Goal: Task Accomplishment & Management: Manage account settings

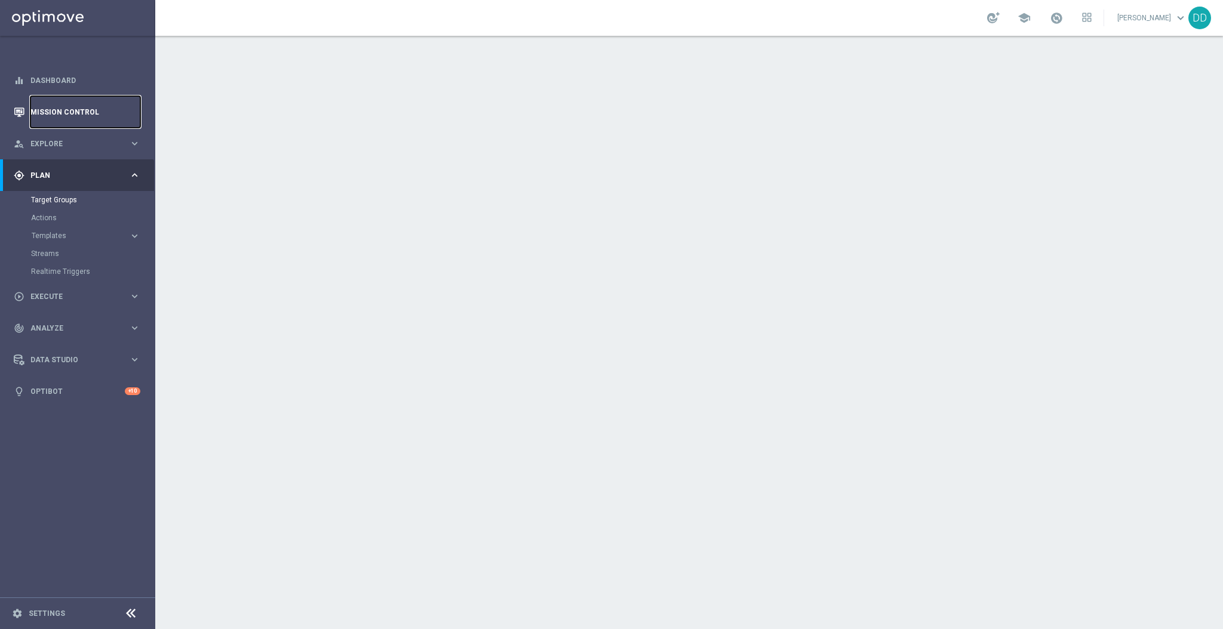
click at [72, 114] on link "Mission Control" at bounding box center [85, 112] width 110 height 32
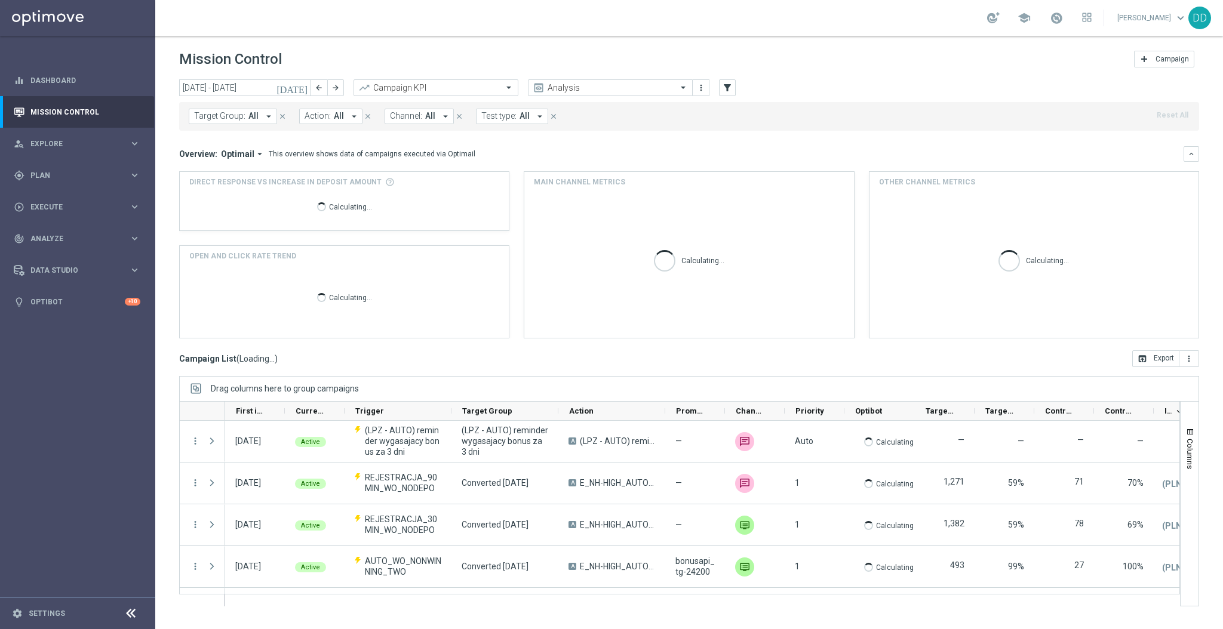
click at [215, 117] on span "Target Group:" at bounding box center [219, 116] width 51 height 10
click at [229, 122] on button "Target Group: All arrow_drop_down" at bounding box center [233, 117] width 88 height 16
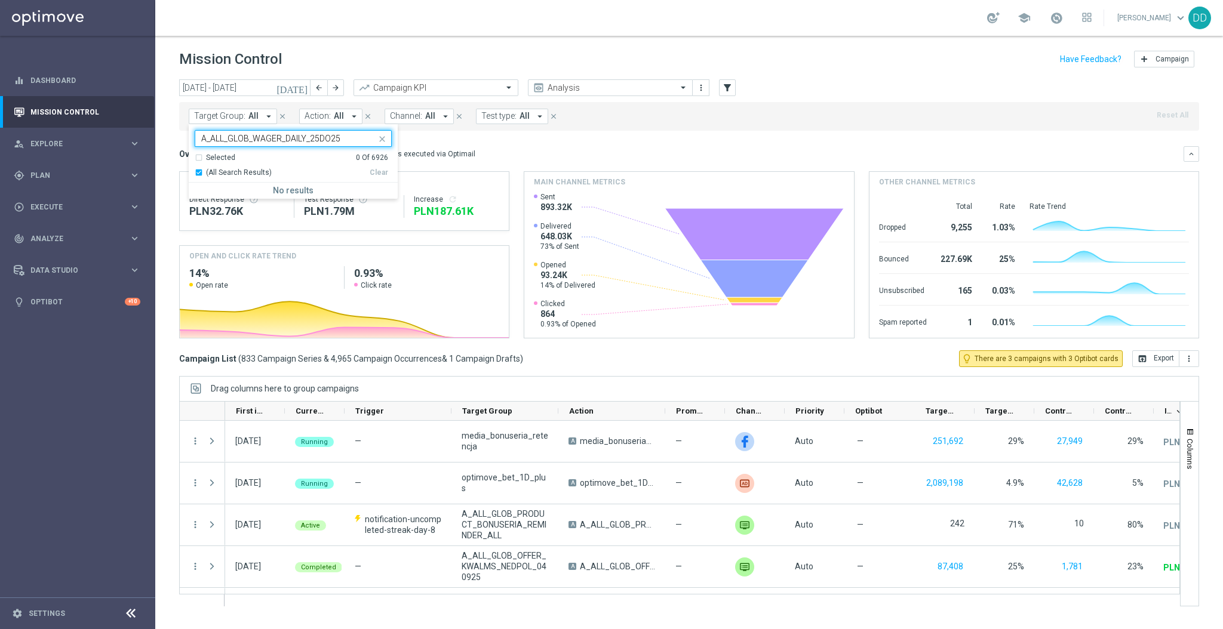
type input "A_ALL_GLOB_WAGER_DAILY_25DO25"
click at [280, 89] on input "[DATE] - [DATE]" at bounding box center [244, 87] width 131 height 17
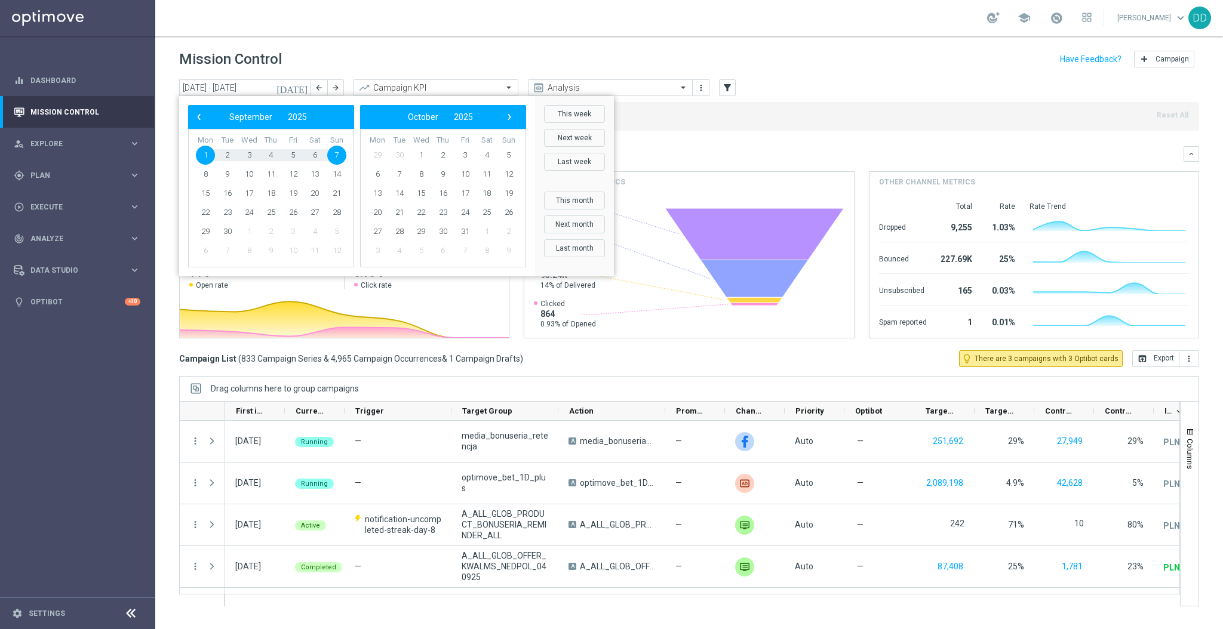
click at [210, 153] on span "1" at bounding box center [205, 155] width 19 height 19
drag, startPoint x: 336, startPoint y: 156, endPoint x: 455, endPoint y: 146, distance: 119.2
click at [336, 157] on span "7" at bounding box center [336, 155] width 19 height 19
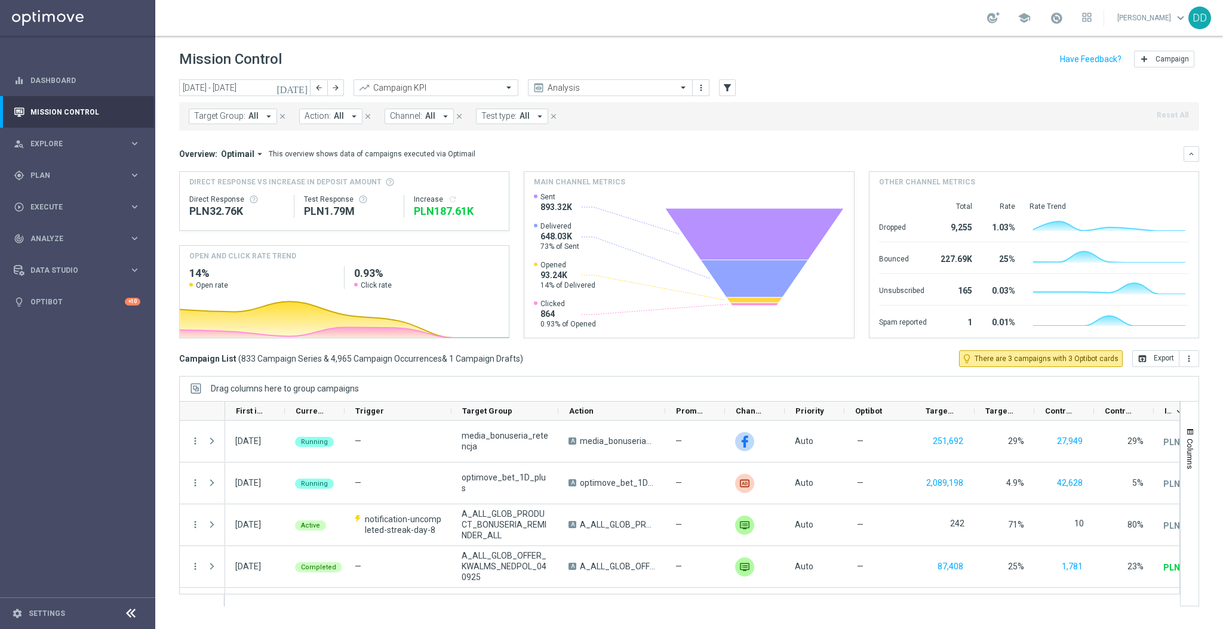
click at [620, 125] on div "Target Group: All arrow_drop_down close Action: All arrow_drop_down close Chann…" at bounding box center [689, 116] width 1020 height 29
click at [269, 129] on div "Target Group: All arrow_drop_down close Action: All arrow_drop_down close Chann…" at bounding box center [689, 116] width 1020 height 29
click at [255, 114] on span "All" at bounding box center [253, 116] width 10 height 10
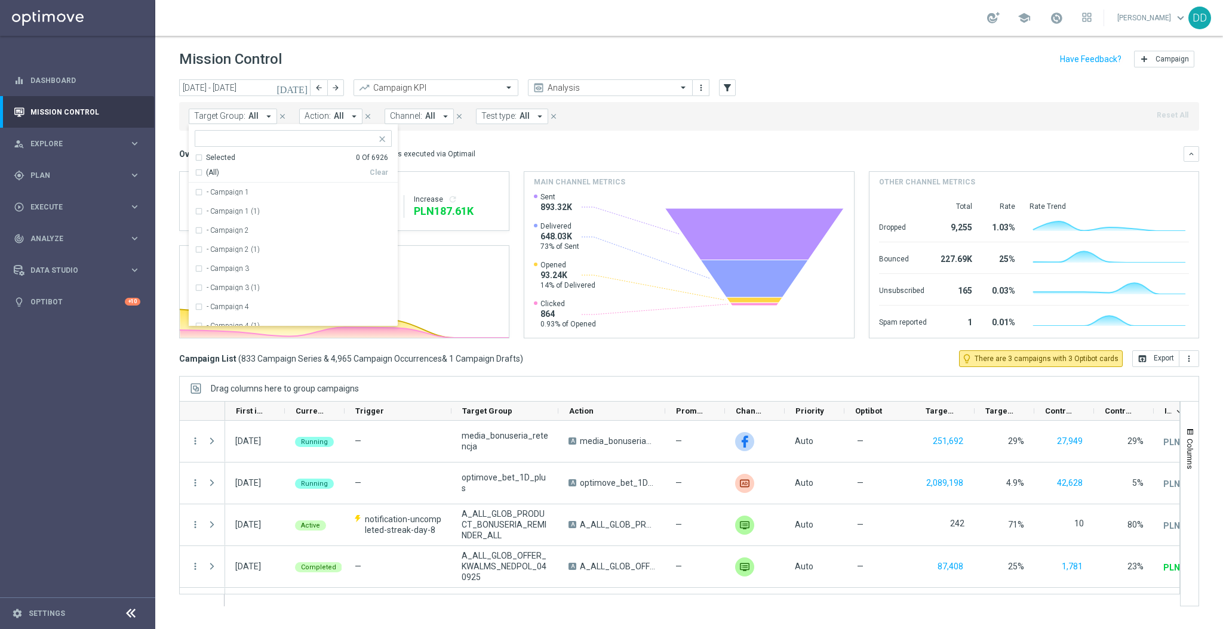
click at [213, 151] on ng-select "Selected 0 Of 6926 (All) Clear - Campaign 1 - Campaign 1 (1) - Campaign 2 - Cam…" at bounding box center [293, 228] width 209 height 196
click at [215, 140] on input "text" at bounding box center [288, 139] width 175 height 10
paste input "A_ALL_GLOB_WAGER_DAILY_25DO25"
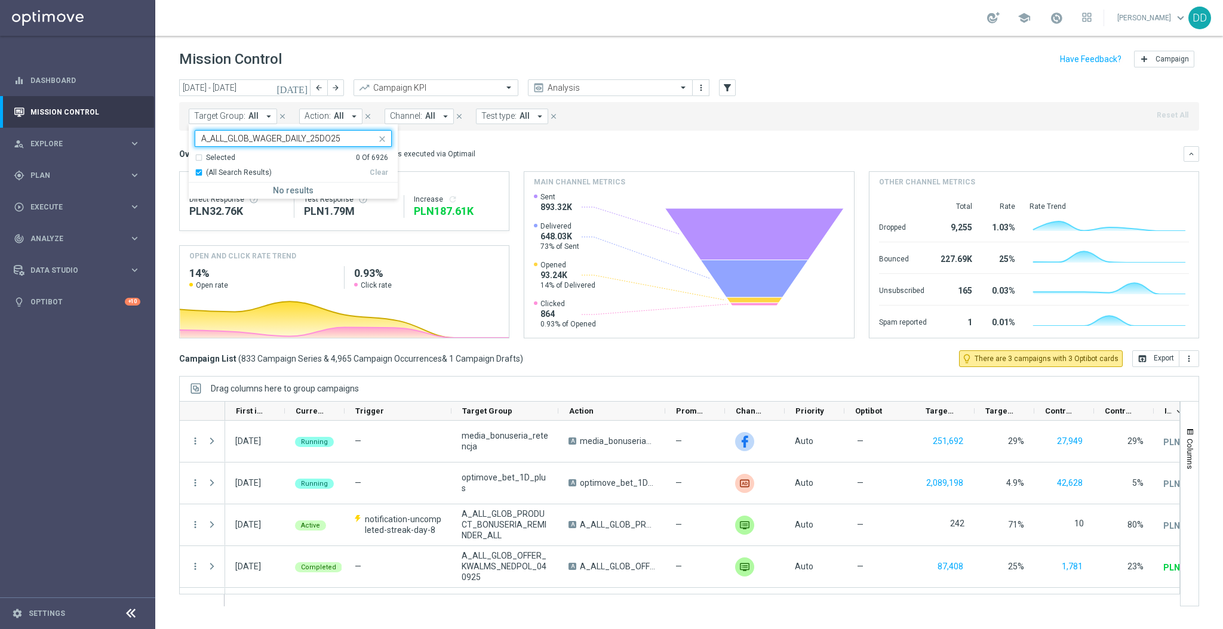
click at [196, 160] on div "Selected 0 Of 6926" at bounding box center [291, 158] width 193 height 10
drag, startPoint x: 196, startPoint y: 160, endPoint x: 202, endPoint y: 174, distance: 15.5
click at [196, 161] on div "Selected 0 Of 6926" at bounding box center [291, 158] width 193 height 10
click at [202, 174] on div "(All Search Results)" at bounding box center [282, 173] width 175 height 10
type input "A_ALL_GLOB_WAGER_DAILY_25DO25"
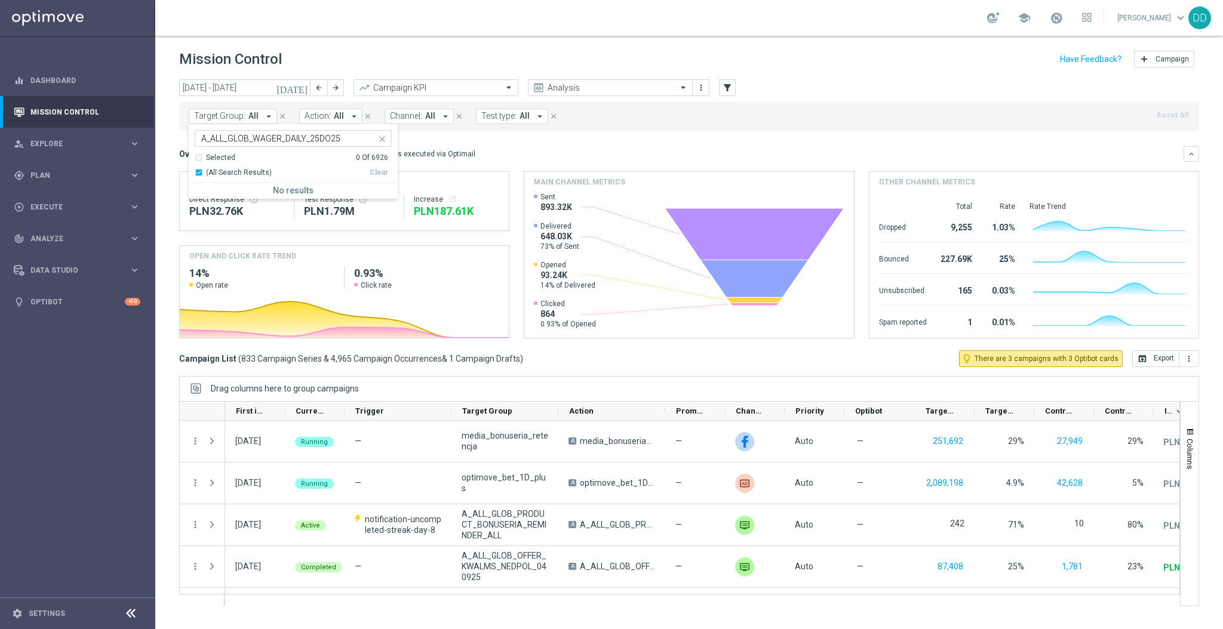
click at [263, 137] on input "A_ALL_GLOB_WAGER_DAILY_25DO25" at bounding box center [288, 139] width 175 height 10
click at [222, 140] on input "A_ALL_GLOB_WAGER_DAILY_25DO25" at bounding box center [288, 139] width 175 height 10
drag, startPoint x: 283, startPoint y: 138, endPoint x: 186, endPoint y: 137, distance: 97.3
click at [186, 137] on div "today 01 Sep 2025 - 07 Sep 2025 arrow_back arrow_forward Campaign KPI trending_…" at bounding box center [689, 348] width 1068 height 539
click at [231, 127] on div "Target Group: All arrow_drop_down close Action: All arrow_drop_down close Chann…" at bounding box center [689, 116] width 1020 height 29
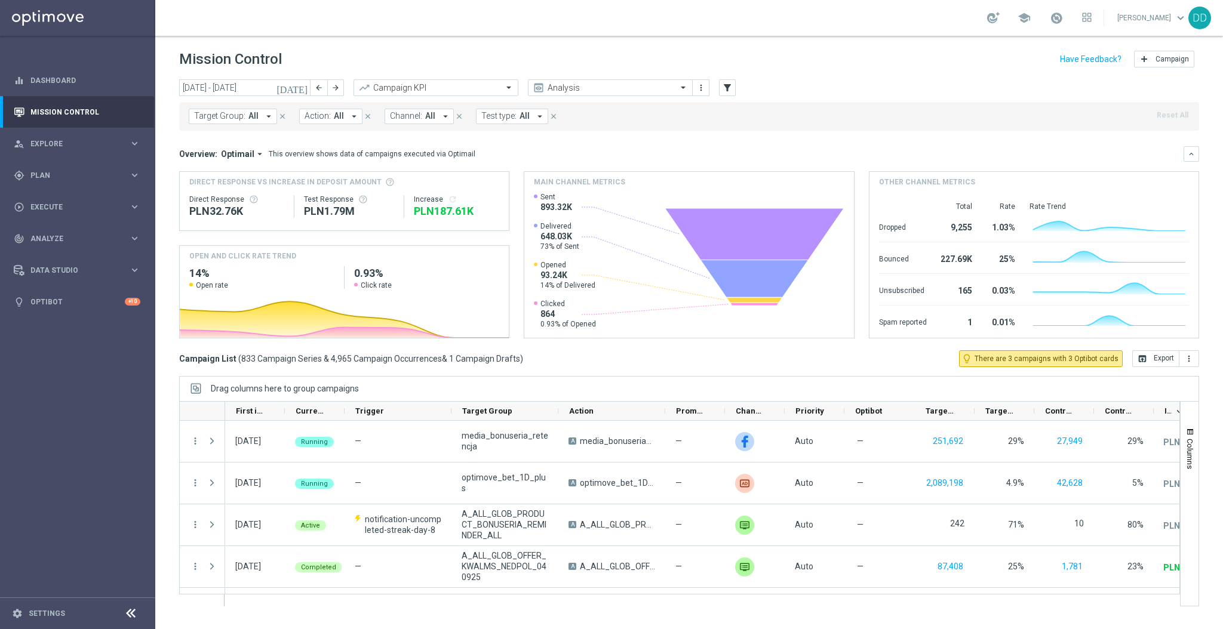
click at [227, 119] on span "Target Group:" at bounding box center [219, 116] width 51 height 10
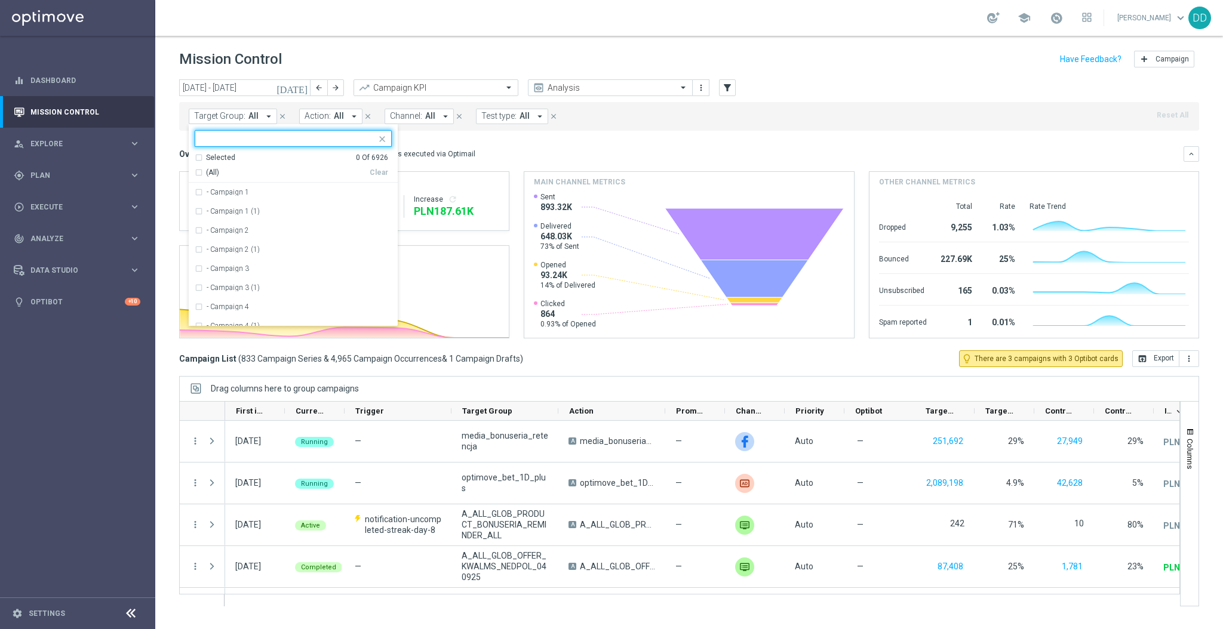
click at [227, 118] on span "Target Group:" at bounding box center [219, 116] width 51 height 10
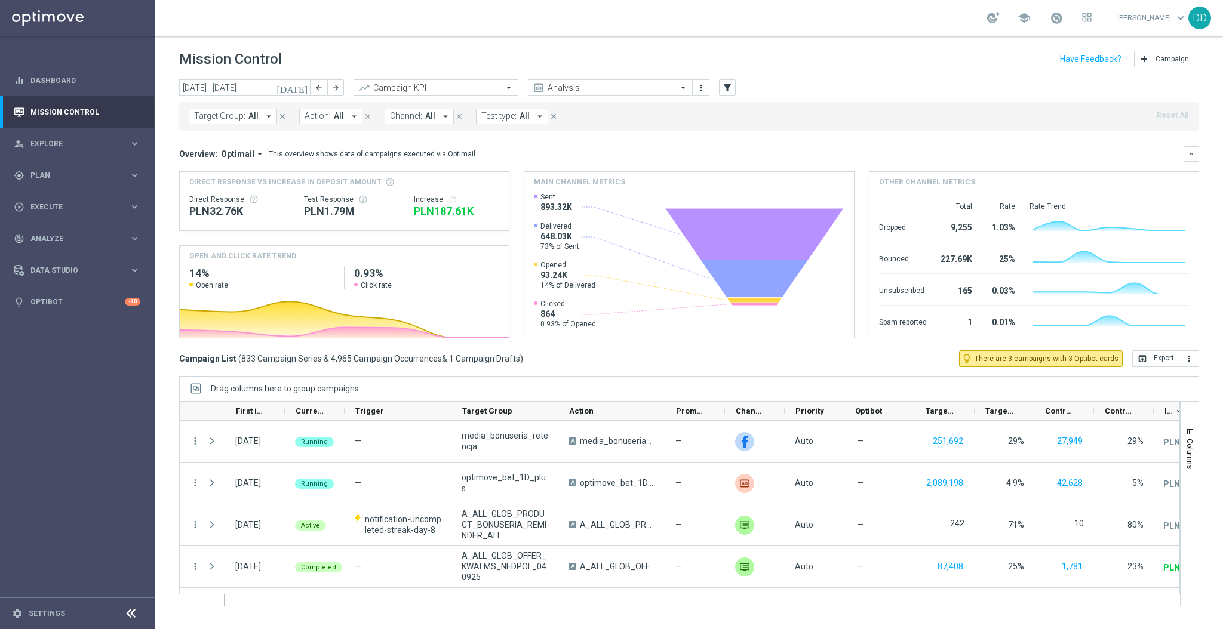
click at [227, 117] on span "Target Group:" at bounding box center [219, 116] width 51 height 10
click at [256, 141] on input "A_ALL_GLOB_WAGER_DAILY_25DO25" at bounding box center [288, 139] width 175 height 10
click at [250, 141] on input "A_ALL_GLOB_WAGER_DAILY_25DO25" at bounding box center [288, 139] width 175 height 10
click at [250, 142] on input "A_ALL_GLOB_WAGER_DAILY_25DO25" at bounding box center [288, 139] width 175 height 10
click at [252, 143] on input "A_ALL_GLOB_WAGER_DAILY_25DO25" at bounding box center [288, 139] width 175 height 10
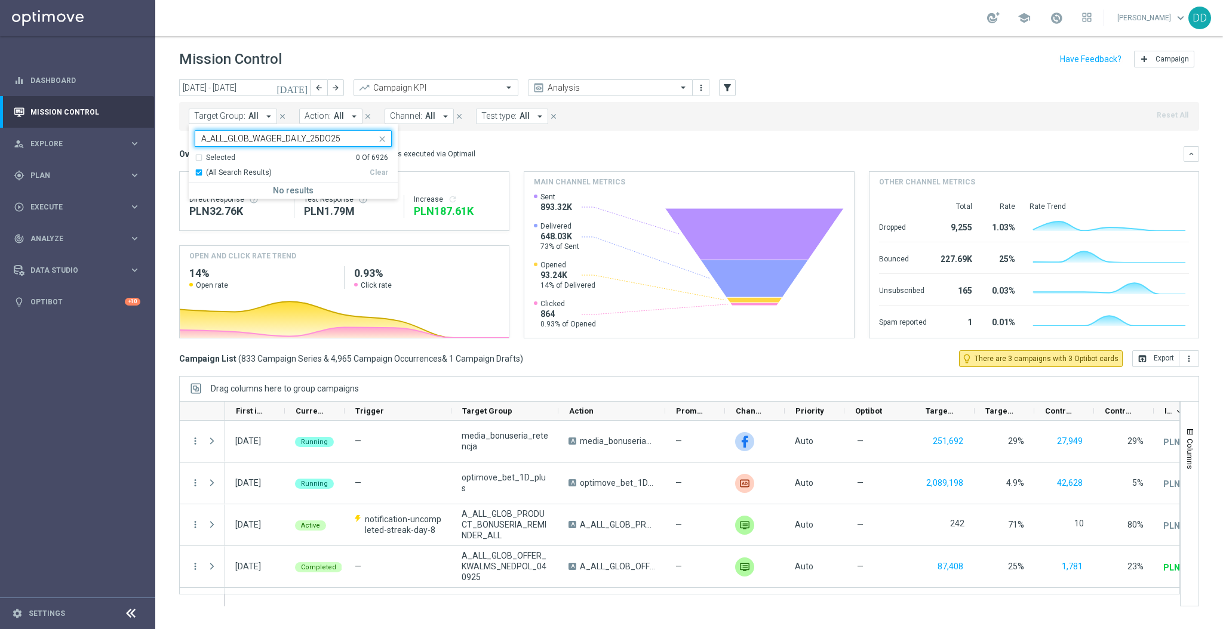
click at [255, 142] on input "A_ALL_GLOB_WAGER_DAILY_25DO25" at bounding box center [288, 139] width 175 height 10
type input "WAGER_DAILY_25DO25"
click at [595, 121] on div "Target Group: All arrow_drop_down WAGER_DAILY_25DO25 Selected 0 Of 6926 (All Se…" at bounding box center [689, 116] width 1020 height 29
click at [636, 90] on input "text" at bounding box center [598, 88] width 128 height 10
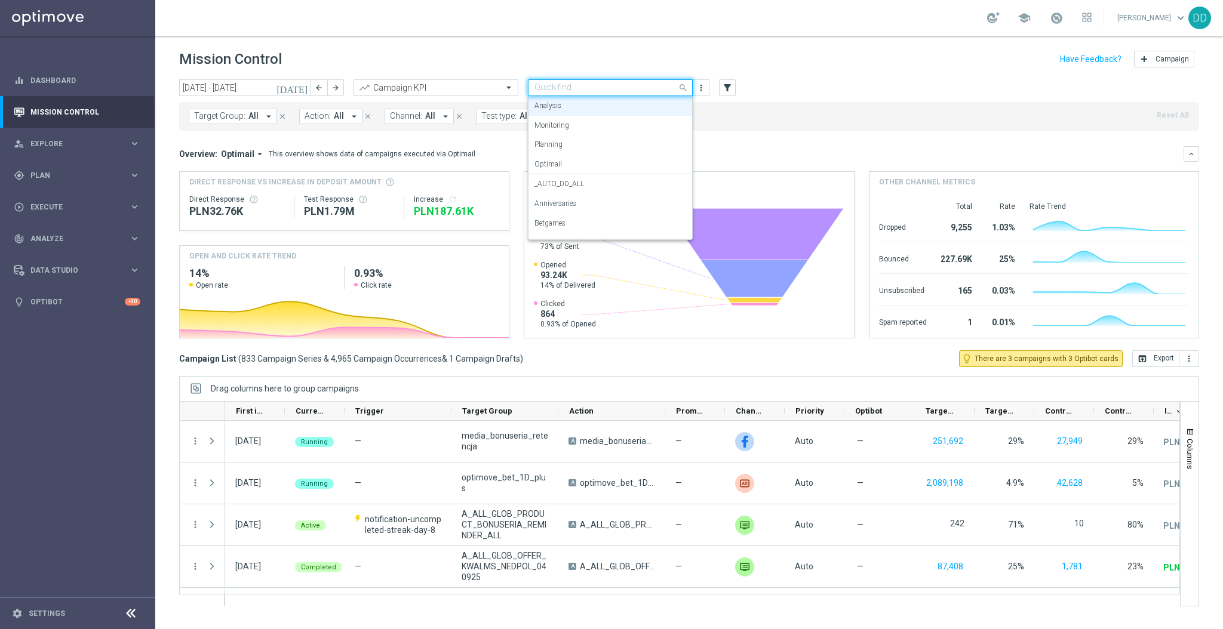
click at [613, 109] on div "Analysis" at bounding box center [610, 106] width 152 height 20
drag, startPoint x: 346, startPoint y: 124, endPoint x: 340, endPoint y: 123, distance: 6.0
click at [345, 122] on button "Action: All arrow_drop_down" at bounding box center [330, 117] width 63 height 16
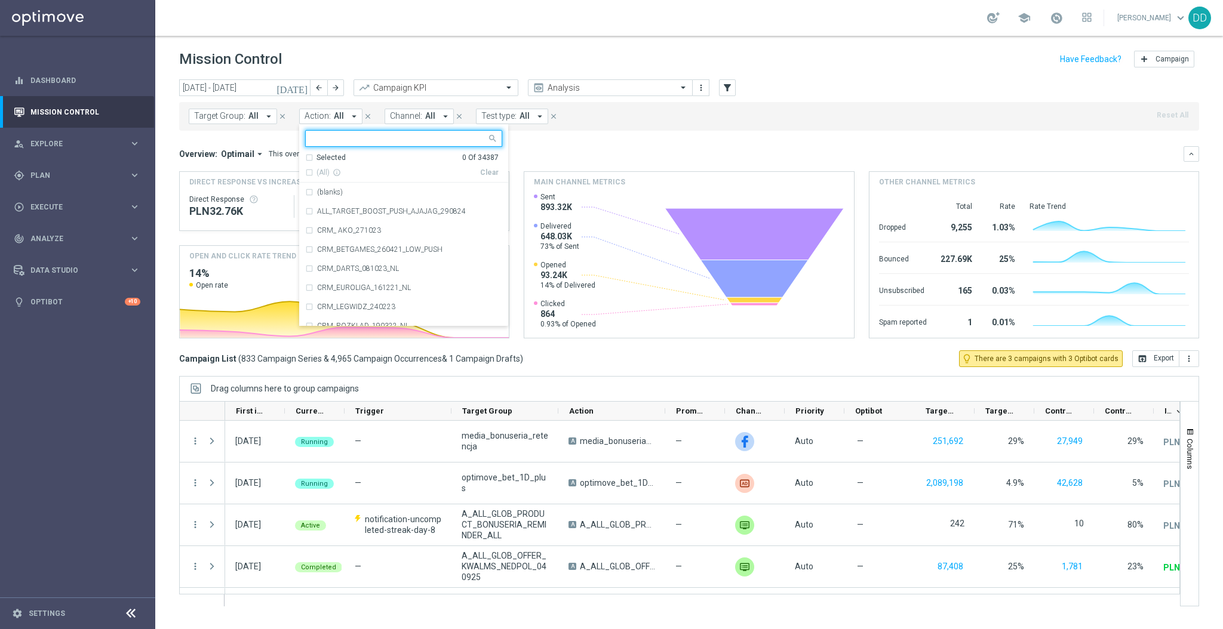
click at [332, 141] on input "text" at bounding box center [399, 139] width 175 height 10
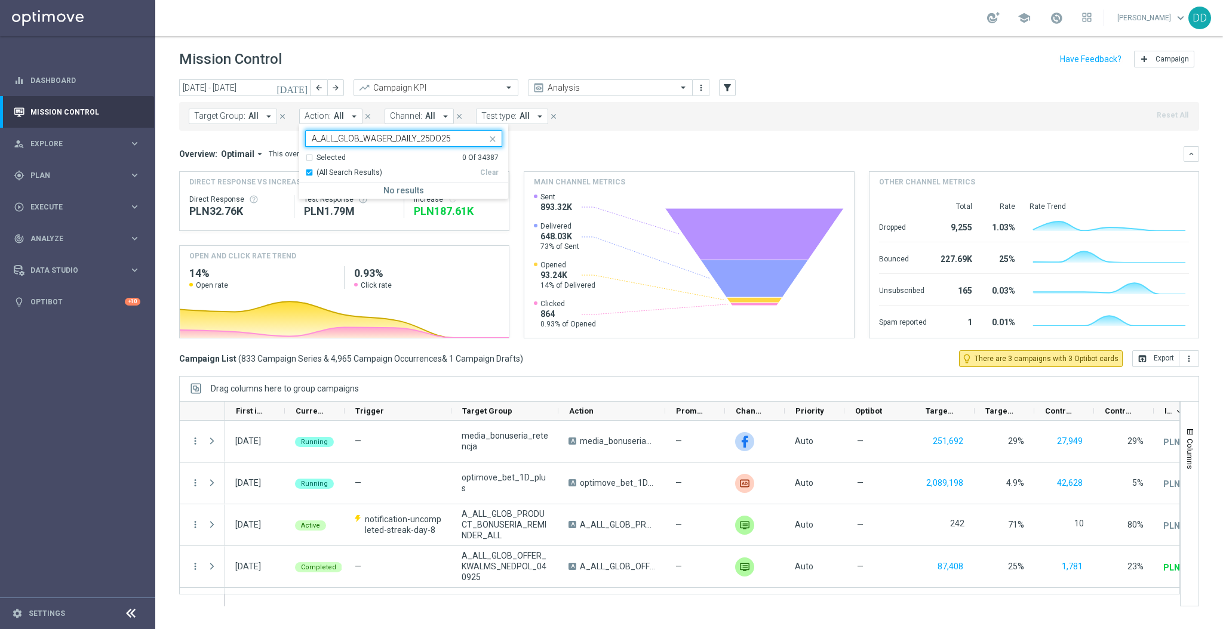
paste input "0309"
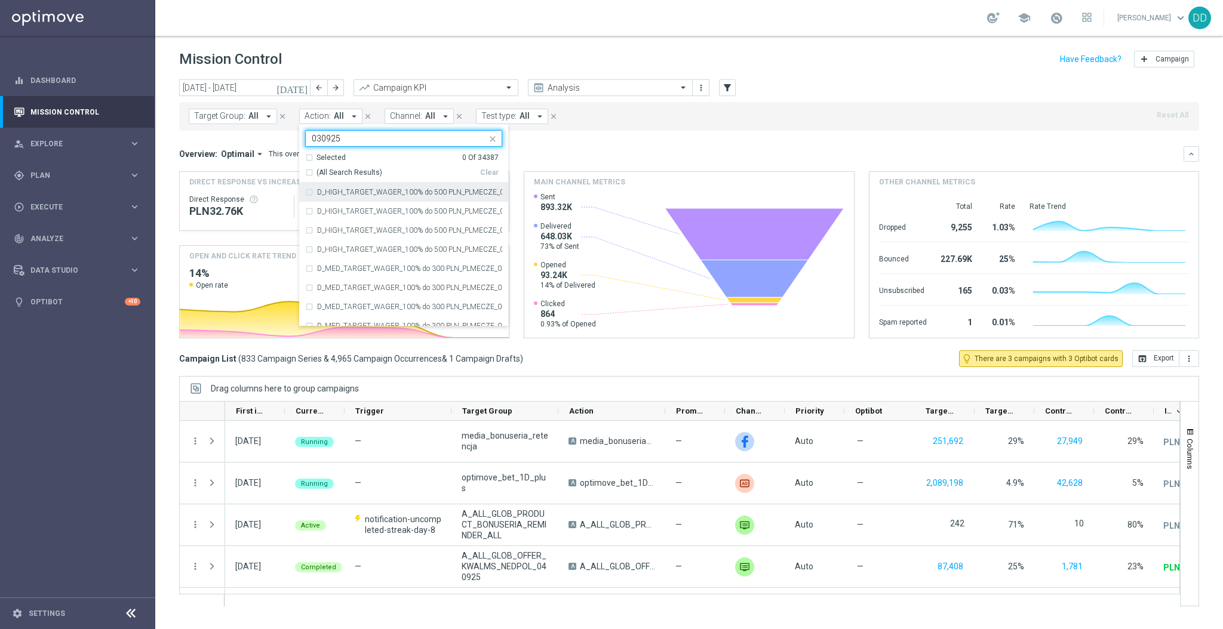
click at [312, 137] on input "030925" at bounding box center [399, 139] width 175 height 10
click at [436, 133] on div "030925" at bounding box center [396, 138] width 181 height 15
paste input "ELMS_"
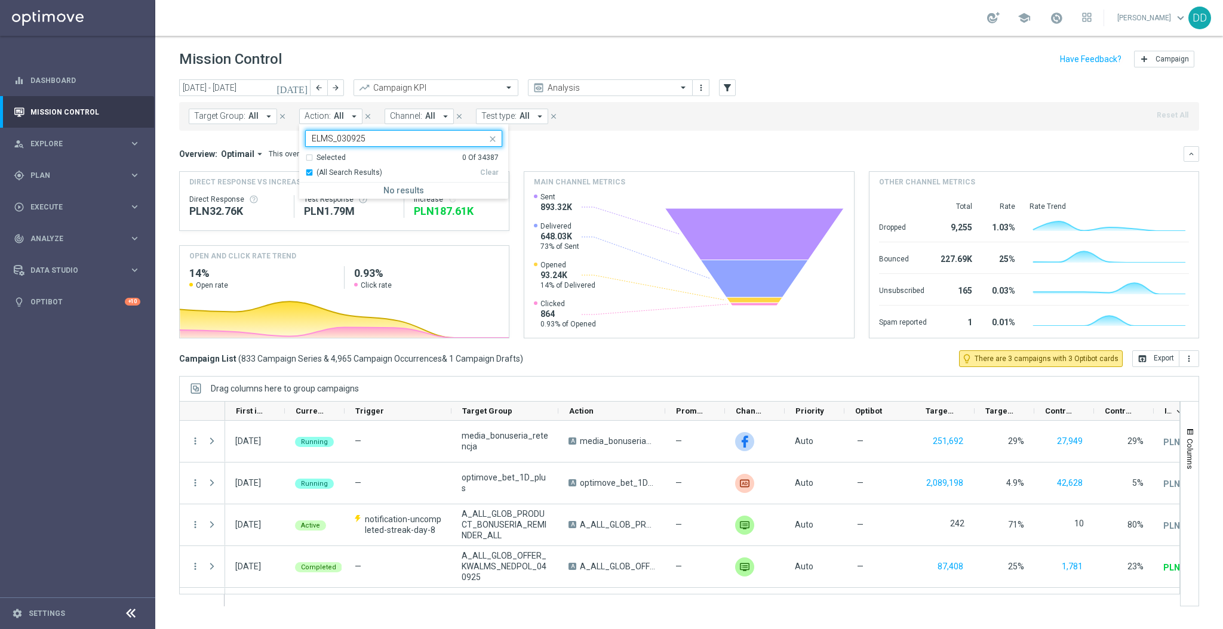
paste input "A_ALL_GLOB_WAGER_DAILY_25DO25_"
click at [0, 0] on div "Clear" at bounding box center [0, 0] width 0 height 0
type input "A_ALL_GLOB_WAGER_DAILY_25DO25_ELMS_030925"
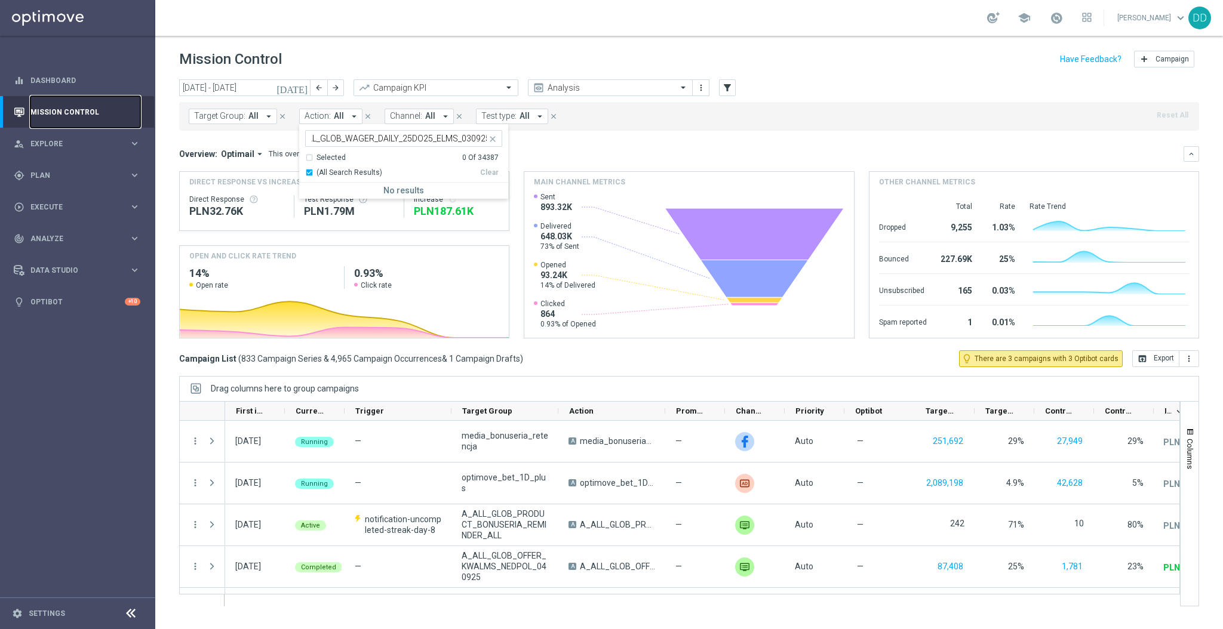
click at [96, 122] on link "Mission Control" at bounding box center [85, 112] width 110 height 32
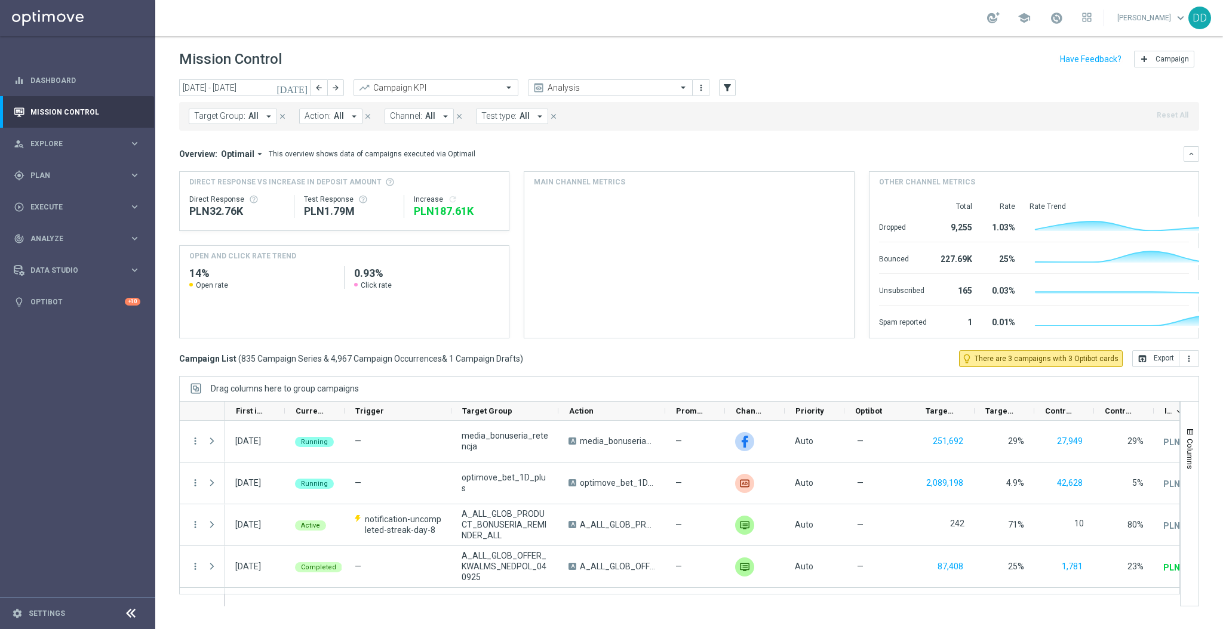
click at [319, 118] on span "Action:" at bounding box center [317, 116] width 26 height 10
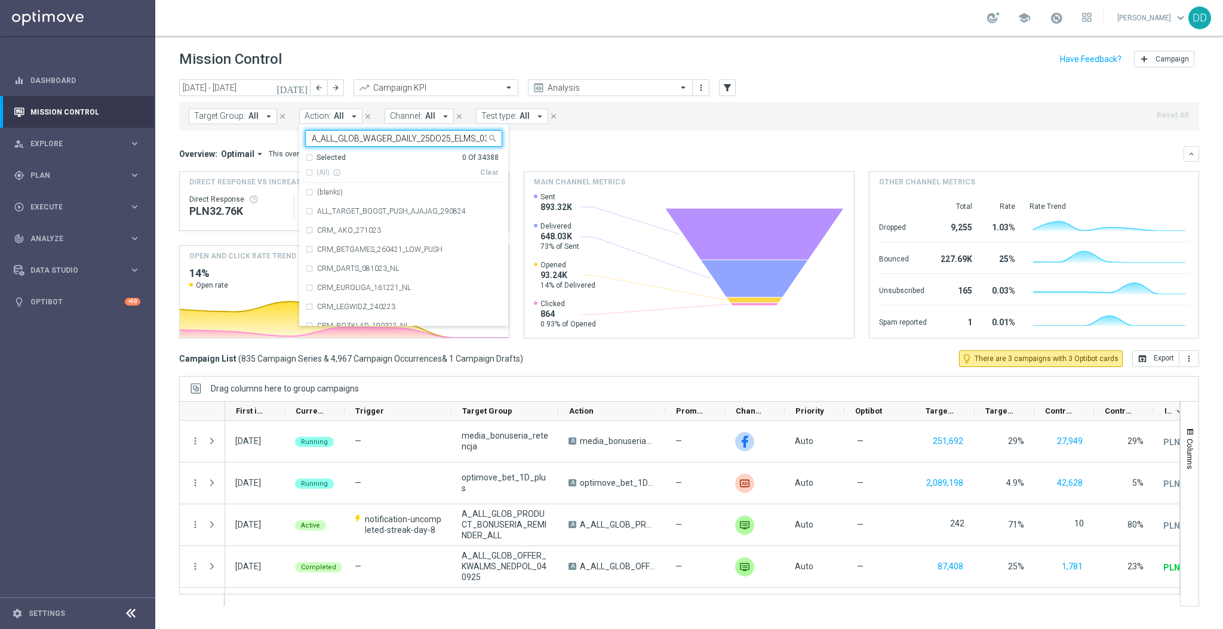
scroll to position [0, 18]
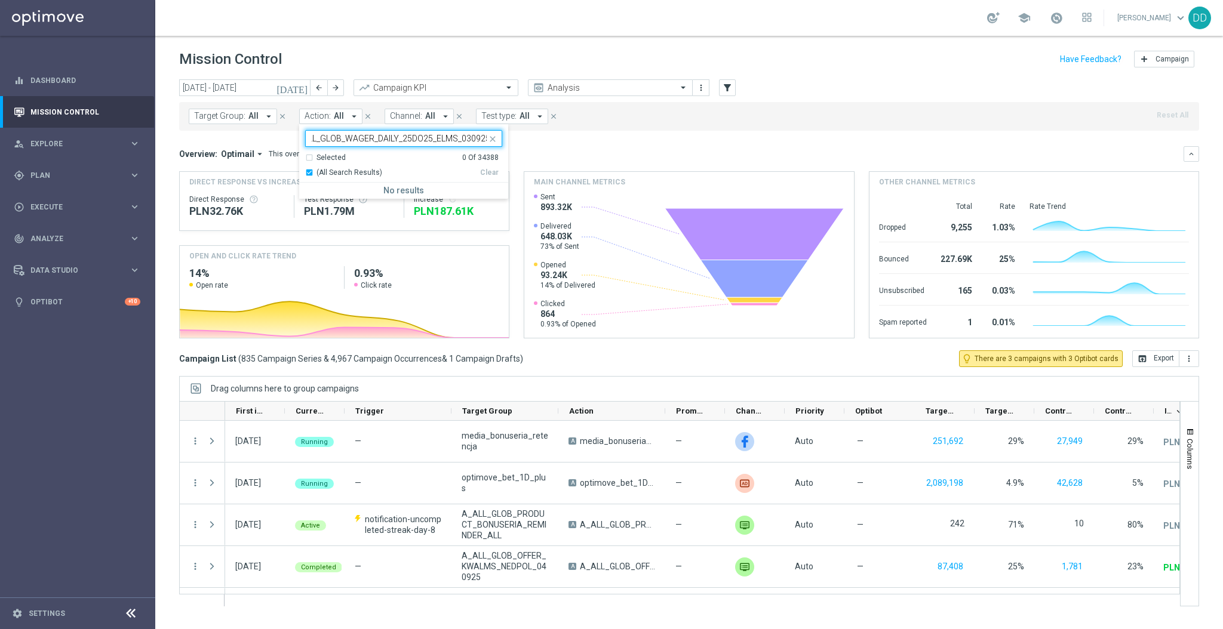
type input "A_ALL_GLOB_WAGER_DAILY_25DO25_ELMS_030925"
click at [236, 124] on button "Target Group: All arrow_drop_down" at bounding box center [233, 117] width 88 height 16
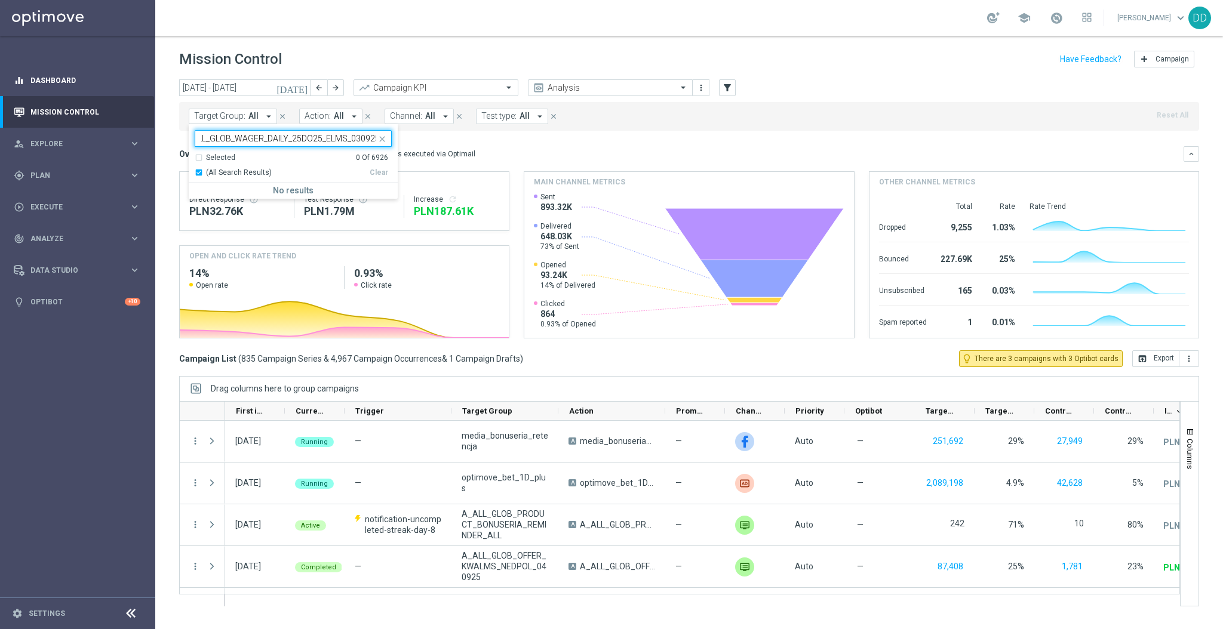
scroll to position [0, 0]
click at [226, 139] on input "A_ALL_GLOB_WAGER_DAILY_25DO25_ELMS_030925" at bounding box center [288, 139] width 175 height 10
drag, startPoint x: 226, startPoint y: 139, endPoint x: 202, endPoint y: 140, distance: 23.3
click at [202, 140] on input "A_ALL_GLOB_WAGER_DAILY_25DO25_ELMS_030925" at bounding box center [288, 139] width 175 height 10
type input "GLOB_WAGER_DAILY_25DO25_ELMS_030925"
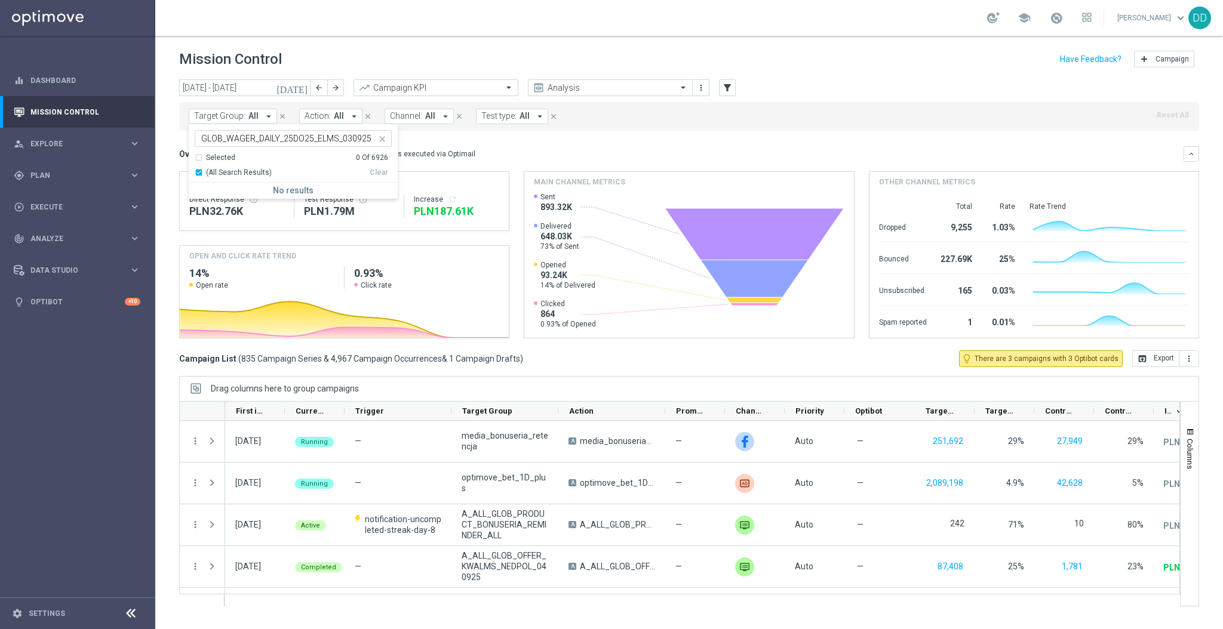
click at [524, 147] on div "Overview: Optimail arrow_drop_down This overview shows data of campaigns execut…" at bounding box center [689, 154] width 1020 height 16
click at [277, 90] on input "[DATE] - [DATE]" at bounding box center [244, 87] width 131 height 17
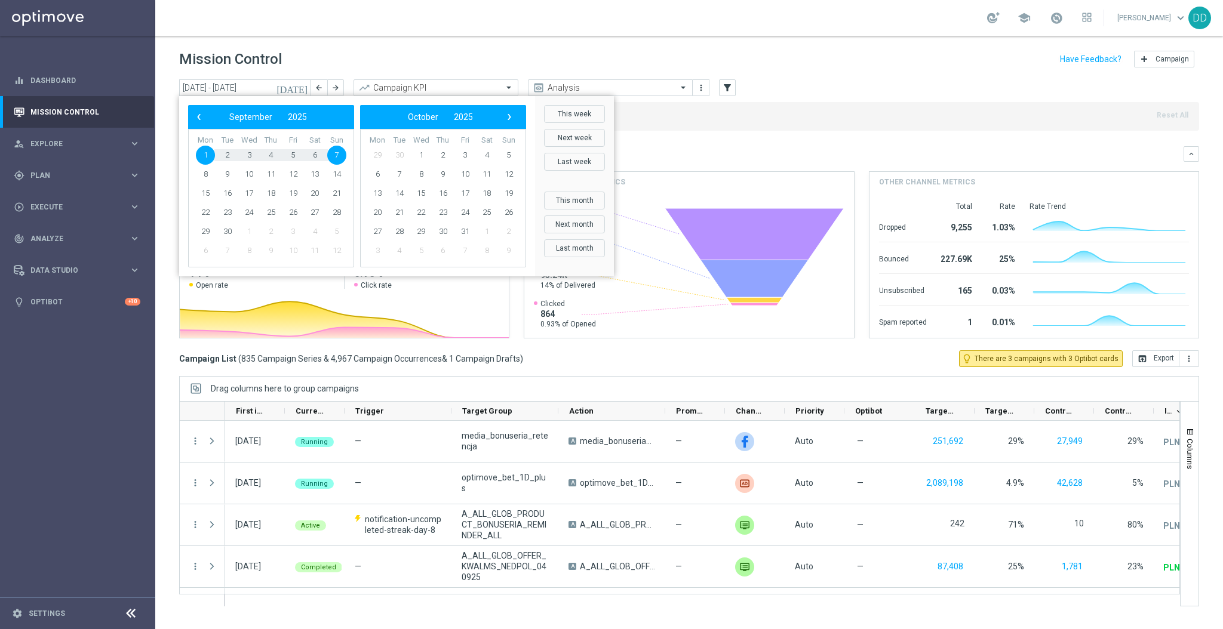
click at [806, 119] on div "Target Group: All arrow_drop_down close Action: All arrow_drop_down close Chann…" at bounding box center [689, 116] width 1020 height 29
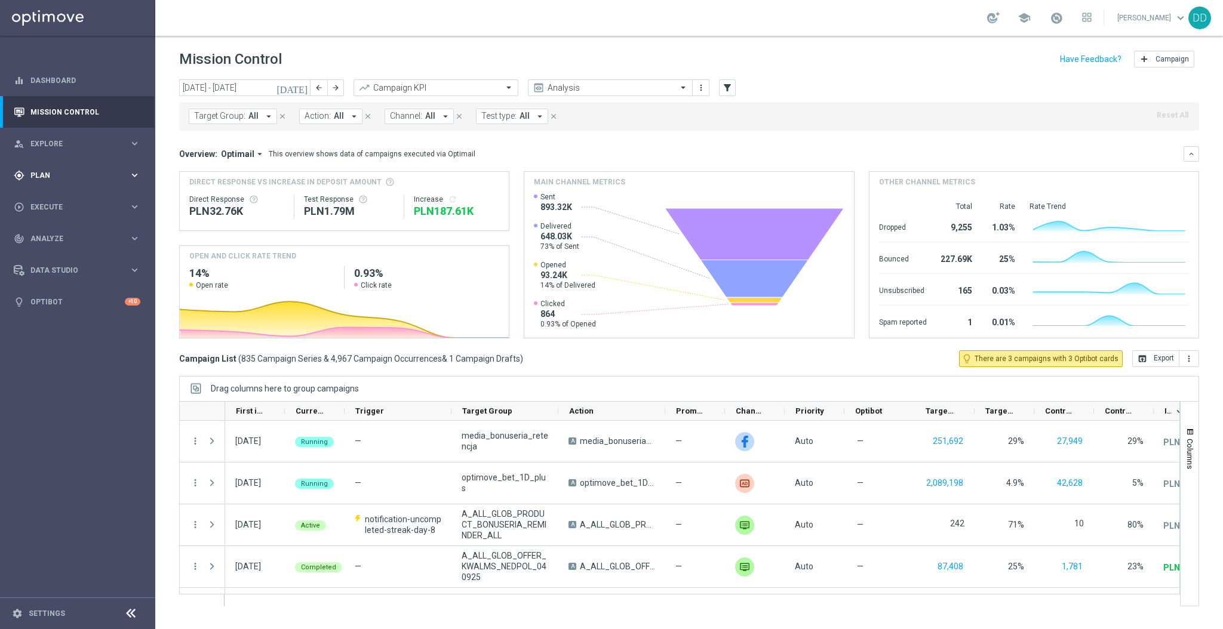
drag, startPoint x: 87, startPoint y: 171, endPoint x: 84, endPoint y: 177, distance: 7.5
click at [87, 170] on div "gps_fixed Plan" at bounding box center [71, 175] width 115 height 11
click at [69, 202] on link "Target Groups" at bounding box center [77, 200] width 93 height 10
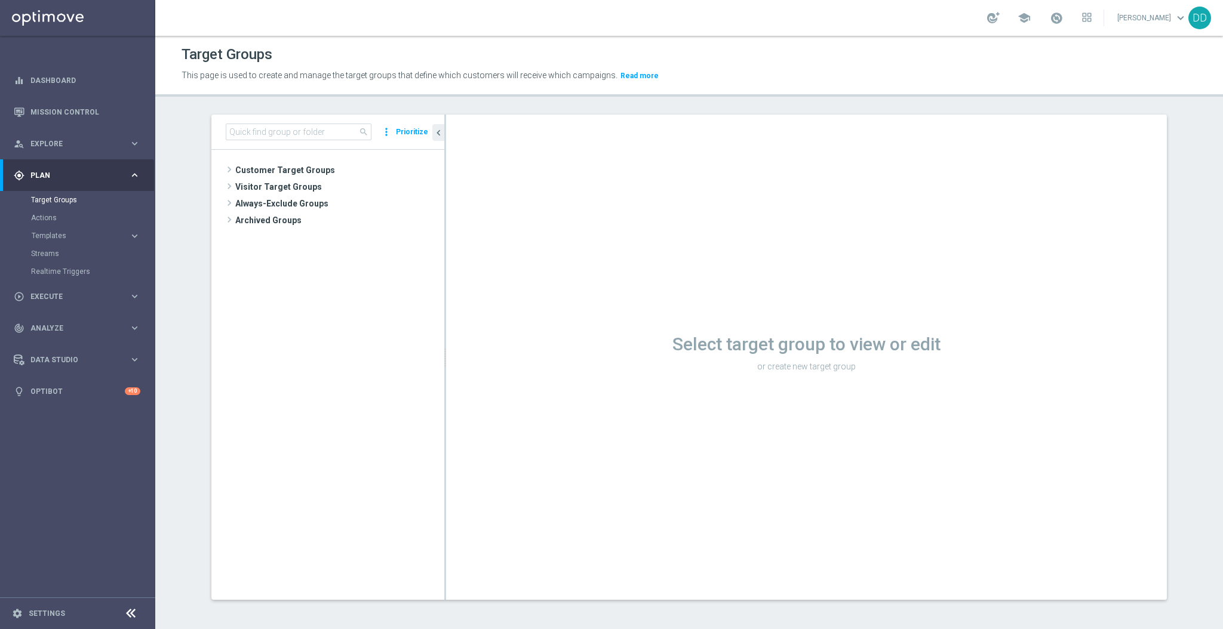
click at [300, 169] on span "Customer Target Groups" at bounding box center [339, 170] width 209 height 17
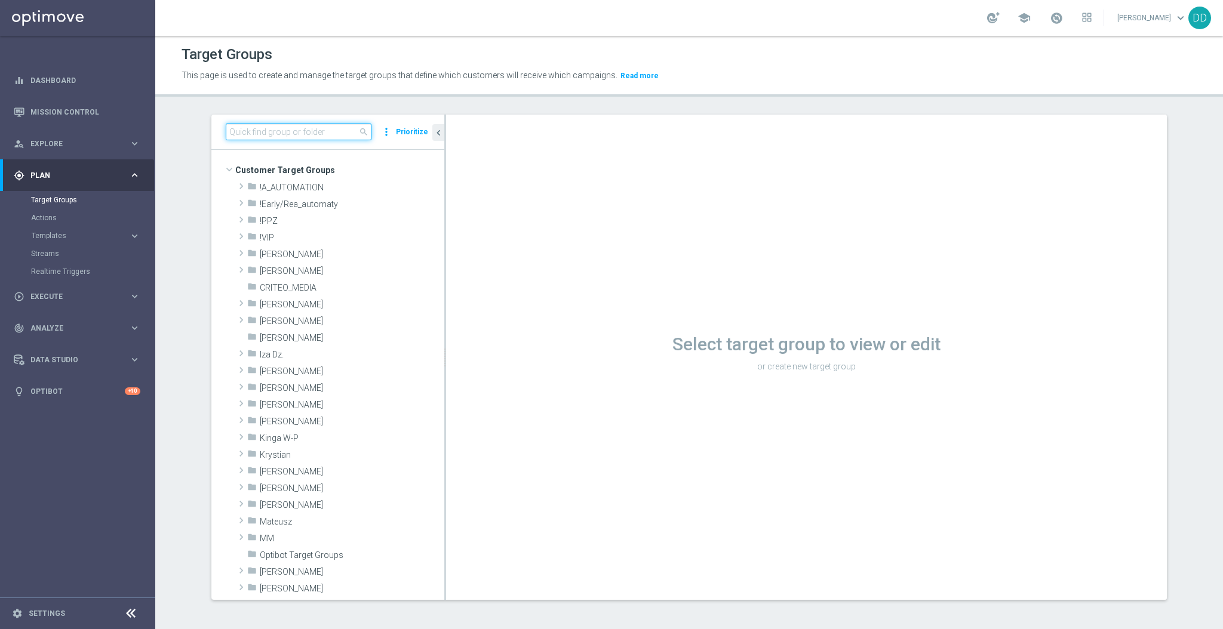
click at [297, 134] on input at bounding box center [299, 132] width 146 height 17
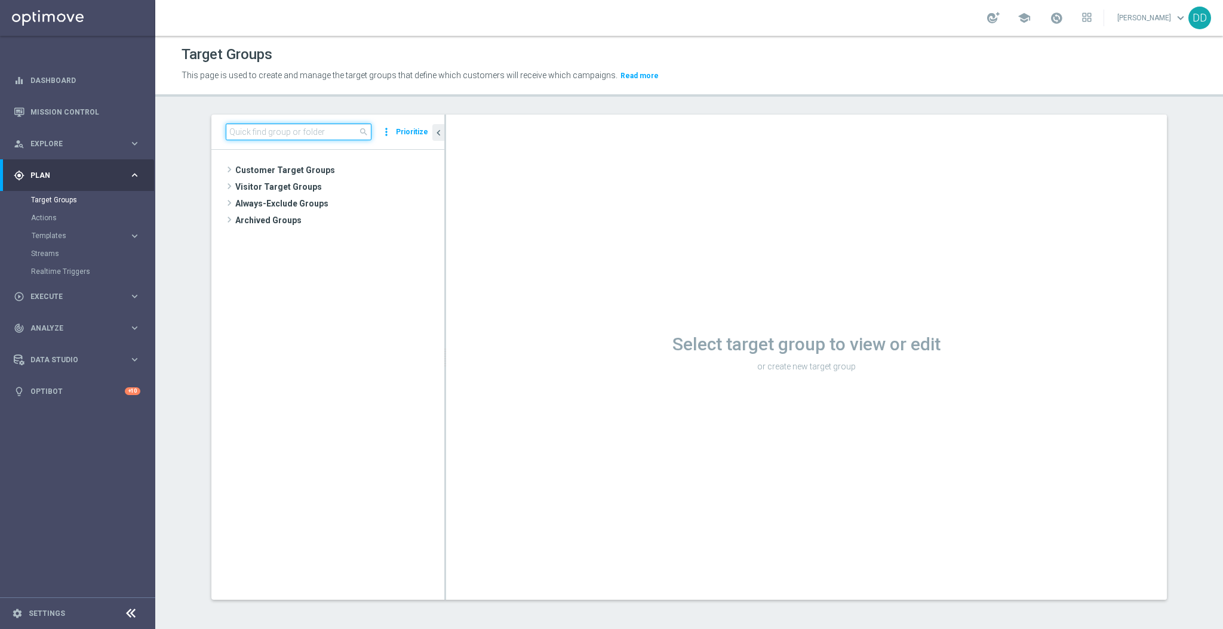
click at [296, 134] on input at bounding box center [299, 132] width 146 height 17
type input "glob"
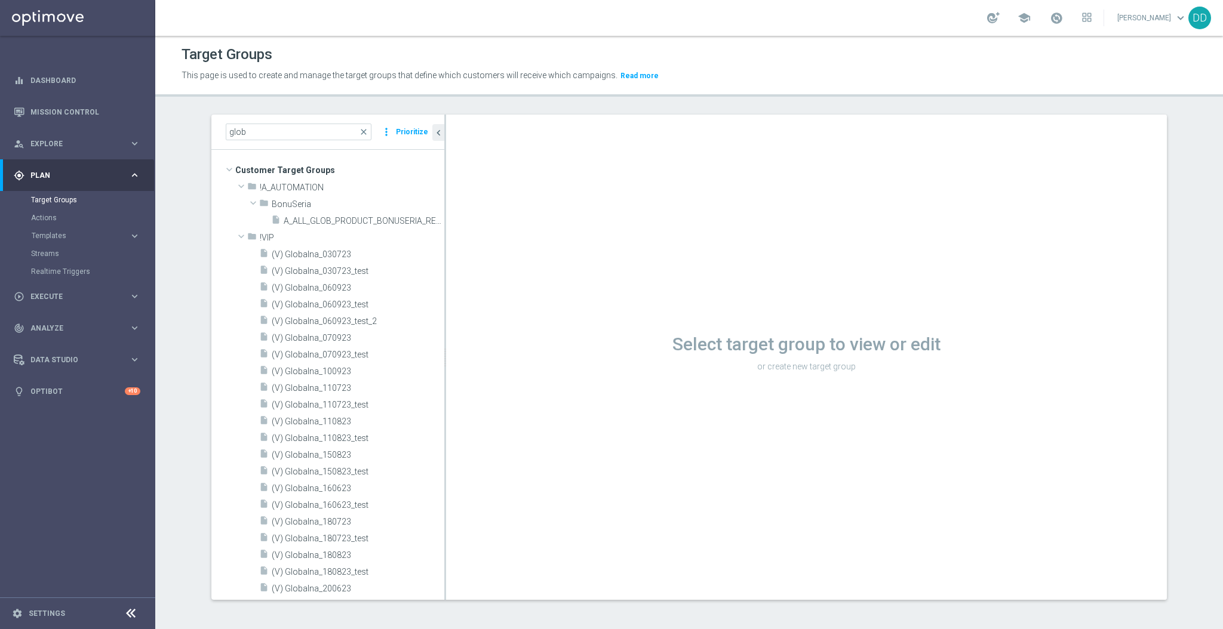
click at [235, 184] on span at bounding box center [241, 186] width 14 height 12
click at [236, 205] on span at bounding box center [241, 203] width 14 height 12
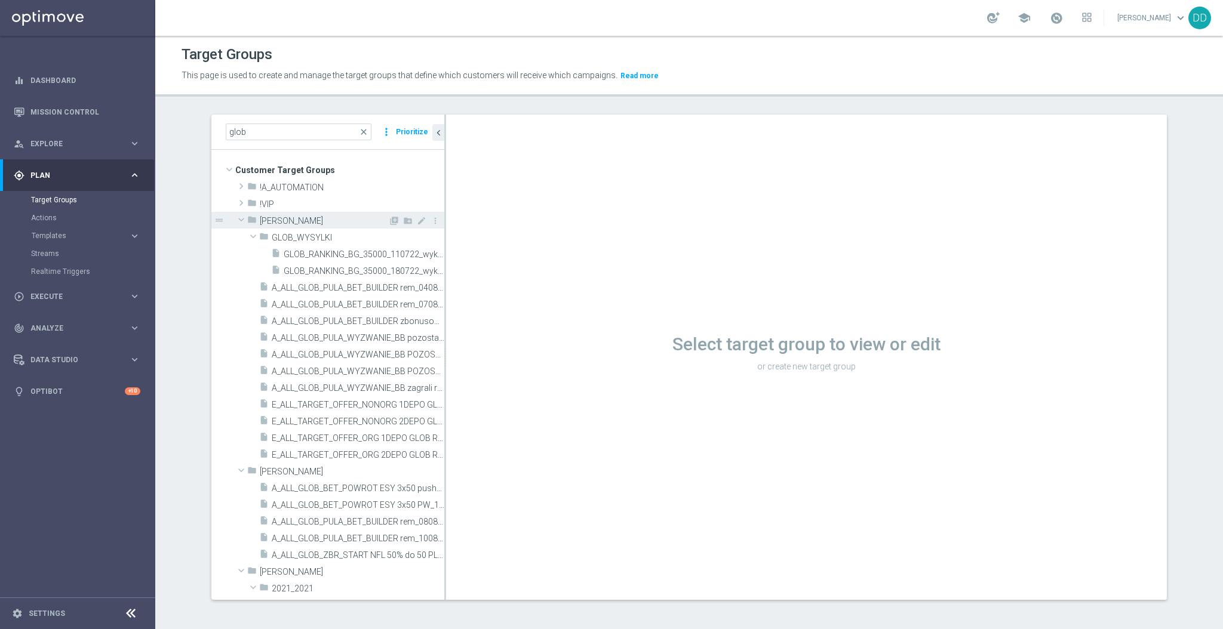
click at [234, 218] on span at bounding box center [241, 220] width 14 height 12
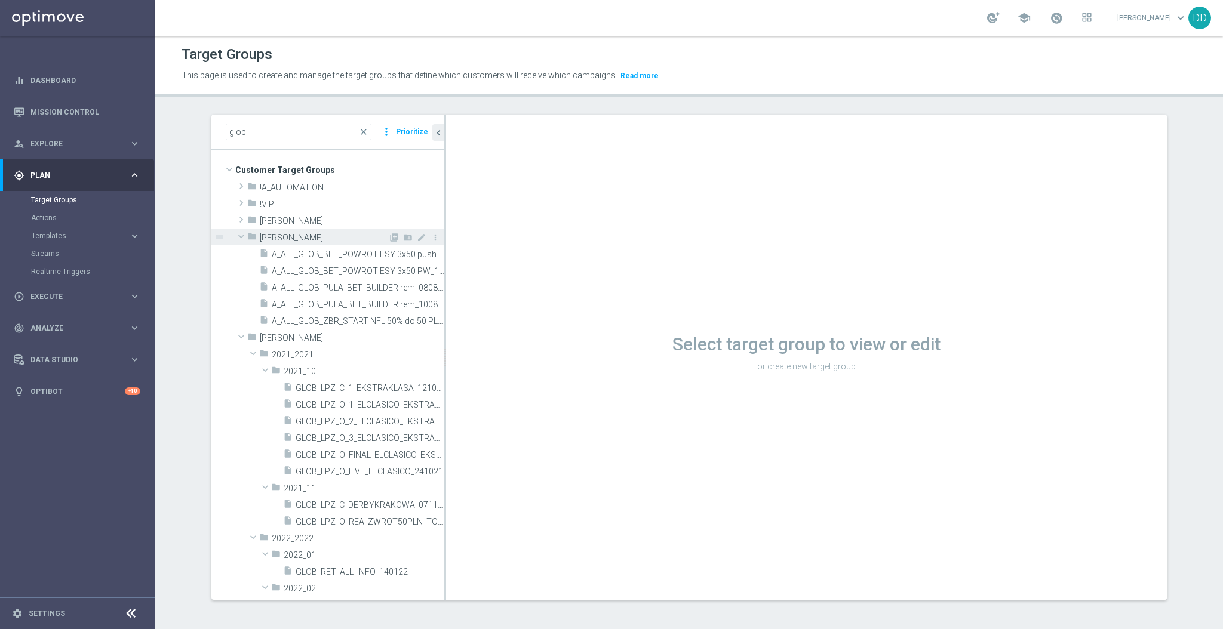
click at [235, 232] on span at bounding box center [241, 236] width 14 height 12
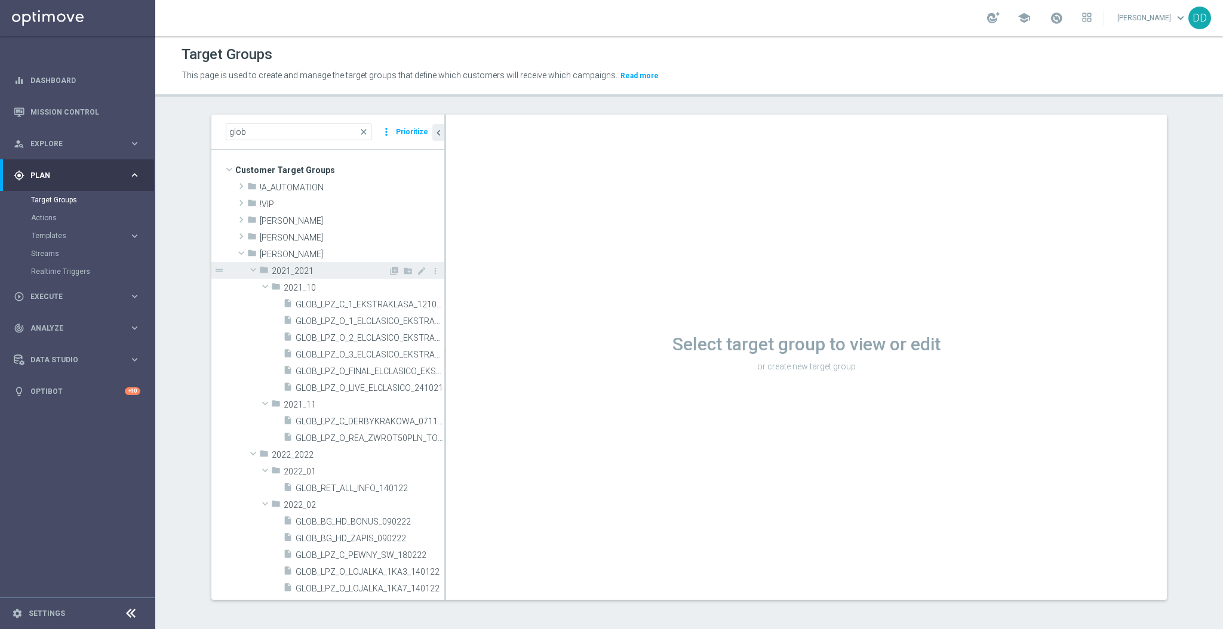
click at [247, 272] on span at bounding box center [253, 270] width 14 height 12
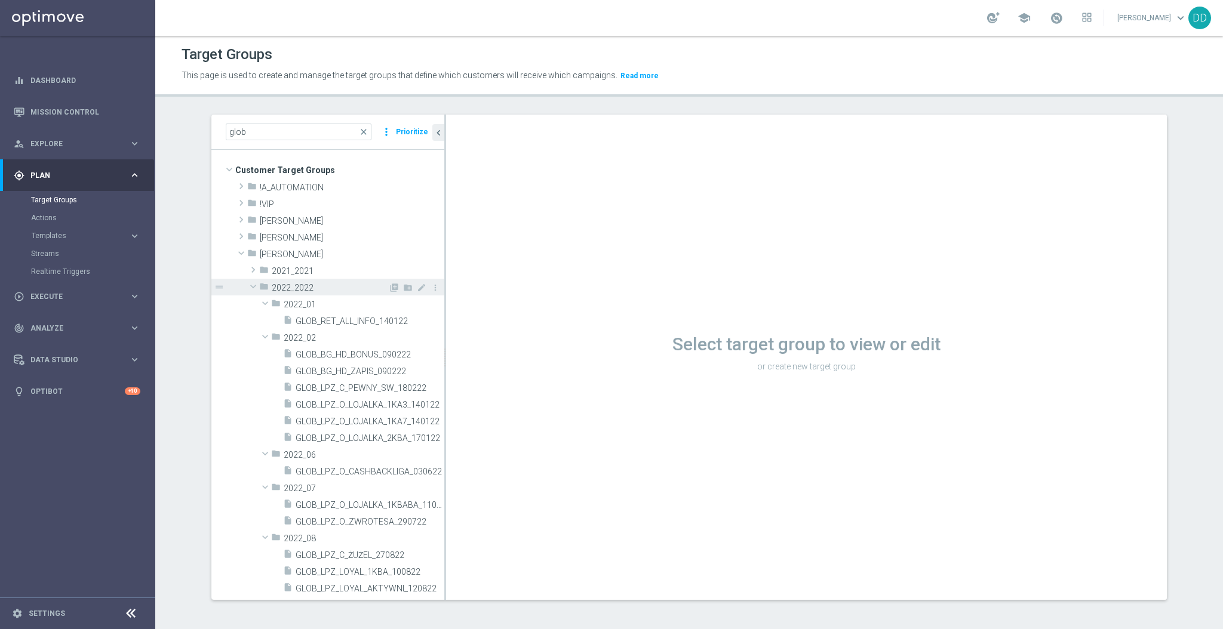
click at [252, 286] on span at bounding box center [253, 287] width 14 height 12
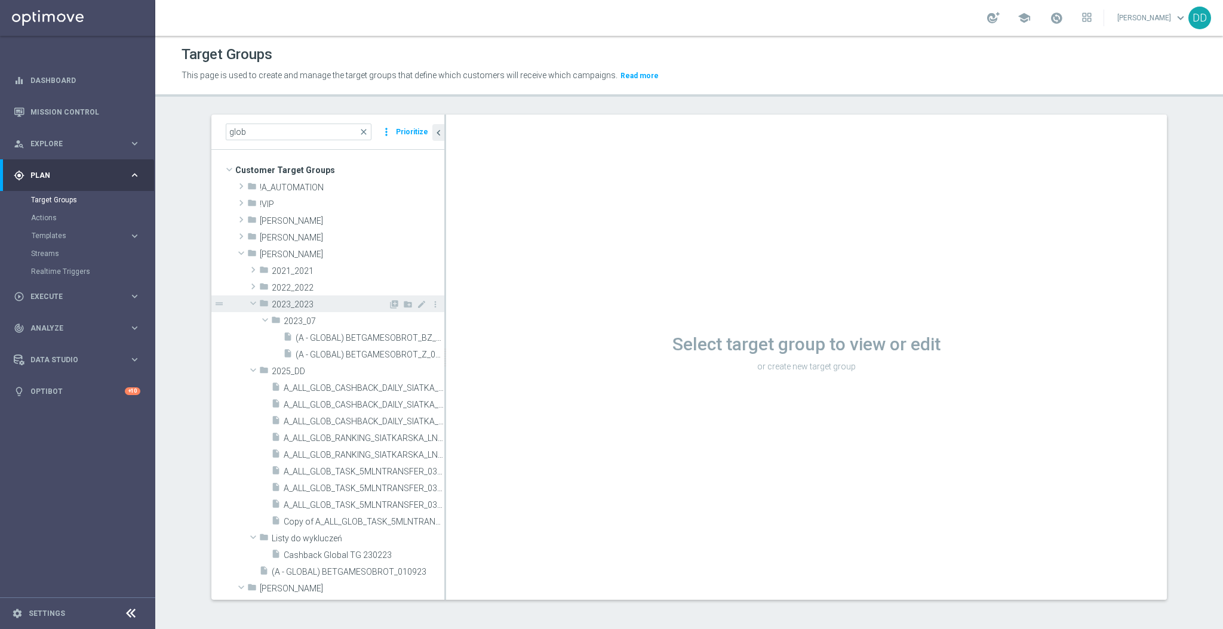
click at [246, 306] on span at bounding box center [253, 303] width 14 height 12
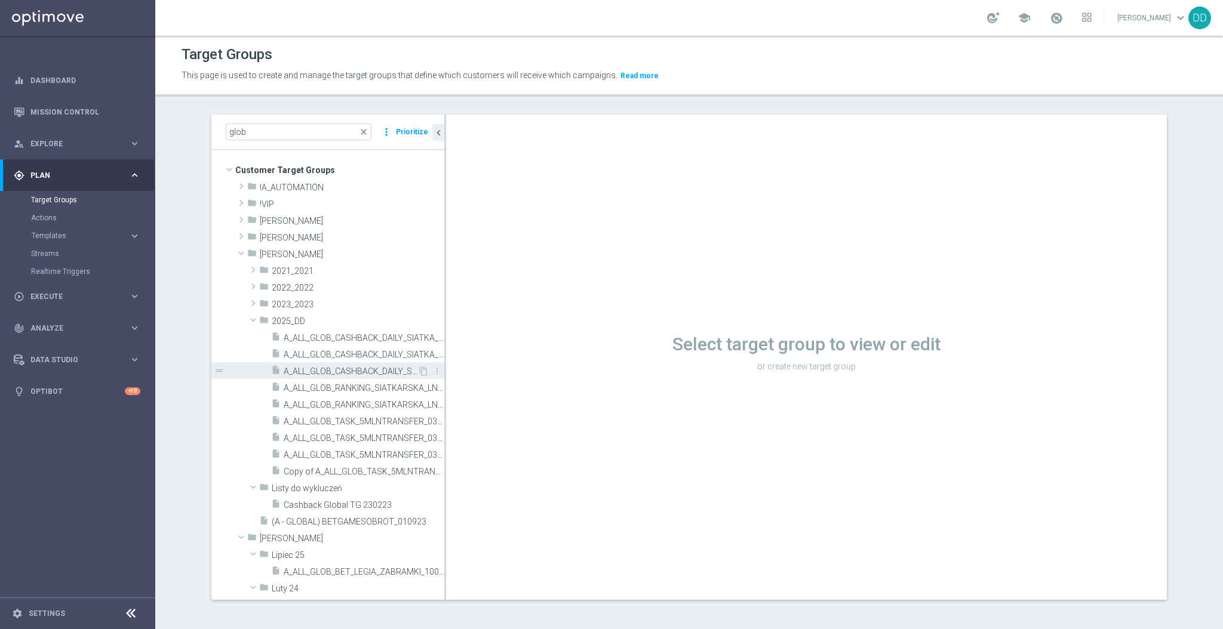
click at [332, 372] on span "A_ALL_GLOB_CASHBACK_DAILY_SIATKA_EUROBASKET_REMINDER_PW_Z_290825" at bounding box center [351, 372] width 134 height 10
click at [419, 371] on icon "content_copy" at bounding box center [424, 372] width 10 height 10
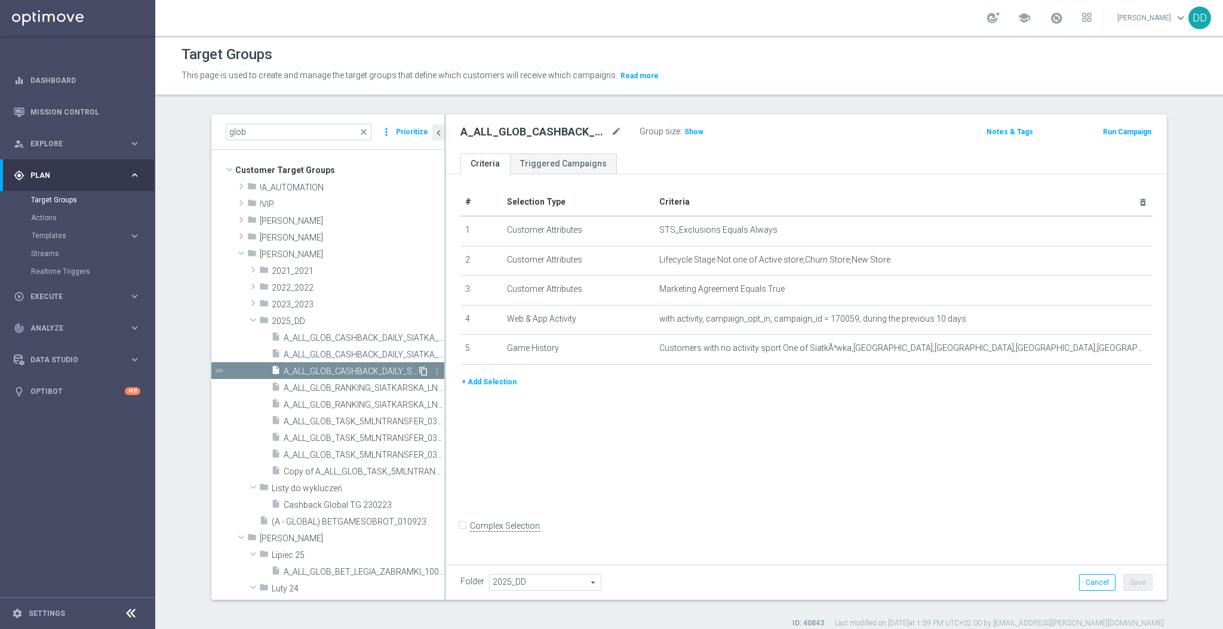
click at [419, 371] on icon "content_copy" at bounding box center [424, 372] width 10 height 10
click at [347, 374] on span "A_ALL_GLOB_CASHBACK_DAILY_SIATKA_EUROBASKET_REMINDER_PW_Z_290825" at bounding box center [351, 372] width 134 height 10
click at [419, 371] on icon "content_copy" at bounding box center [424, 372] width 10 height 10
click at [371, 471] on span "Copy of A_ALL_GLOB_TASK_5MLNTRANSFER_180625_NIEZAPIS" at bounding box center [351, 472] width 134 height 10
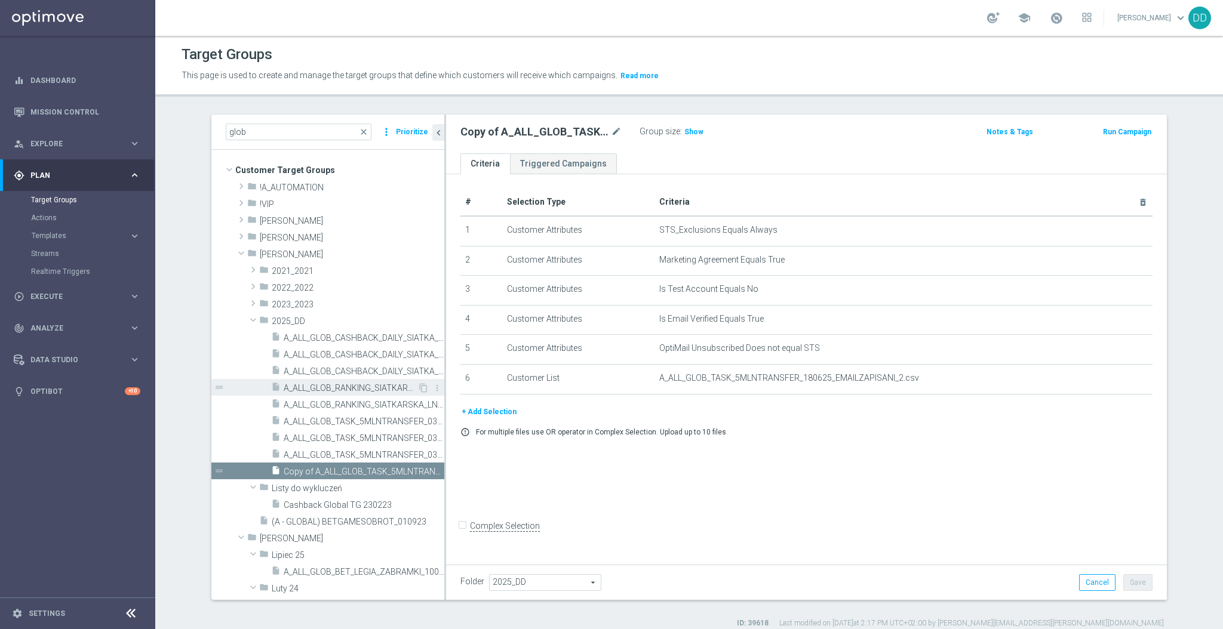
click at [330, 379] on div "insert_drive_file A_ALL_GLOB_RANKING_SIATKARSKA_LN_100K_300725" at bounding box center [344, 387] width 146 height 17
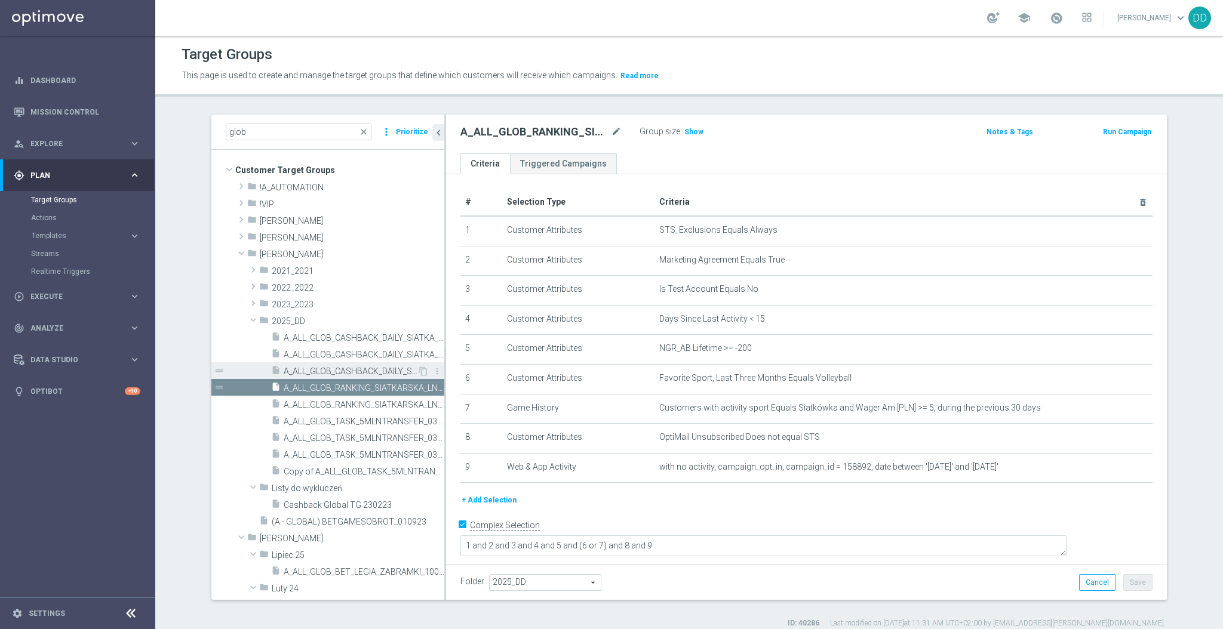
click at [339, 369] on span "A_ALL_GLOB_CASHBACK_DAILY_SIATKA_EUROBASKET_REMINDER_PW_Z_290825" at bounding box center [351, 372] width 134 height 10
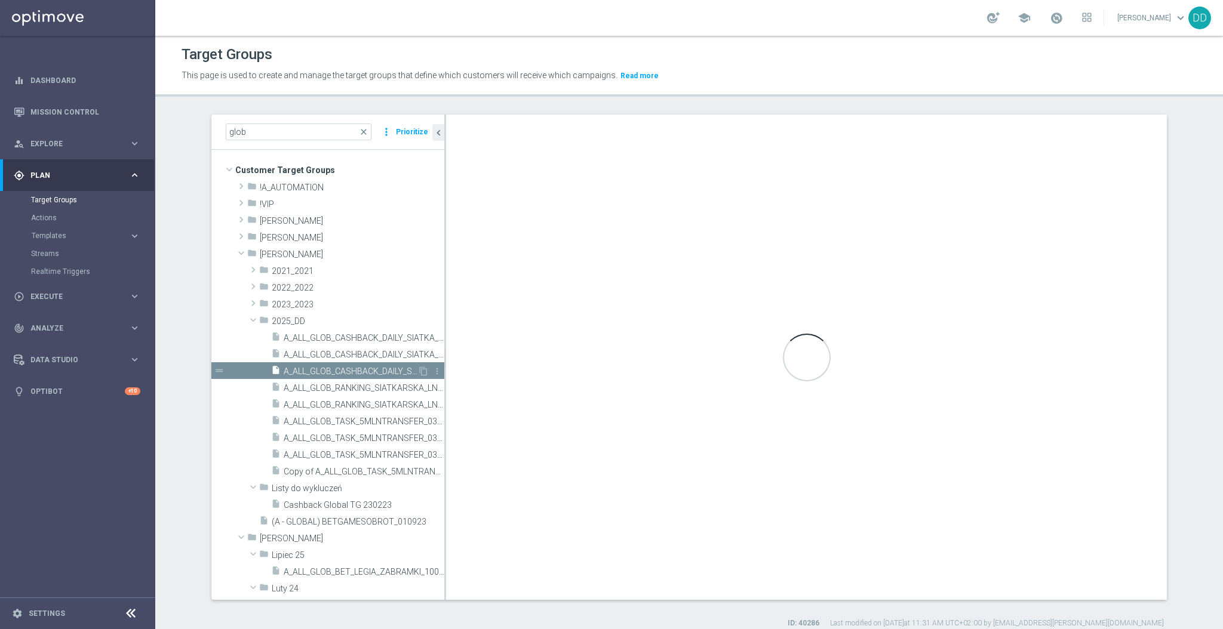
checkbox input "false"
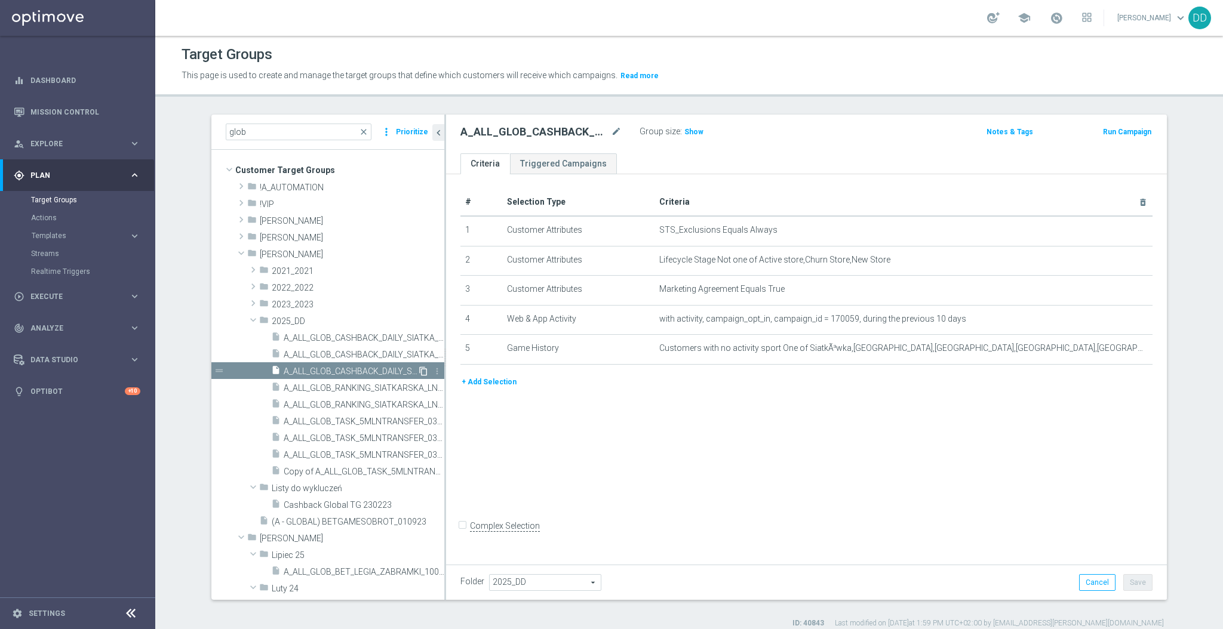
click at [419, 368] on icon "content_copy" at bounding box center [424, 372] width 10 height 10
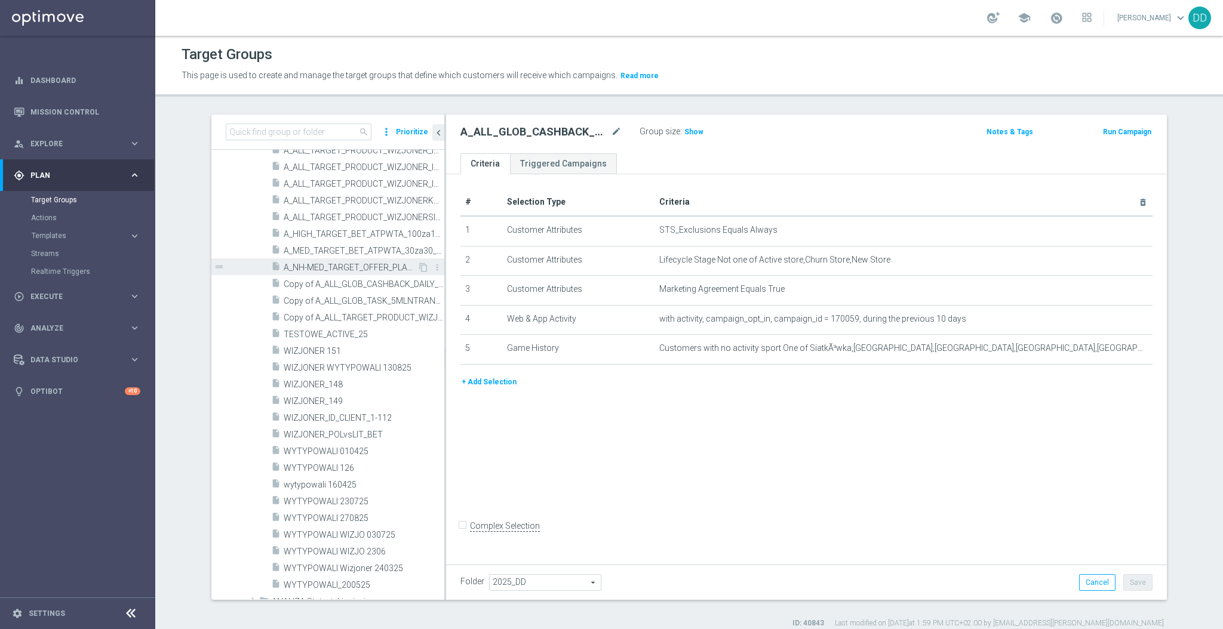
scroll to position [557, 0]
click at [358, 319] on span "Copy of A_ALL_TARGET_PRODUCT_WIZJONER_INAPP_230625" at bounding box center [351, 317] width 134 height 10
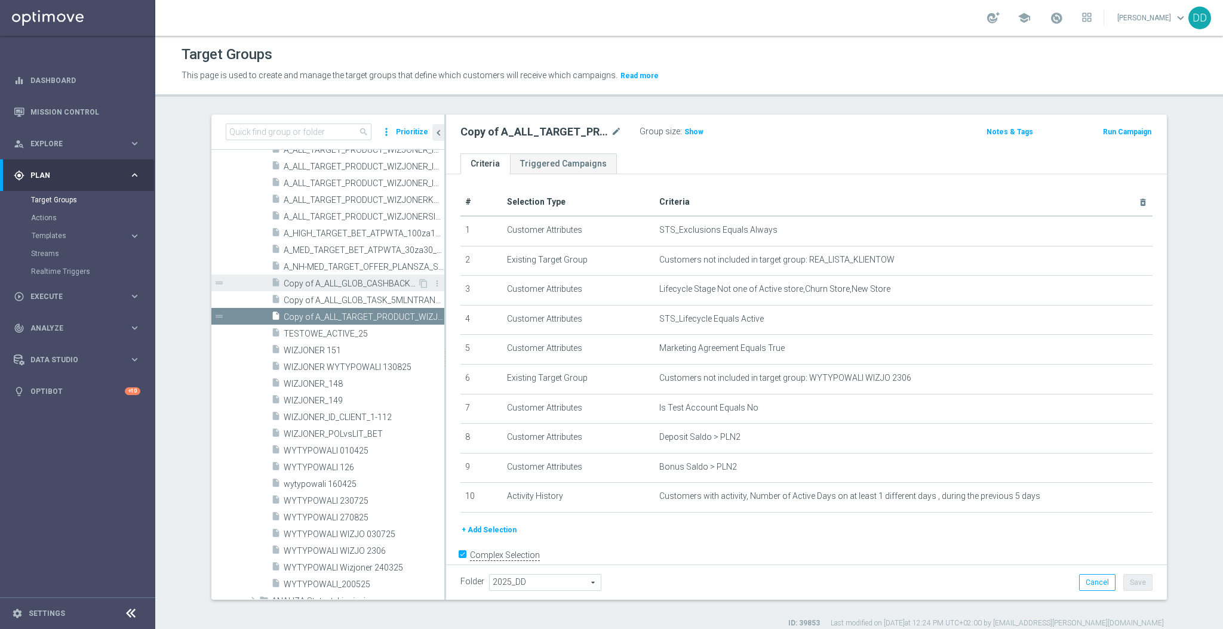
click at [350, 277] on div "insert_drive_file Copy of A_ALL_GLOB_CASHBACK_DAILY_SIATKA_EUROBASKET_REMINDER_…" at bounding box center [344, 283] width 146 height 17
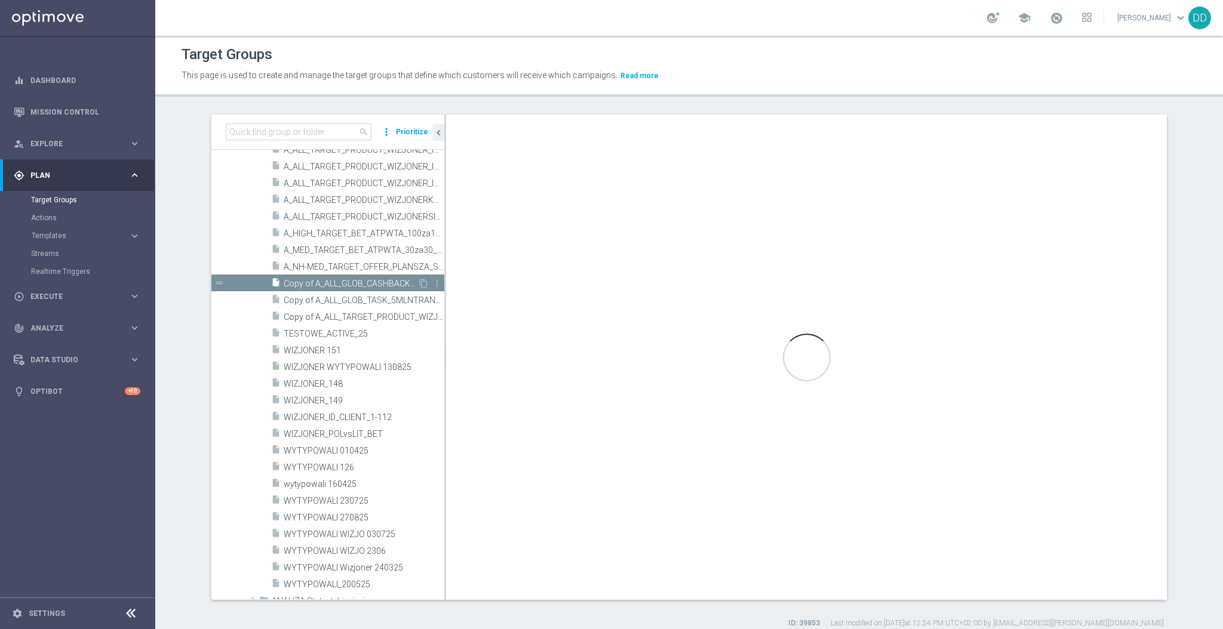
checkbox input "false"
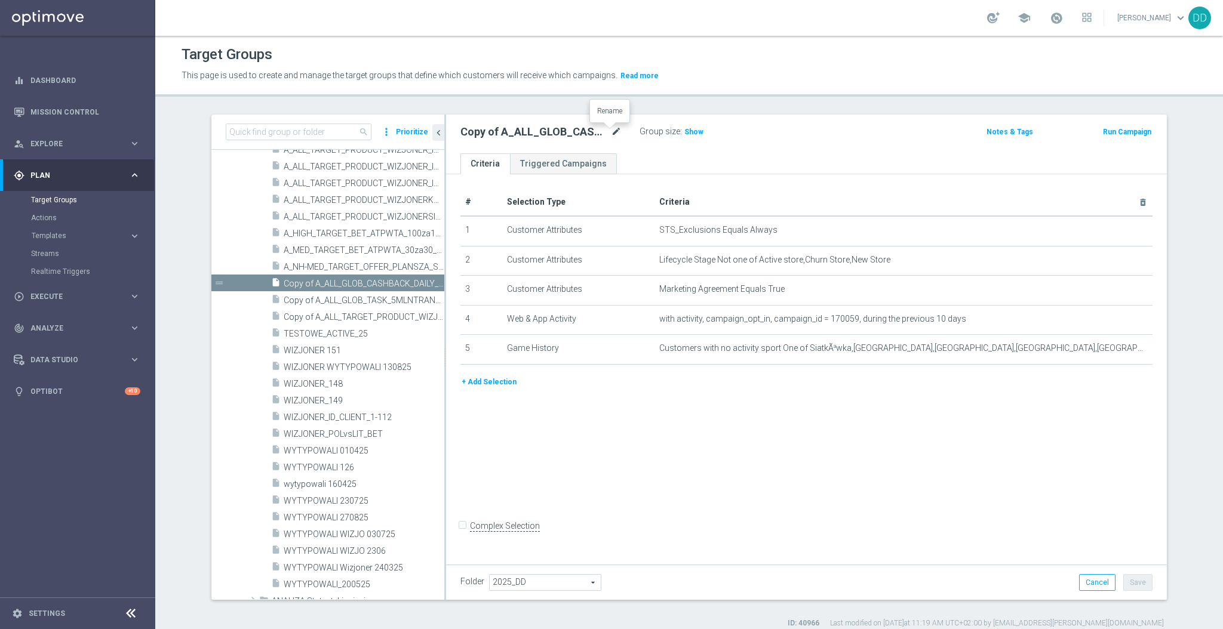
click at [612, 134] on icon "mode_edit" at bounding box center [616, 132] width 11 height 14
type input "A_ALL_GLOB_WAGER_DAILY_25DO25_ELMS_050925_PW"
click at [687, 161] on ul "Criteria Triggered Campaigns" at bounding box center [806, 163] width 721 height 21
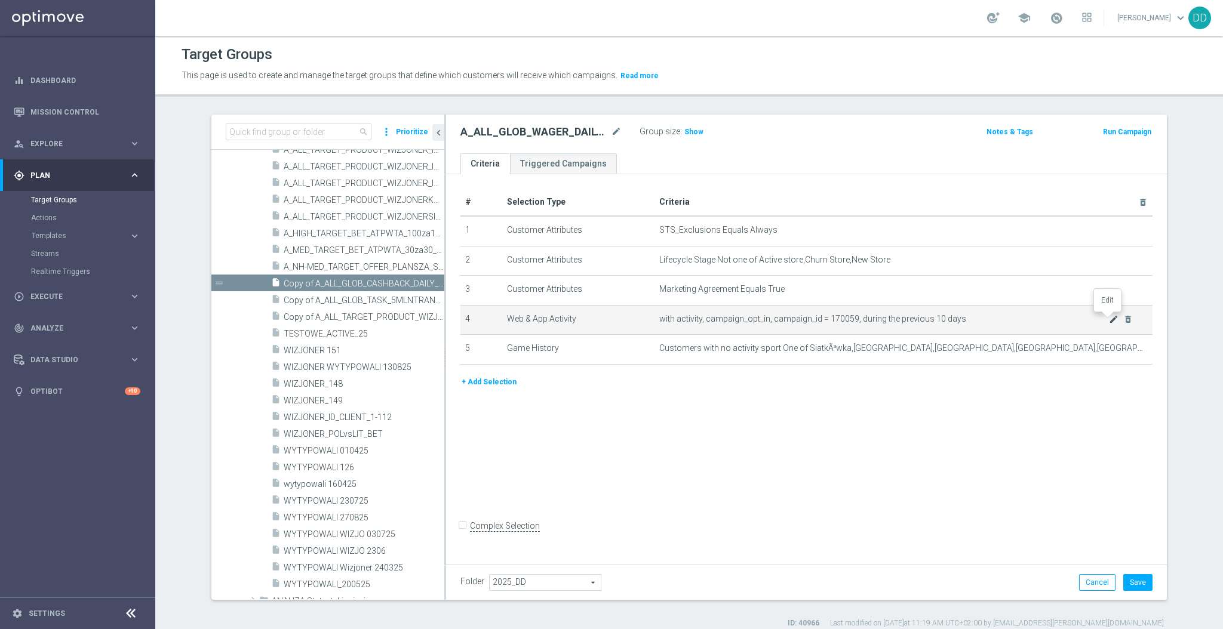
click at [1109, 318] on icon "mode_edit" at bounding box center [1114, 320] width 10 height 10
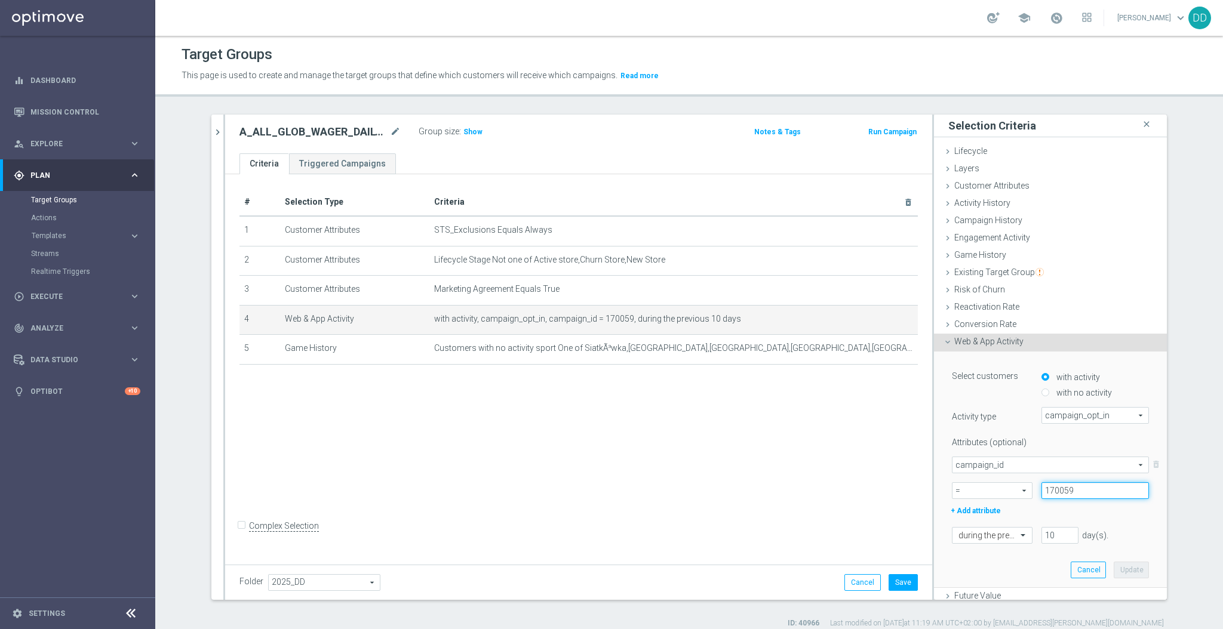
click at [1061, 488] on input "170059" at bounding box center [1094, 490] width 107 height 17
paste input "4686"
type input "174686"
drag, startPoint x: 1047, startPoint y: 539, endPoint x: 1032, endPoint y: 536, distance: 15.1
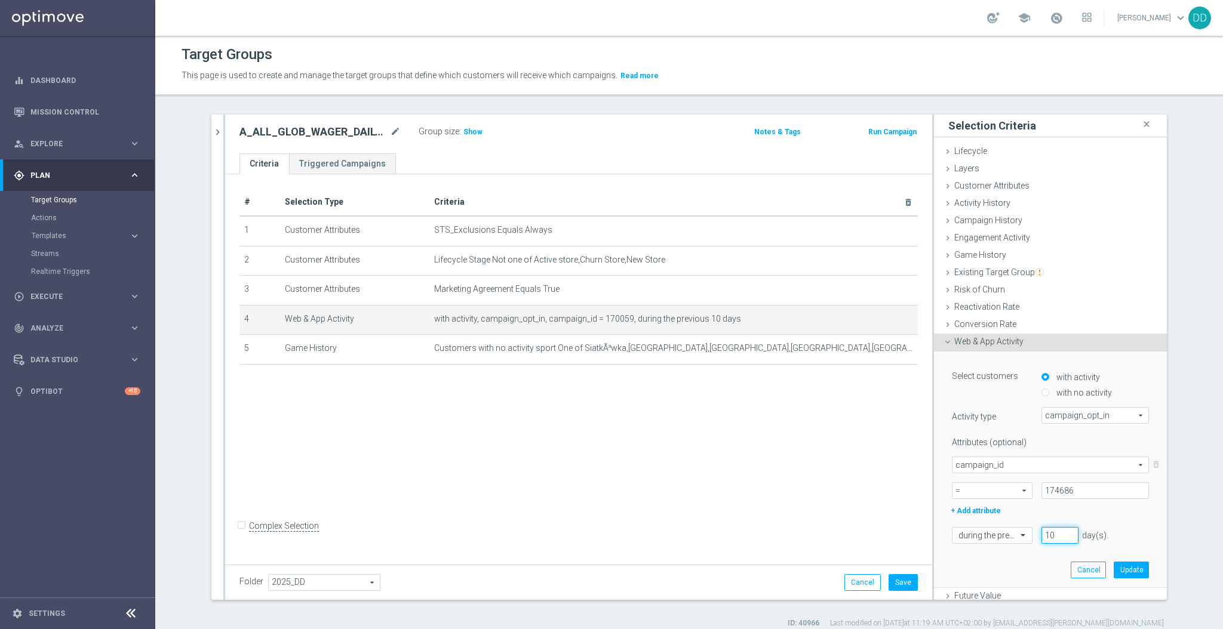
click at [1041, 536] on input "10" at bounding box center [1059, 535] width 37 height 17
type input "5"
click at [1116, 564] on button "Update" at bounding box center [1131, 570] width 35 height 17
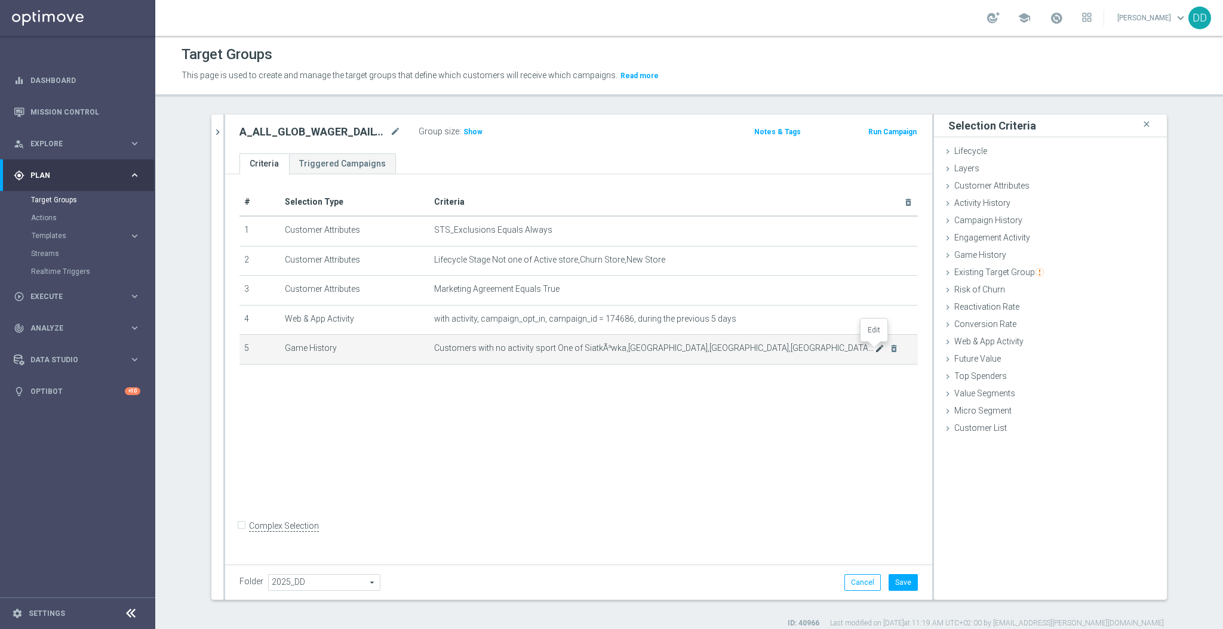
click at [875, 352] on icon "mode_edit" at bounding box center [880, 349] width 10 height 10
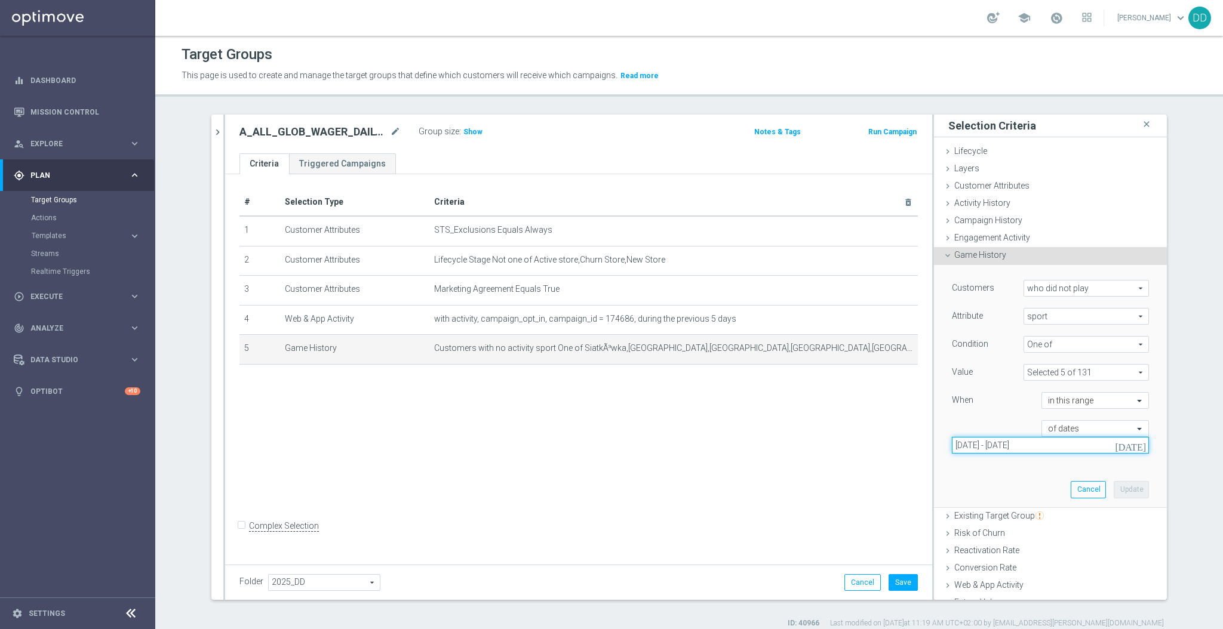
click at [1056, 438] on input "28 Aug 2025 - 29 Aug 2025" at bounding box center [1050, 445] width 197 height 17
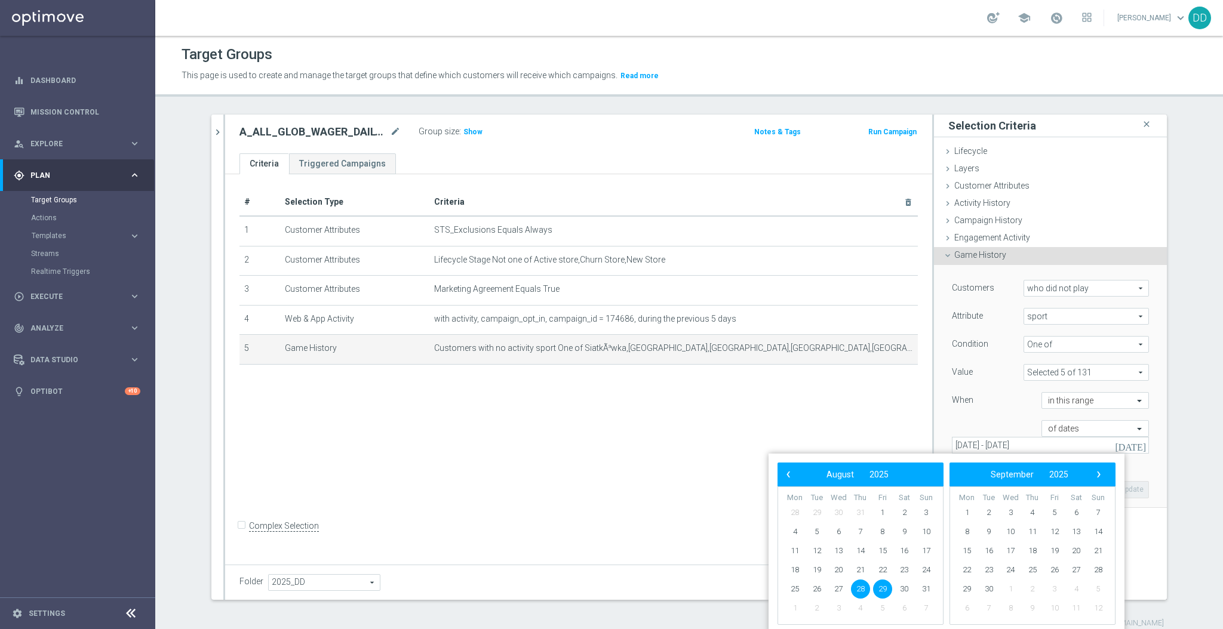
click at [1061, 343] on span "One of" at bounding box center [1086, 345] width 124 height 16
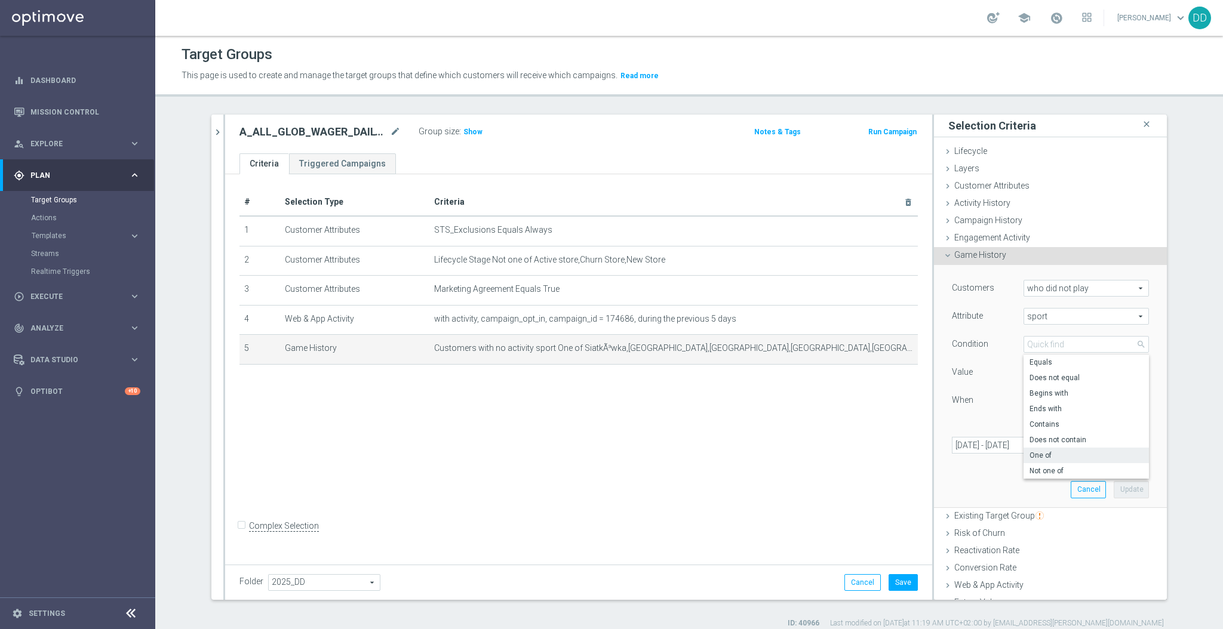
click at [1046, 453] on span "One of" at bounding box center [1085, 456] width 113 height 10
click at [1051, 376] on span at bounding box center [1086, 373] width 124 height 16
click at [1028, 396] on input "Show Selected" at bounding box center [1032, 399] width 8 height 8
checkbox input "true"
click at [1023, 423] on div "(All)" at bounding box center [1085, 418] width 125 height 16
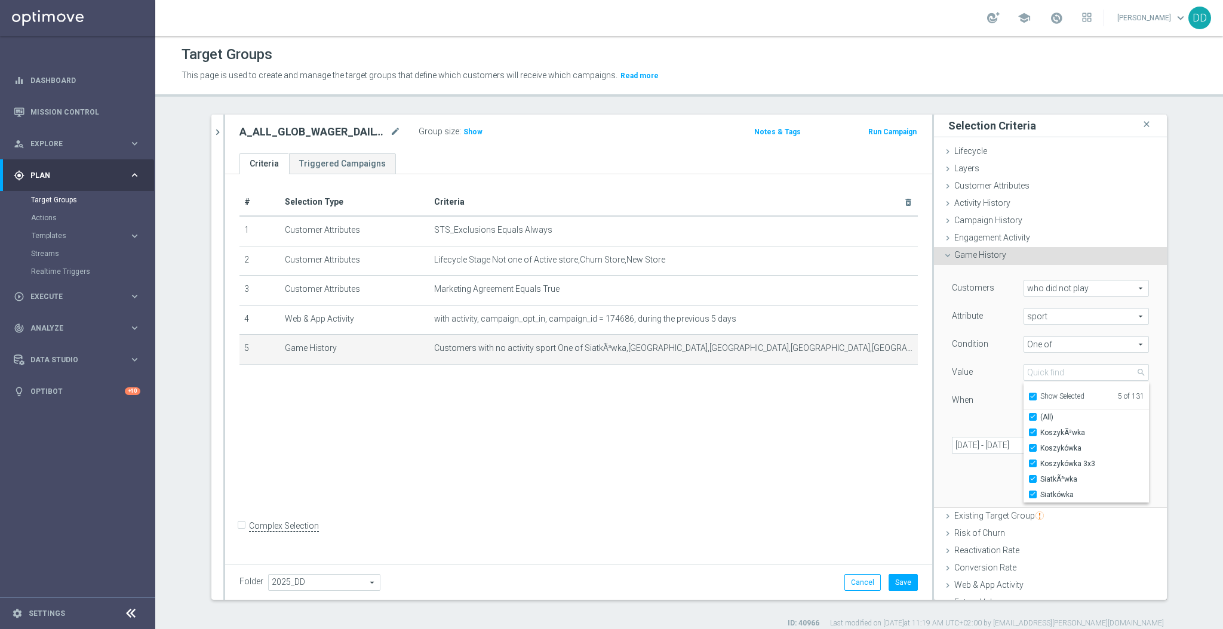
click at [1032, 414] on input "(All)" at bounding box center [1036, 418] width 8 height 8
checkbox input "false"
type input "Select"
checkbox input "false"
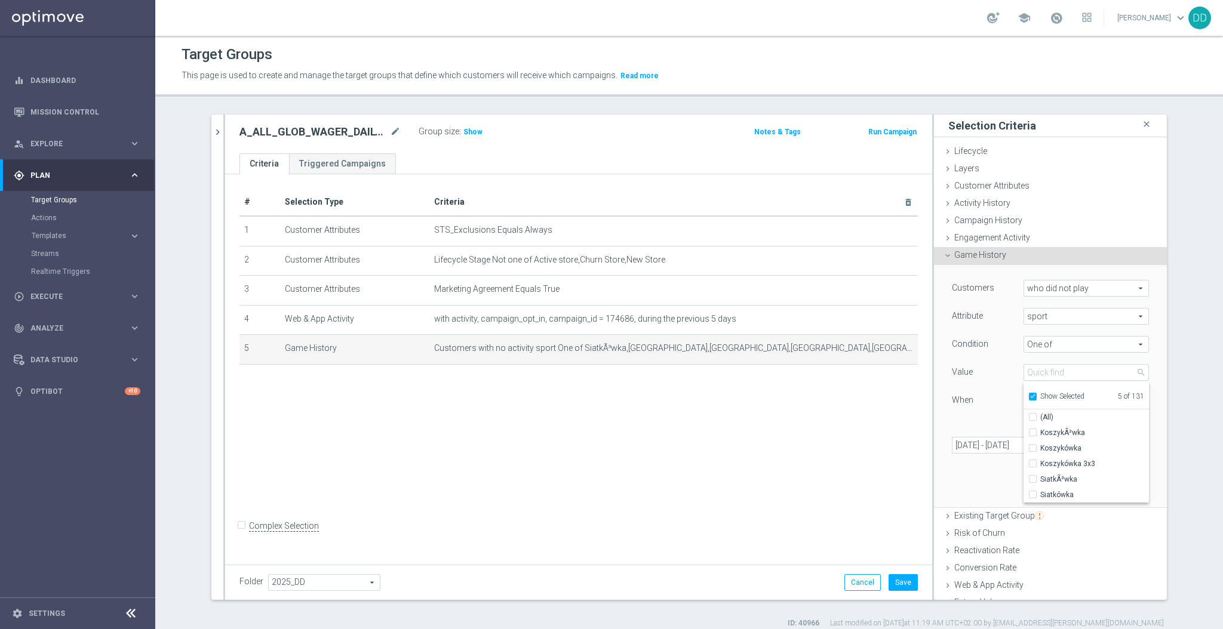
checkbox input "false"
click at [1040, 392] on label "Show Selected" at bounding box center [1062, 397] width 44 height 11
click at [1028, 395] on input "Show Selected" at bounding box center [1032, 399] width 8 height 8
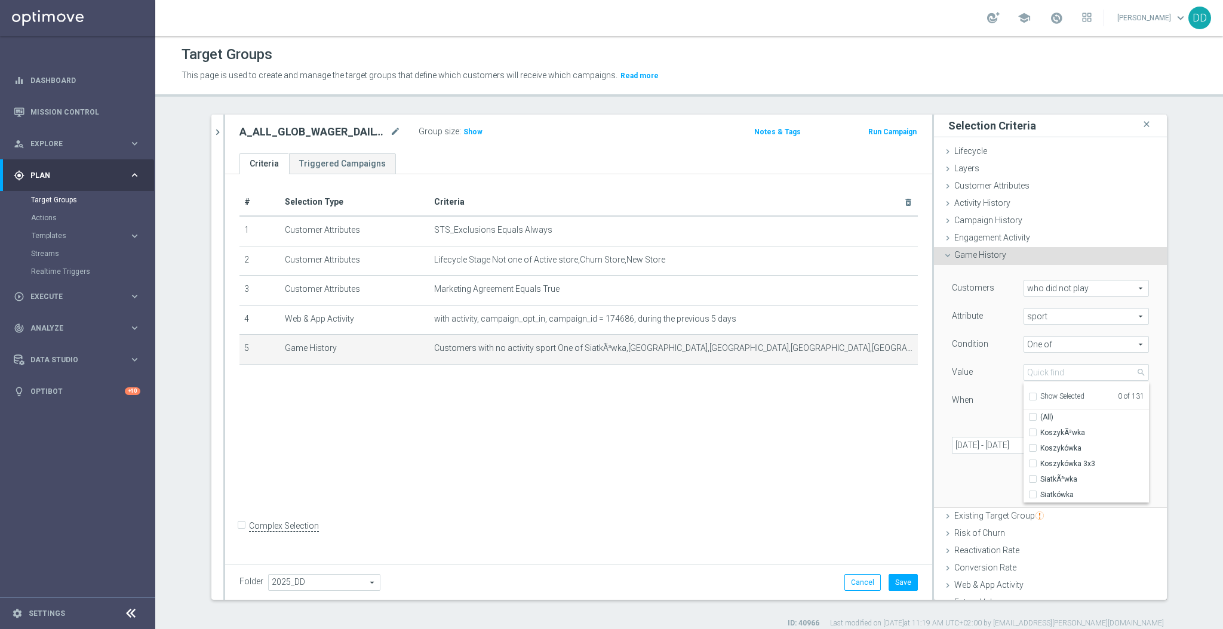
checkbox input "false"
click at [1038, 371] on input "search" at bounding box center [1085, 372] width 125 height 17
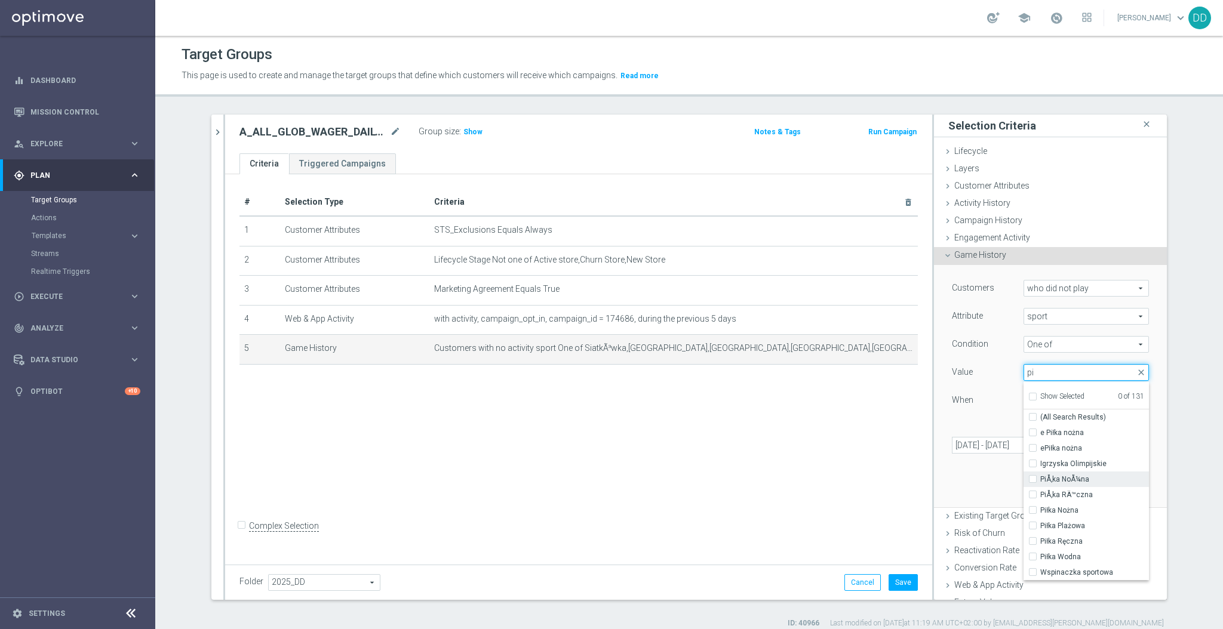
type input "pi"
click at [1032, 480] on input "PiÅ‚ka NoÅ¼na" at bounding box center [1036, 480] width 8 height 8
checkbox input "true"
type input "PiÅ‚ka NoÅ¼na"
click at [1032, 480] on input "PiÅ‚ka NoÅ¼na" at bounding box center [1036, 480] width 8 height 8
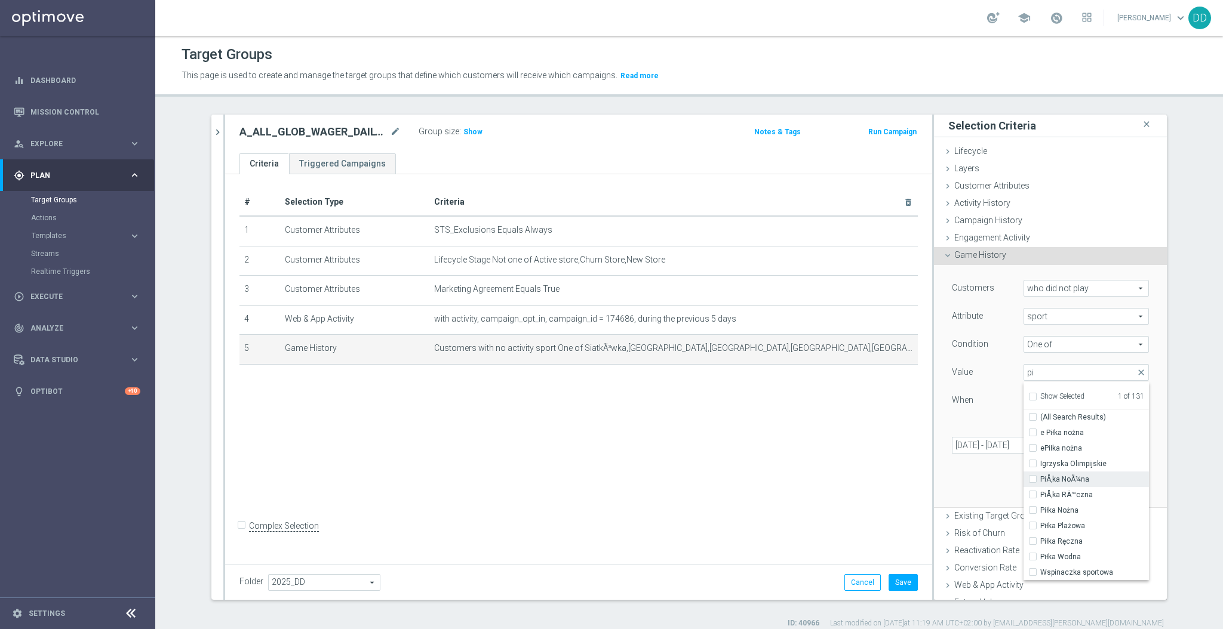
checkbox input "false"
type input "Select"
click at [1003, 409] on div "When" at bounding box center [988, 401] width 90 height 19
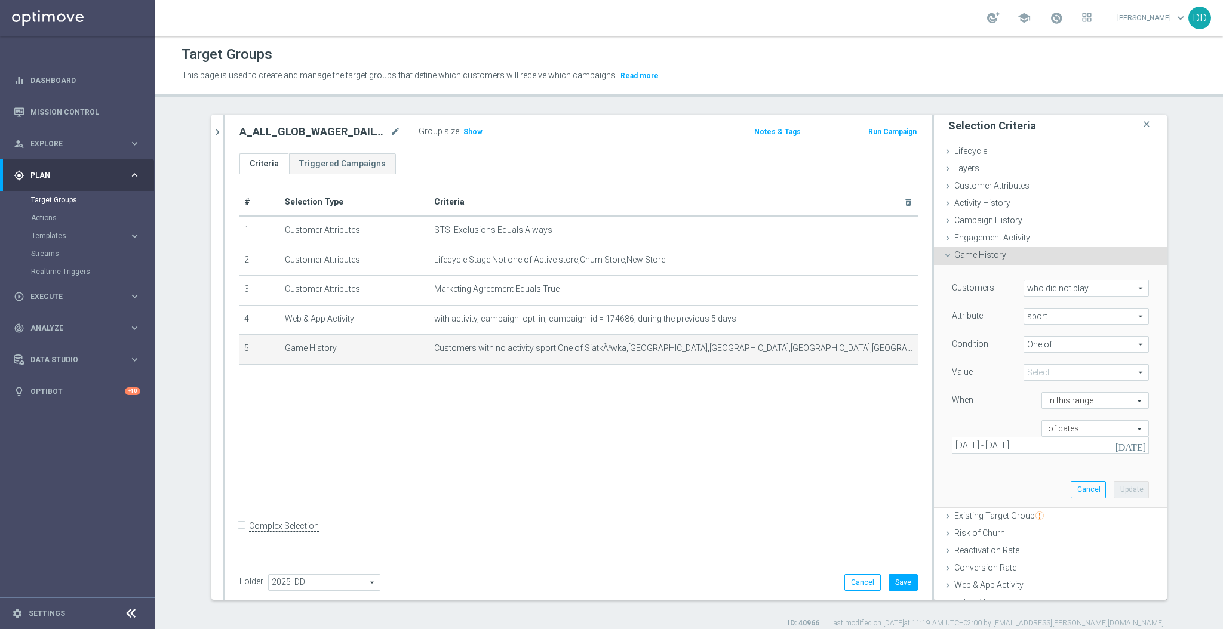
click at [1056, 315] on span "sport" at bounding box center [1086, 317] width 124 height 16
click at [1054, 368] on span "Game_type" at bounding box center [1085, 366] width 113 height 10
type input "Game_type"
type input "Equals"
click at [1044, 342] on span "Equals" at bounding box center [1086, 345] width 124 height 16
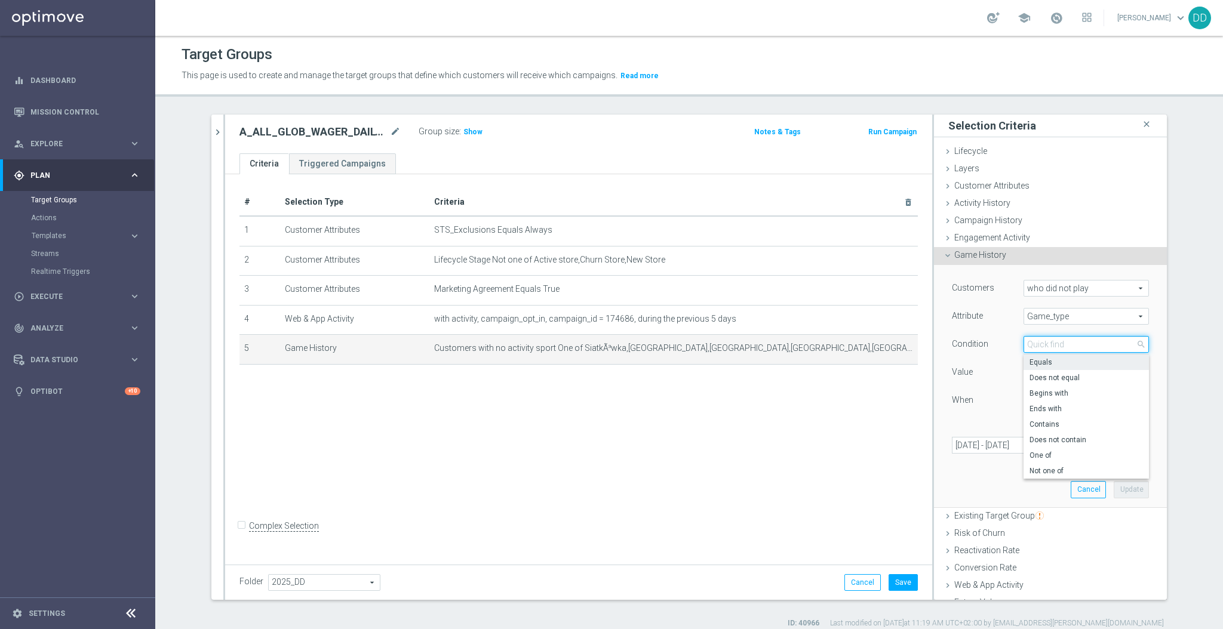
click at [1045, 345] on input "search" at bounding box center [1085, 344] width 125 height 17
click at [995, 373] on div "Value" at bounding box center [979, 373] width 72 height 19
click at [1024, 373] on span at bounding box center [1086, 373] width 124 height 16
click at [1029, 390] on span "AKO" at bounding box center [1085, 391] width 113 height 10
type input "AKO"
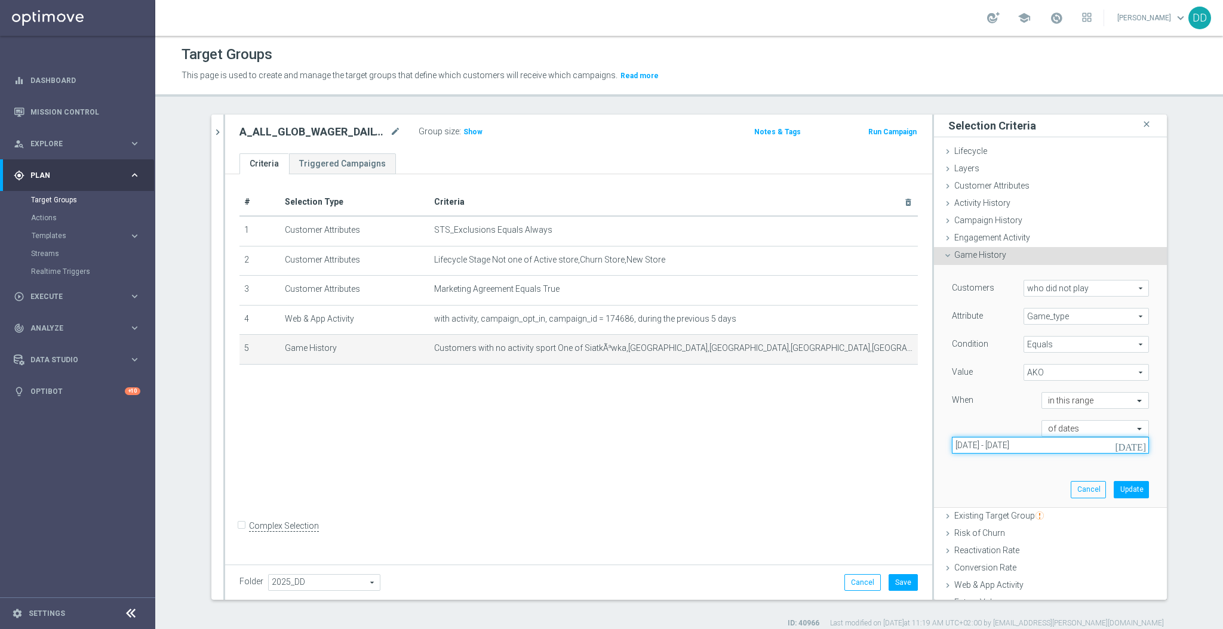
click at [1046, 445] on input "28 Aug 2025 - 29 Aug 2025" at bounding box center [1050, 445] width 197 height 17
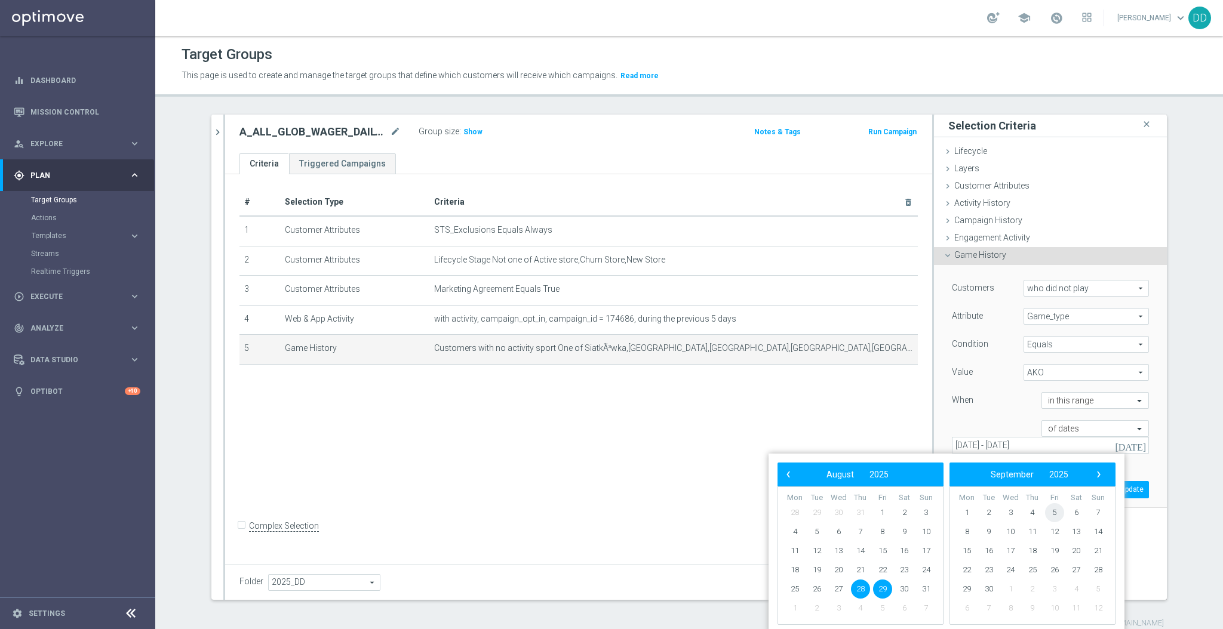
click at [1051, 511] on span "5" at bounding box center [1054, 512] width 19 height 19
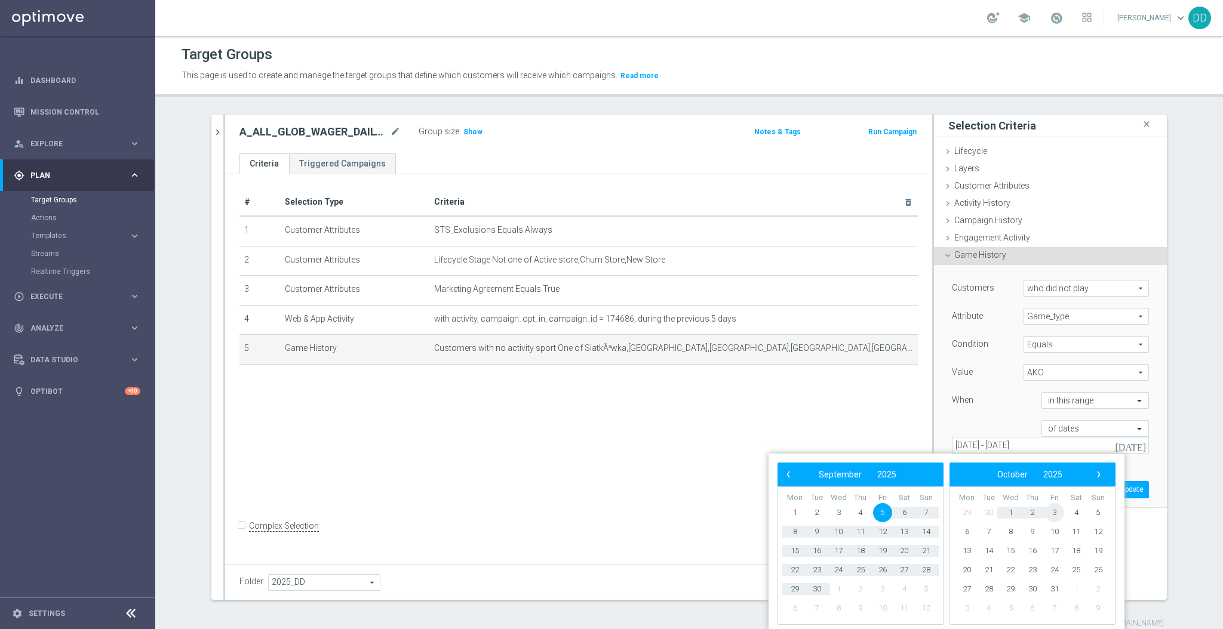
click at [1051, 511] on span "3" at bounding box center [1054, 512] width 19 height 19
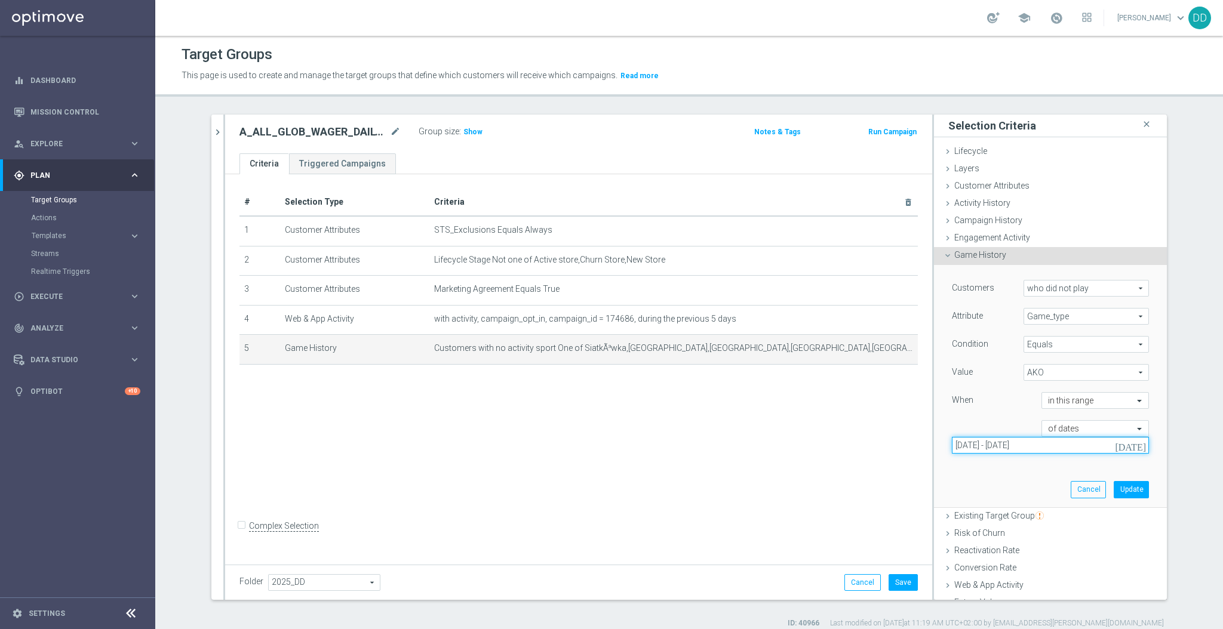
click at [1071, 444] on input "05 Sep 2025 - 03 Oct 2025" at bounding box center [1050, 445] width 197 height 17
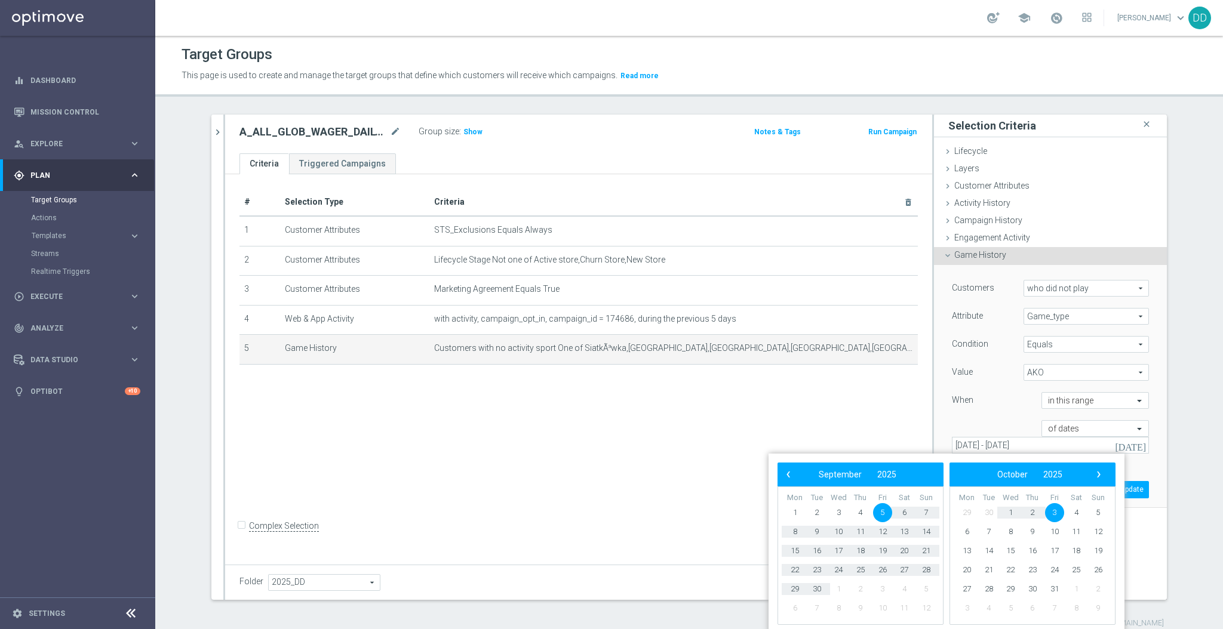
click at [879, 513] on span "5" at bounding box center [882, 512] width 19 height 19
click at [882, 519] on span "5" at bounding box center [882, 512] width 19 height 19
type input "05 Sep 2025 - 05 Sep 2025"
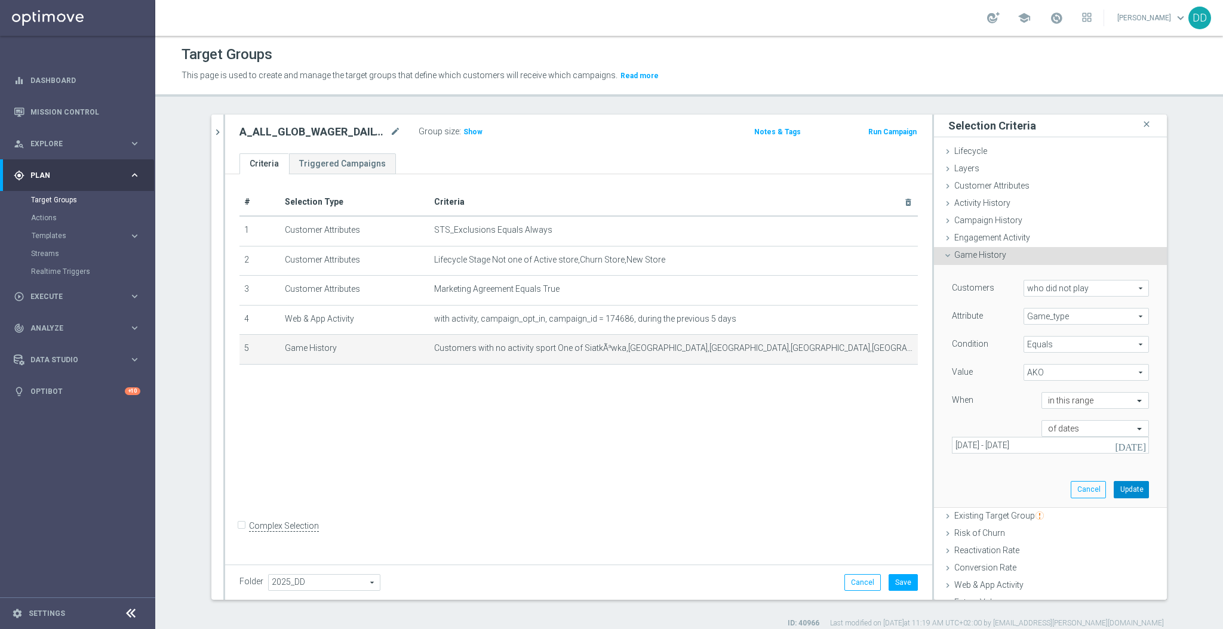
click at [1114, 491] on button "Update" at bounding box center [1131, 489] width 35 height 17
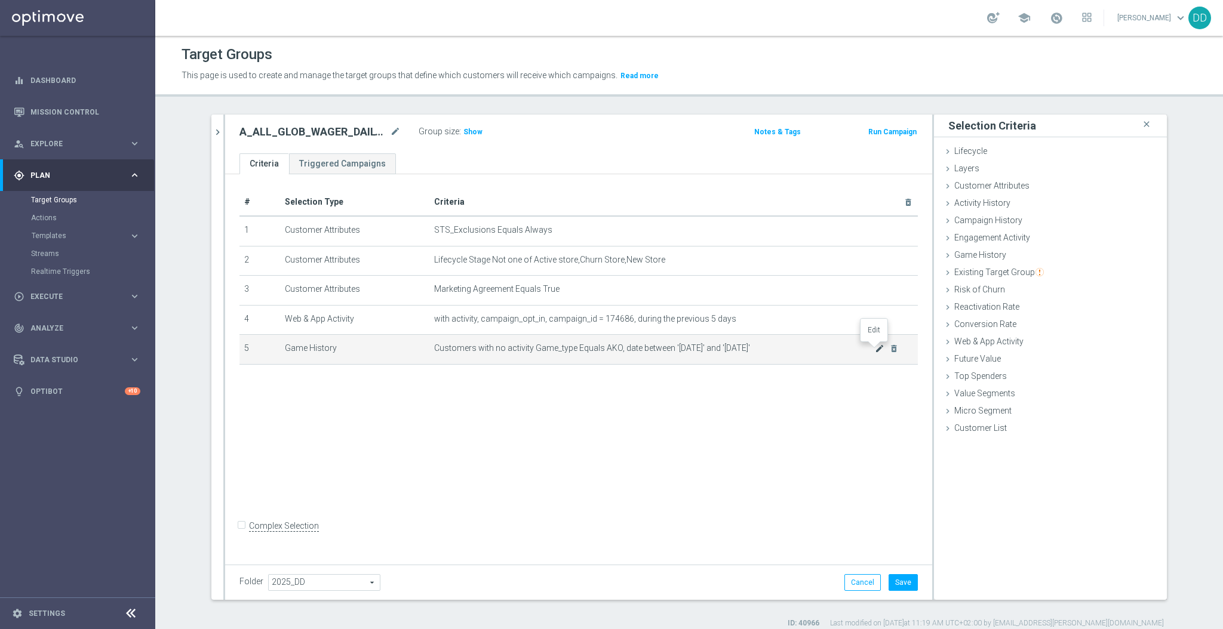
click at [875, 345] on icon "mode_edit" at bounding box center [880, 349] width 10 height 10
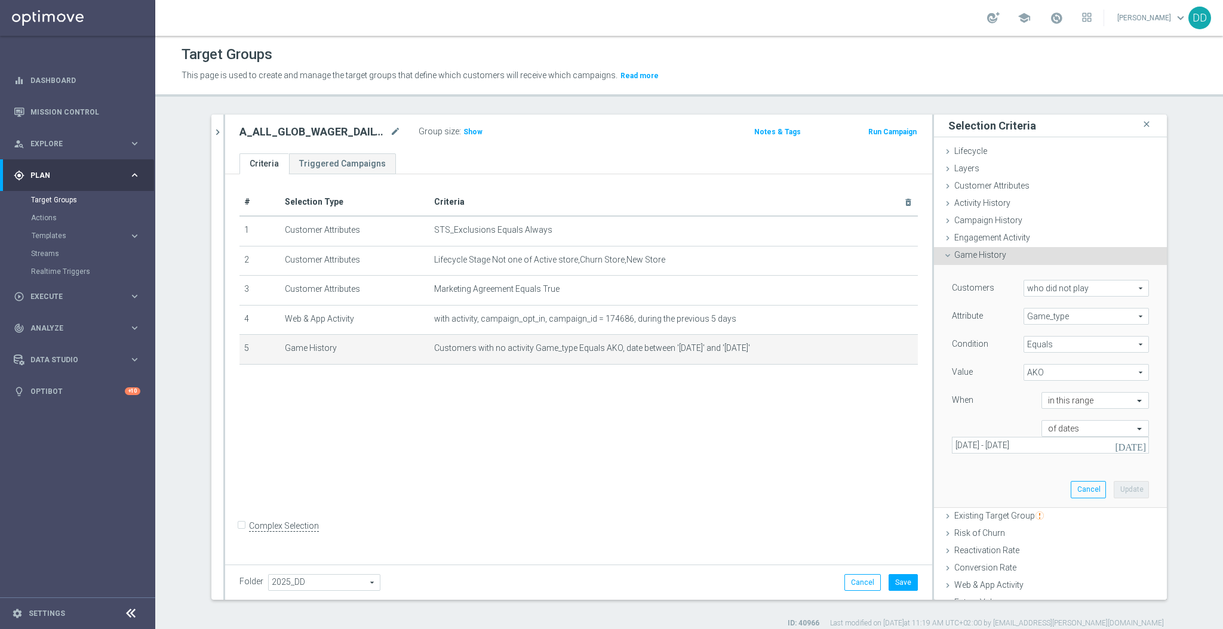
drag, startPoint x: 1037, startPoint y: 457, endPoint x: 1033, endPoint y: 447, distance: 11.0
click at [1036, 456] on div "Customers who did not play who did not play arrow_drop_down search Attribute Ga…" at bounding box center [1050, 371] width 197 height 183
click at [1032, 447] on input "05 Sep 2025 - 05 Sep 2025" at bounding box center [1050, 445] width 197 height 17
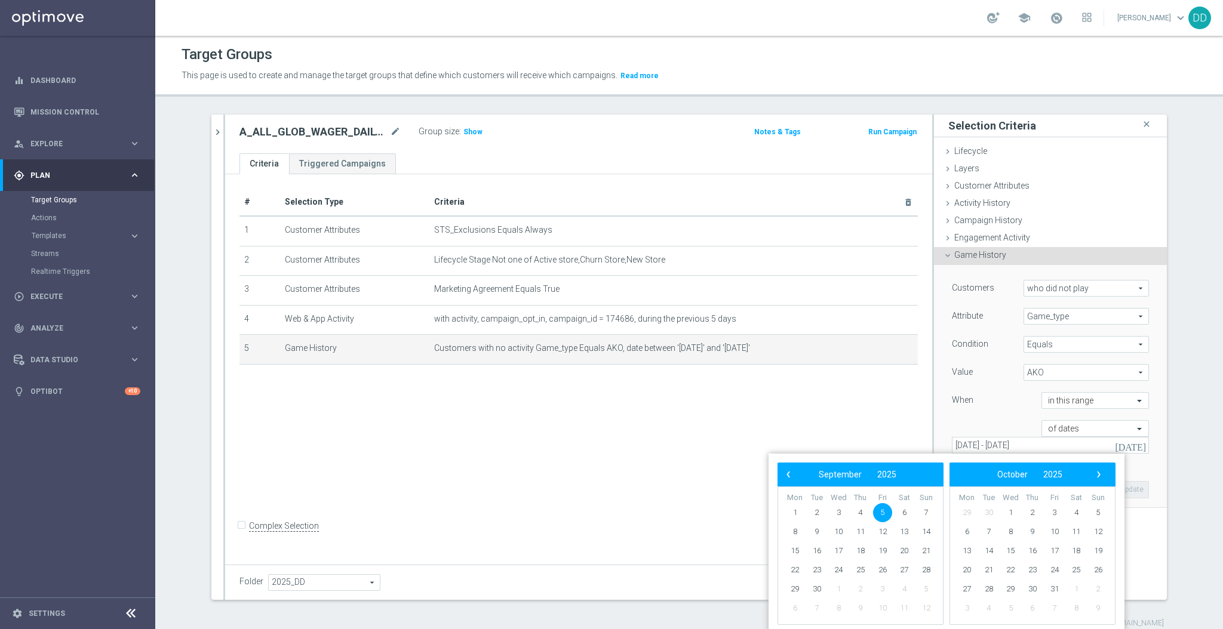
click at [1060, 427] on input "text" at bounding box center [1083, 429] width 70 height 11
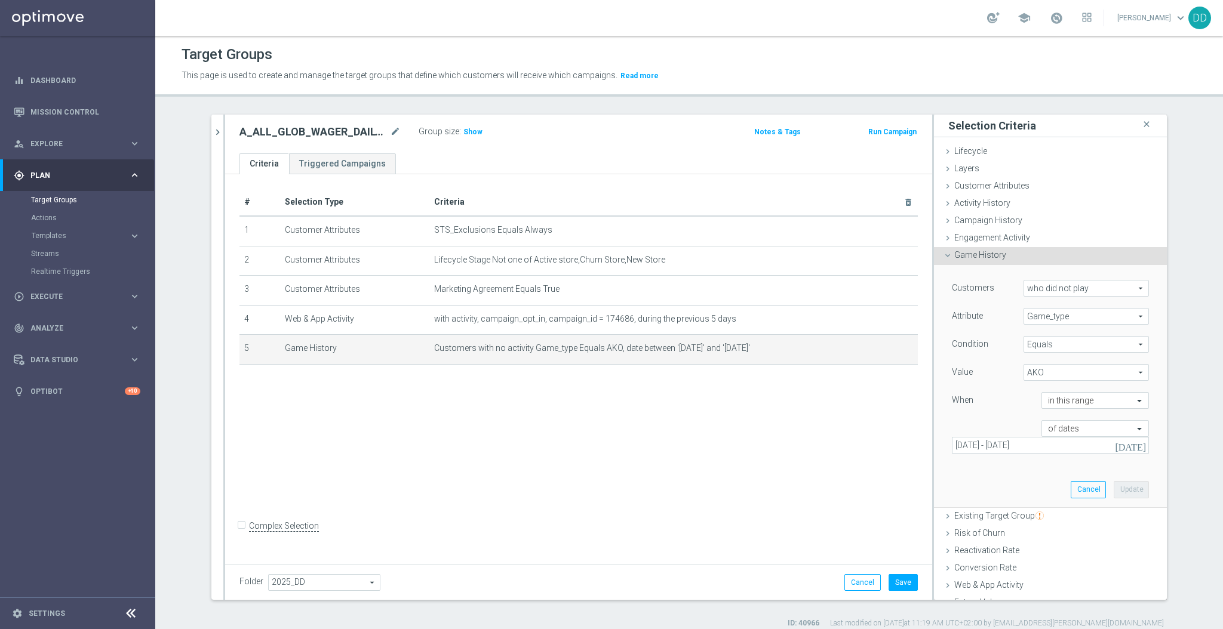
click at [995, 408] on div "When" at bounding box center [988, 401] width 90 height 19
click at [1016, 445] on input "05 Sep 2025 - 05 Sep 2025" at bounding box center [1050, 445] width 197 height 17
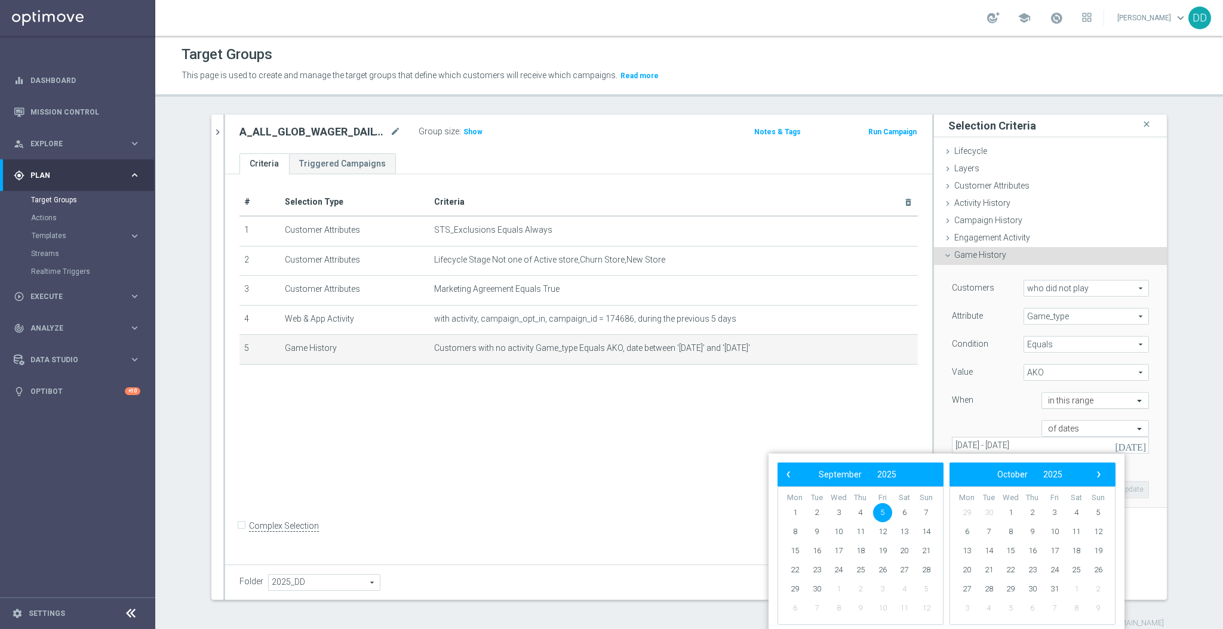
click at [1060, 402] on input "text" at bounding box center [1083, 401] width 70 height 11
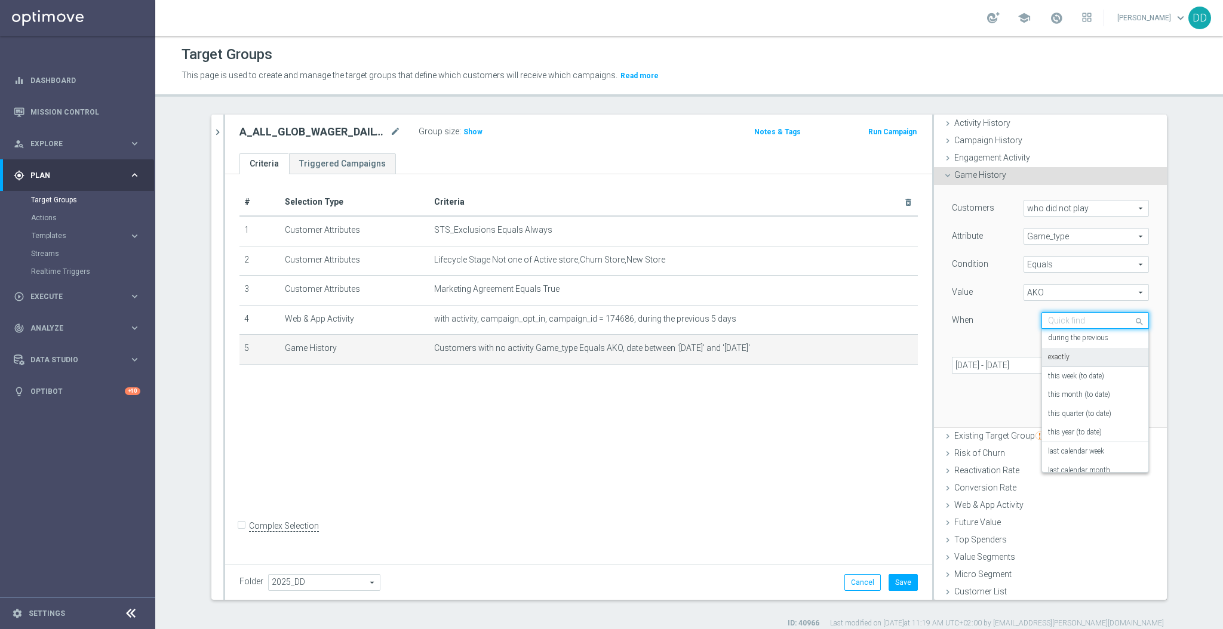
click at [1068, 353] on div "exactly" at bounding box center [1095, 357] width 94 height 19
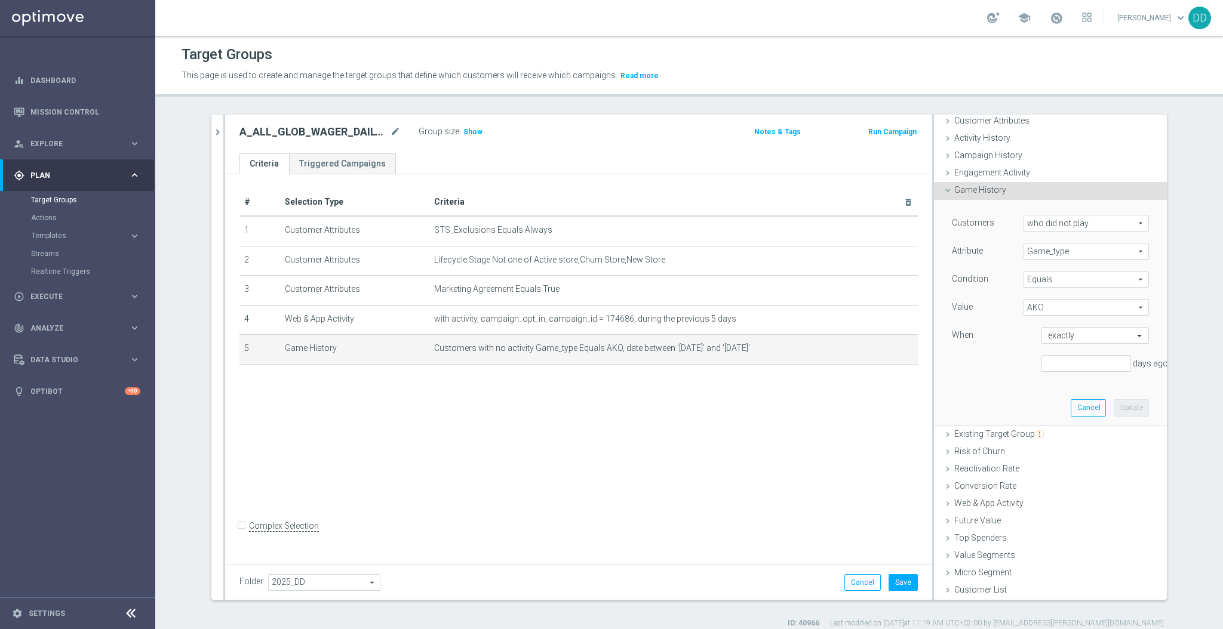
scroll to position [75, 0]
click at [1045, 355] on input "number" at bounding box center [1086, 363] width 90 height 17
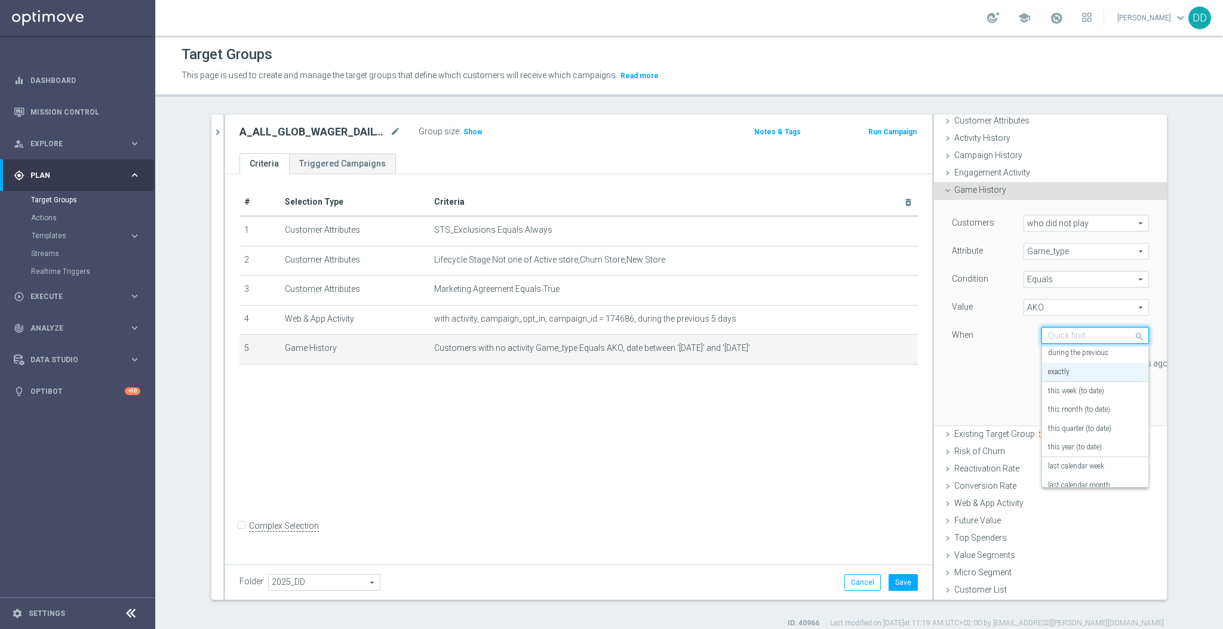
click at [1056, 331] on input "text" at bounding box center [1083, 336] width 70 height 11
click at [1062, 451] on label "on this date" at bounding box center [1066, 456] width 36 height 10
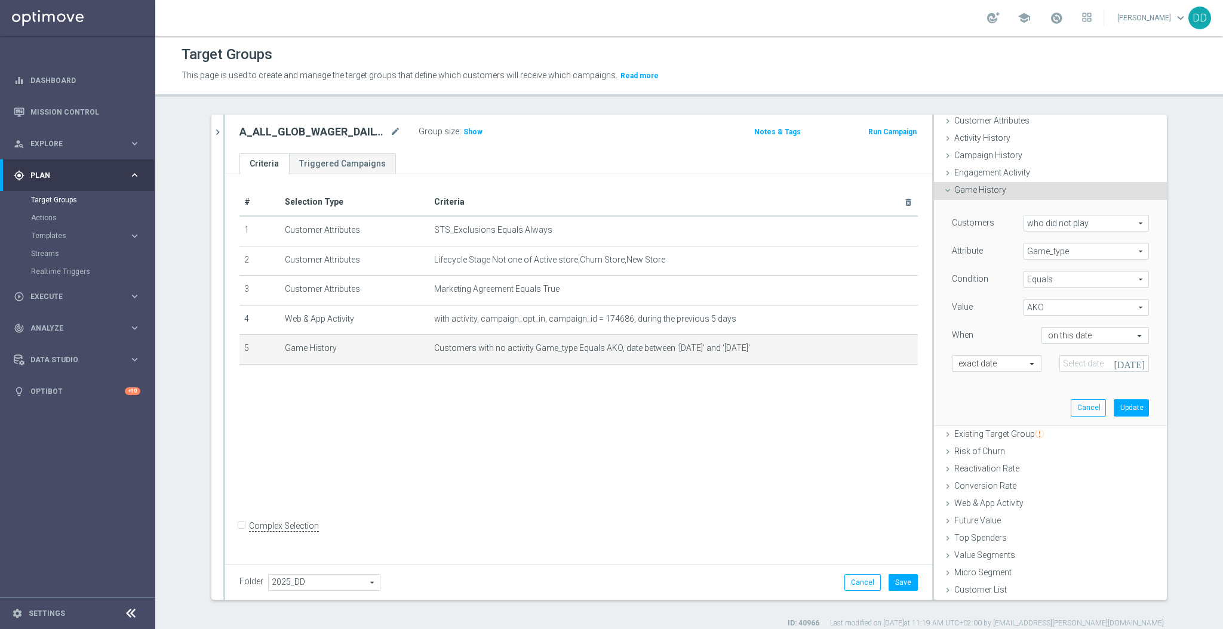
scroll to position [63, 0]
click at [1068, 364] on input at bounding box center [1104, 365] width 90 height 17
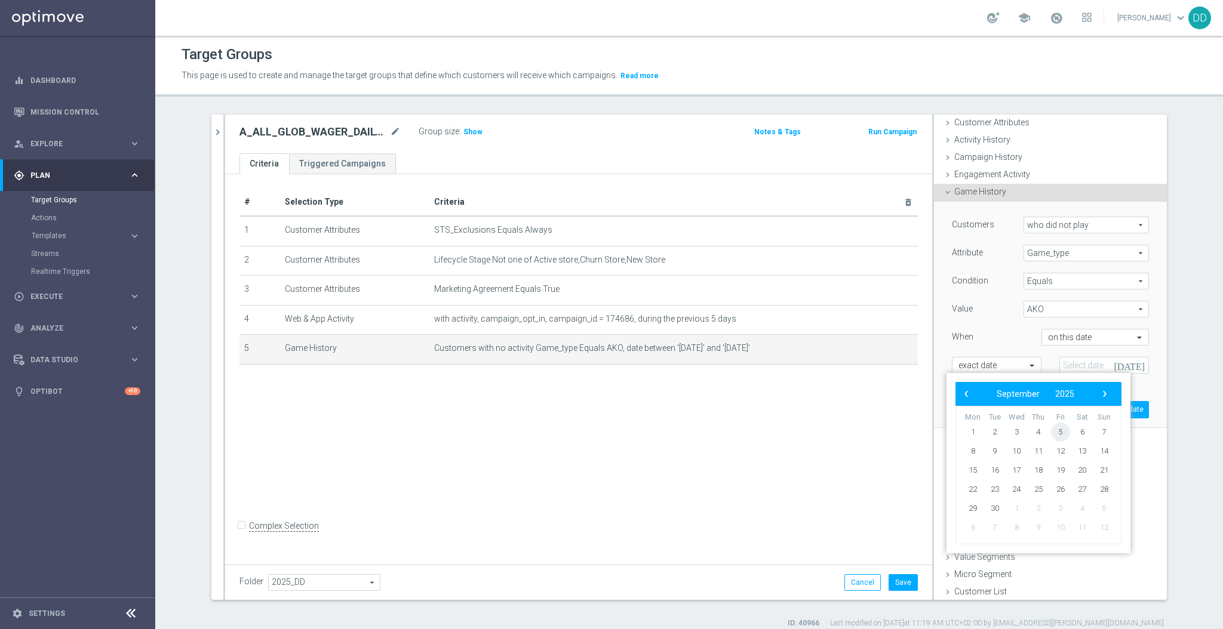
click at [1062, 434] on span "5" at bounding box center [1060, 432] width 19 height 19
type input "05 Sep 2025"
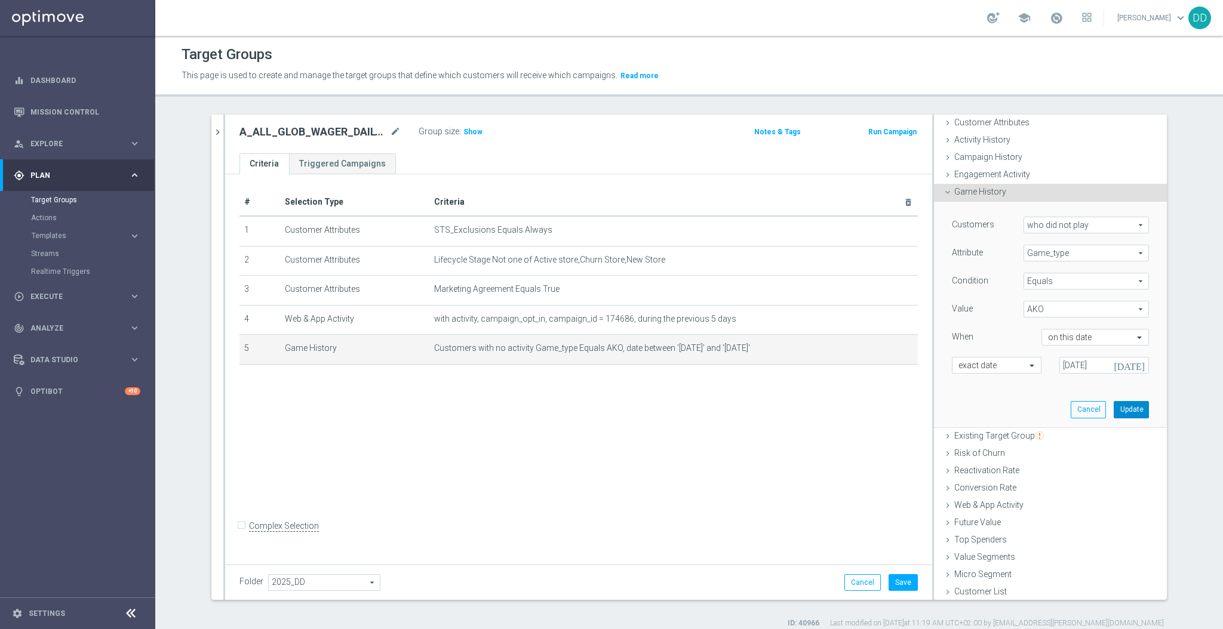
click at [1114, 408] on button "Update" at bounding box center [1131, 409] width 35 height 17
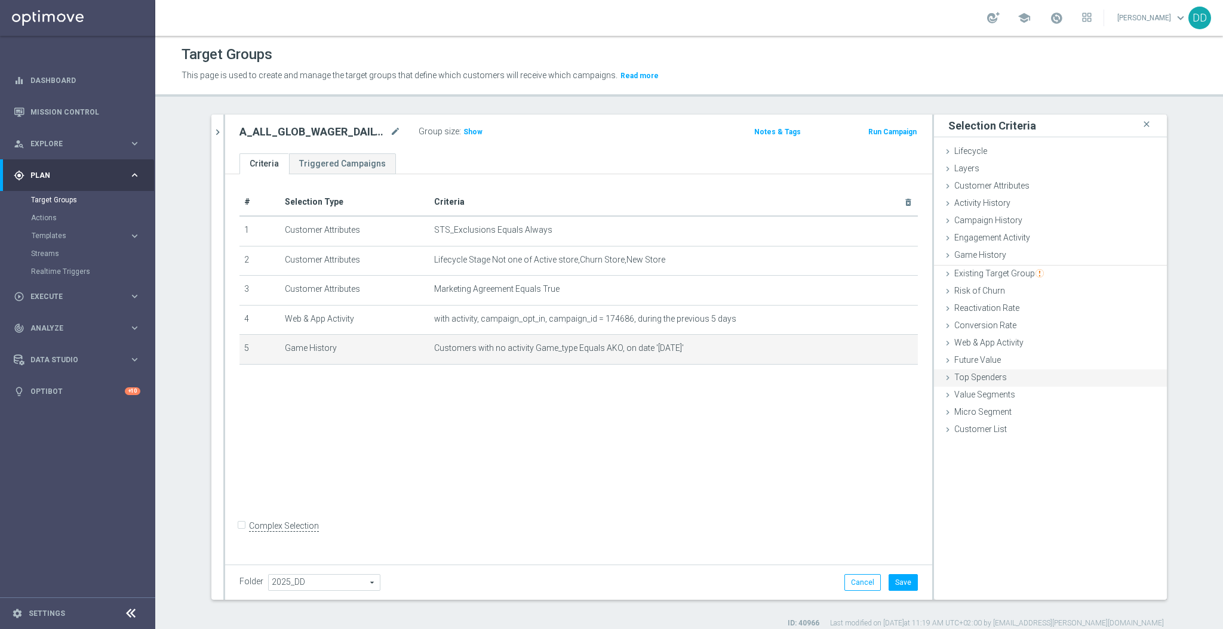
scroll to position [0, 0]
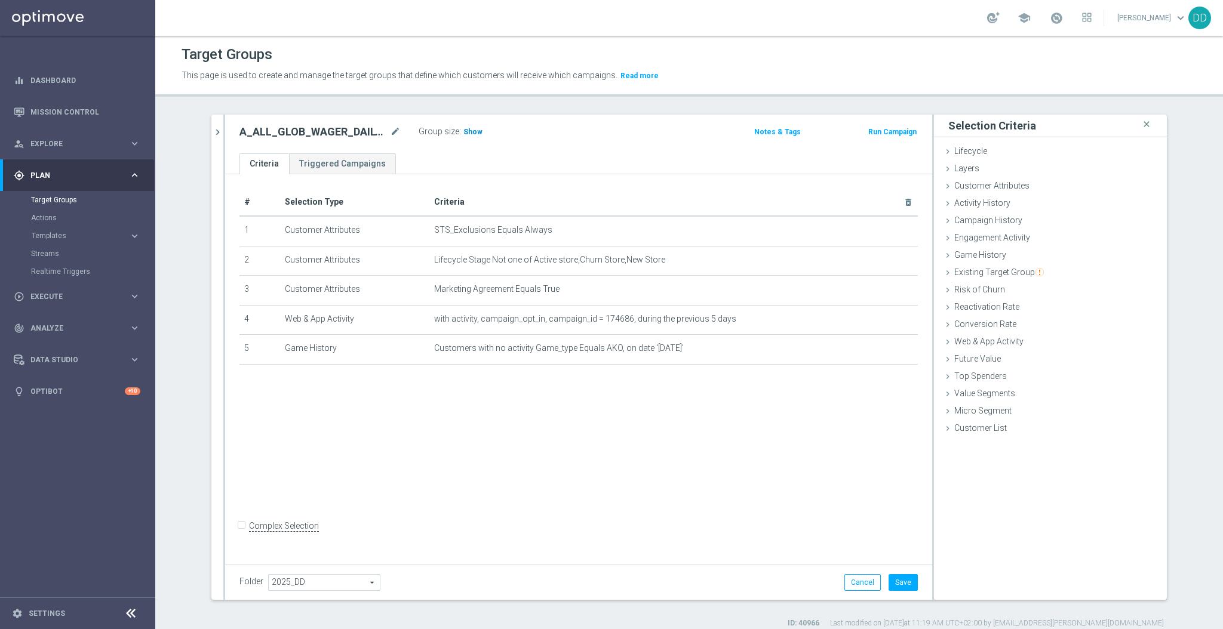
click at [463, 128] on span "Show" at bounding box center [472, 132] width 19 height 8
click at [892, 583] on button "Save" at bounding box center [902, 582] width 29 height 17
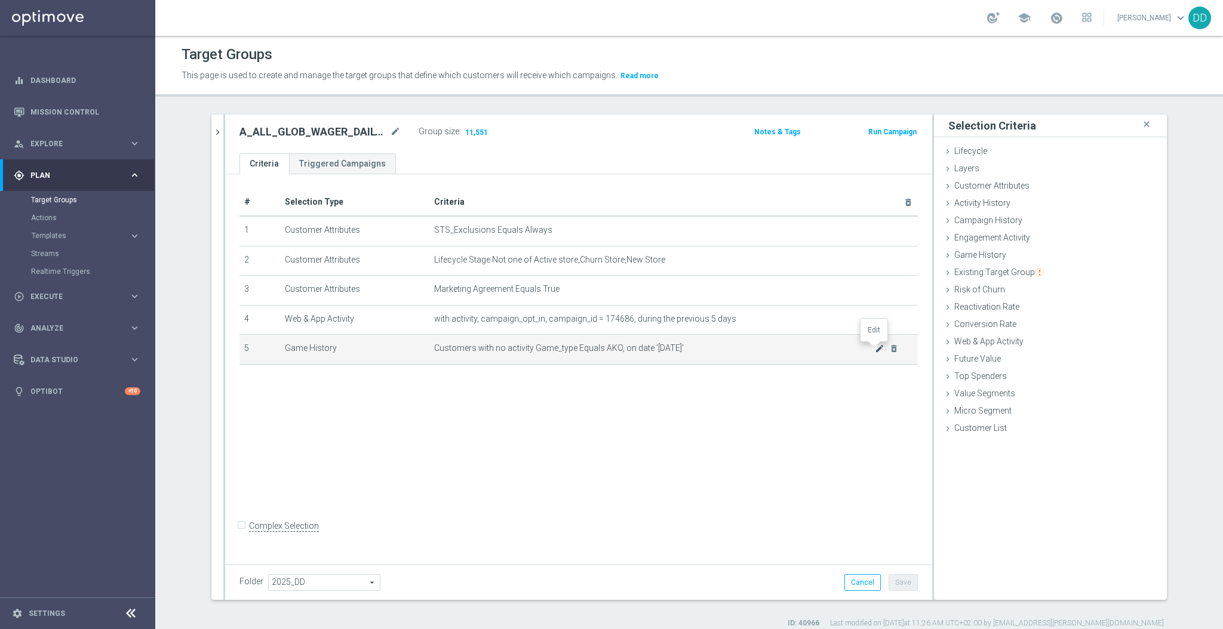
click at [875, 349] on icon "mode_edit" at bounding box center [880, 349] width 10 height 10
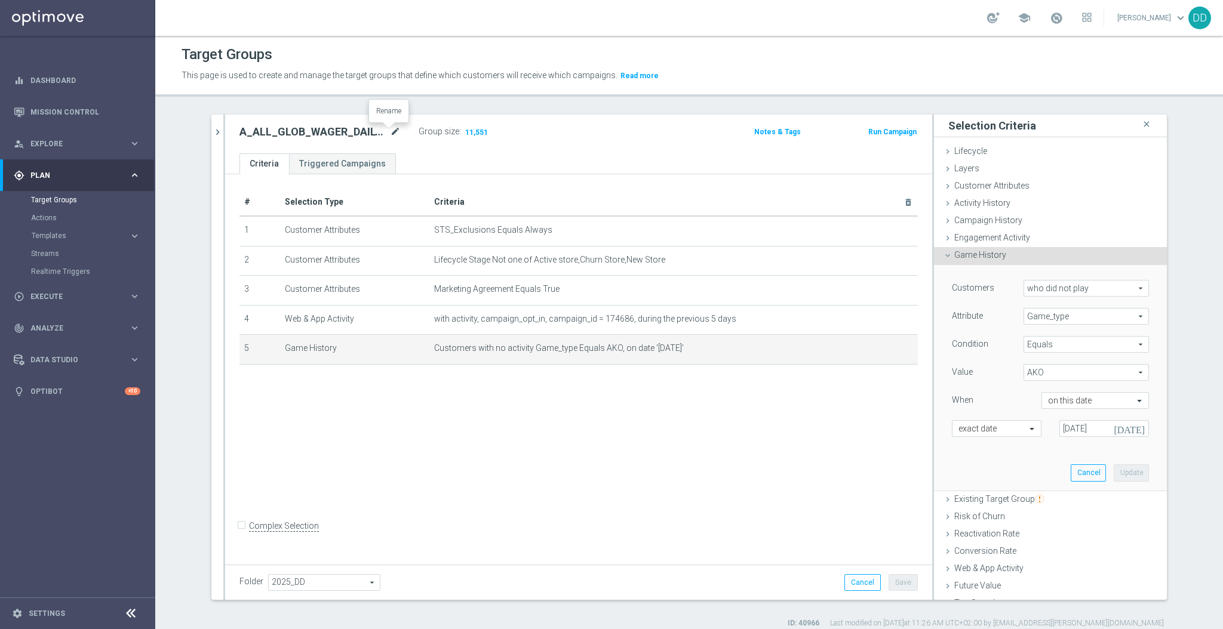
click at [390, 133] on icon "mode_edit" at bounding box center [395, 132] width 11 height 14
click at [331, 137] on input "A_ALL_GLOB_WAGER_DAILY_25DO25_ELMS_050925_PW" at bounding box center [319, 133] width 161 height 17
click at [212, 136] on icon "chevron_right" at bounding box center [217, 132] width 11 height 11
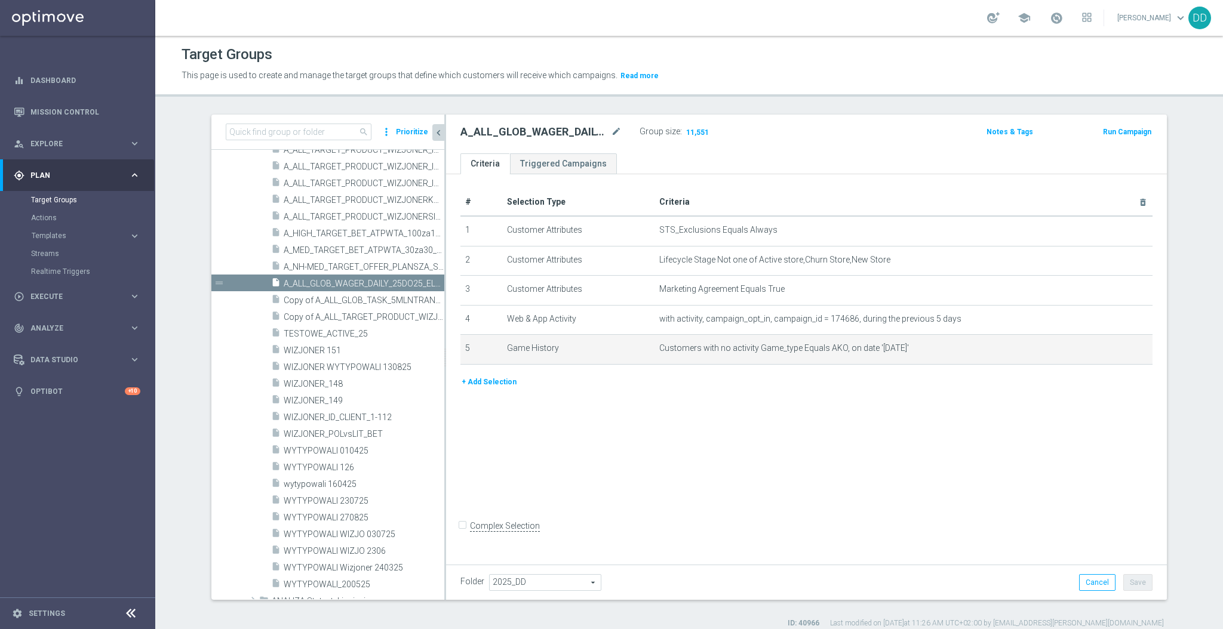
scroll to position [547, 0]
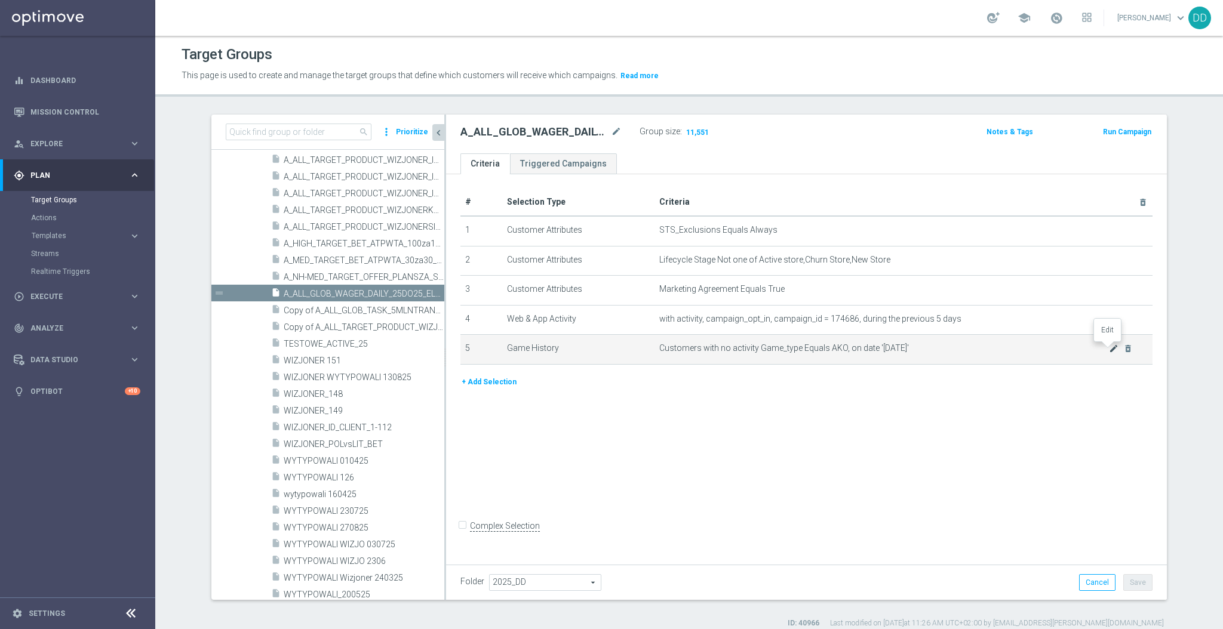
click at [1109, 350] on icon "mode_edit" at bounding box center [1114, 349] width 10 height 10
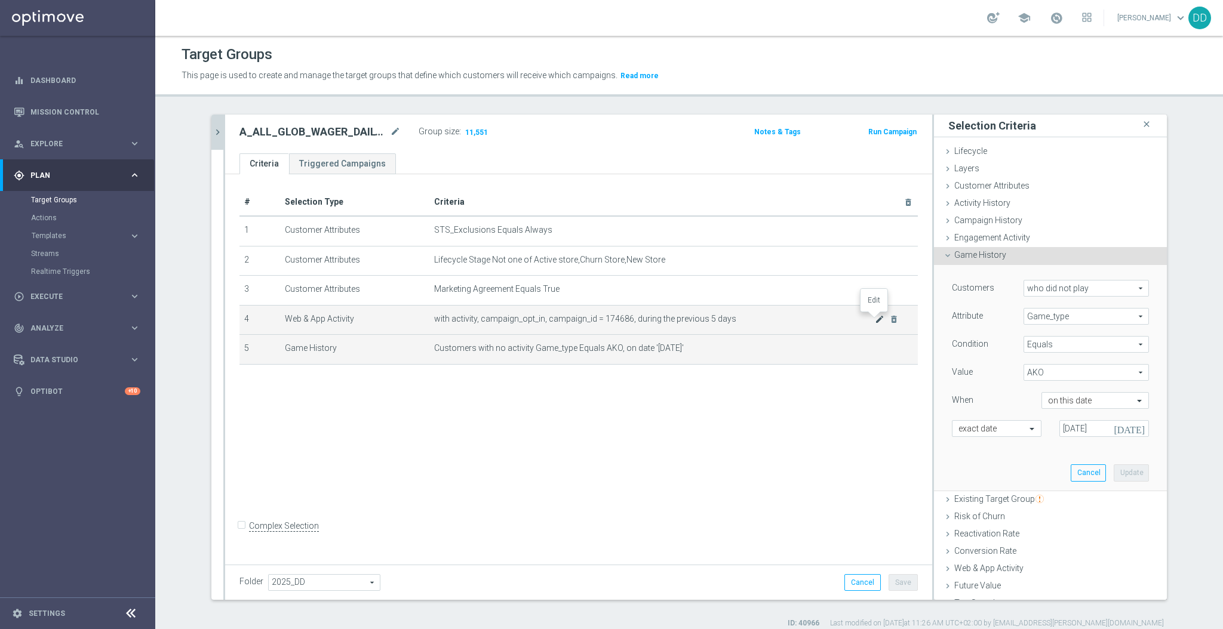
click at [875, 321] on icon "mode_edit" at bounding box center [880, 320] width 10 height 10
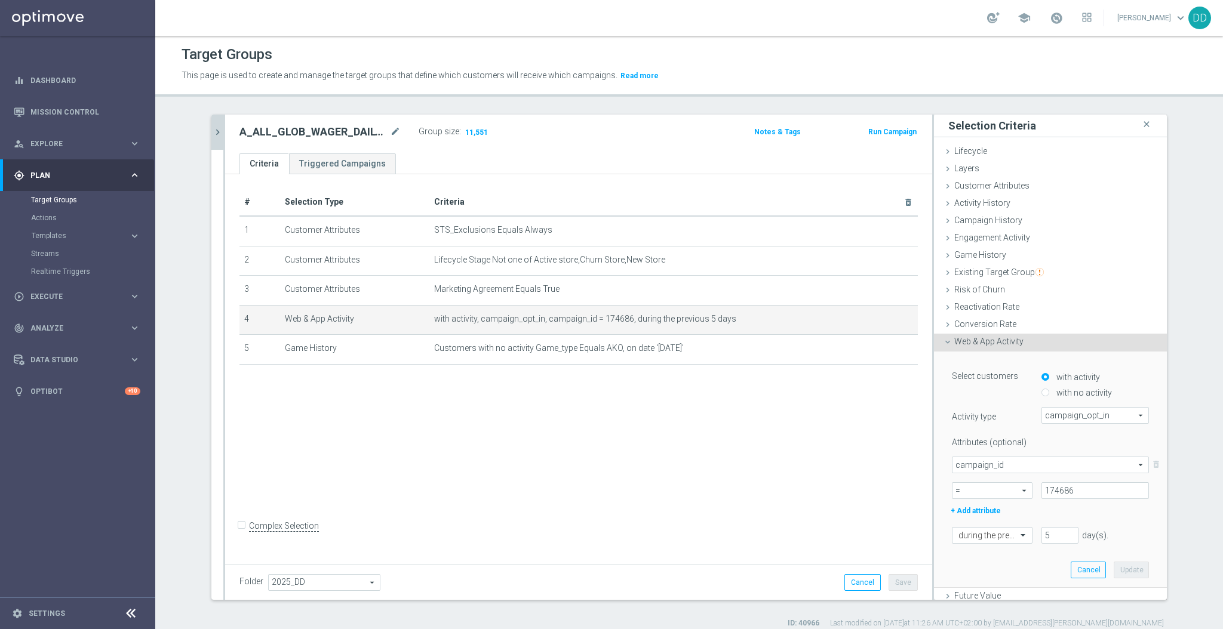
scroll to position [73, 0]
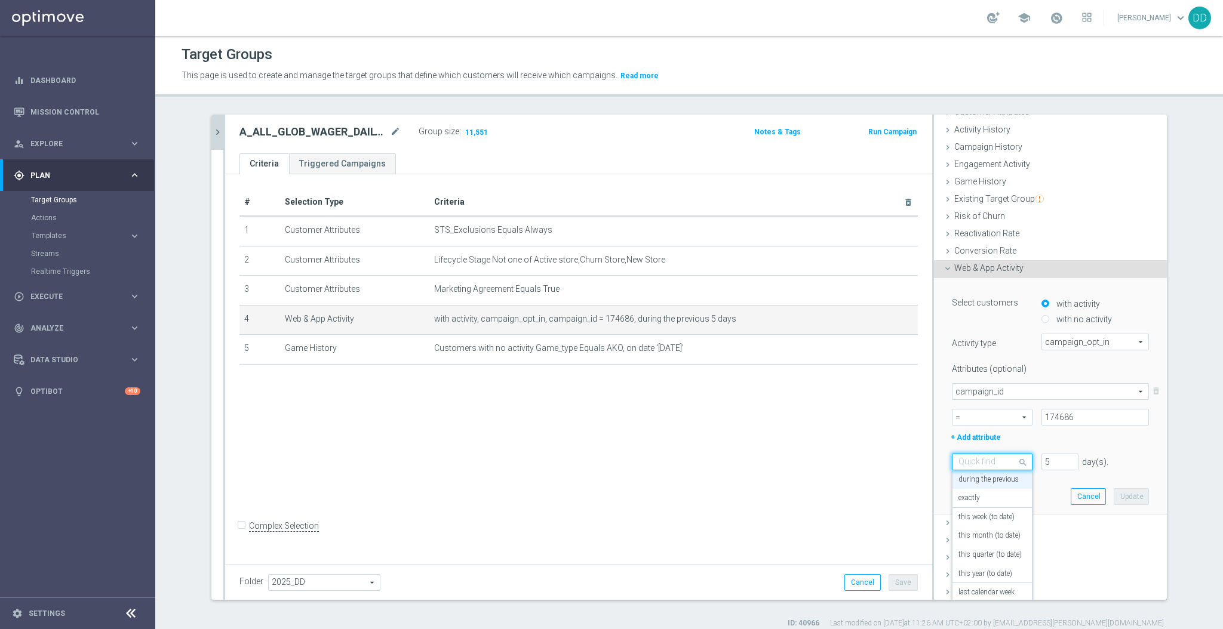
click at [991, 457] on div at bounding box center [991, 462] width 79 height 11
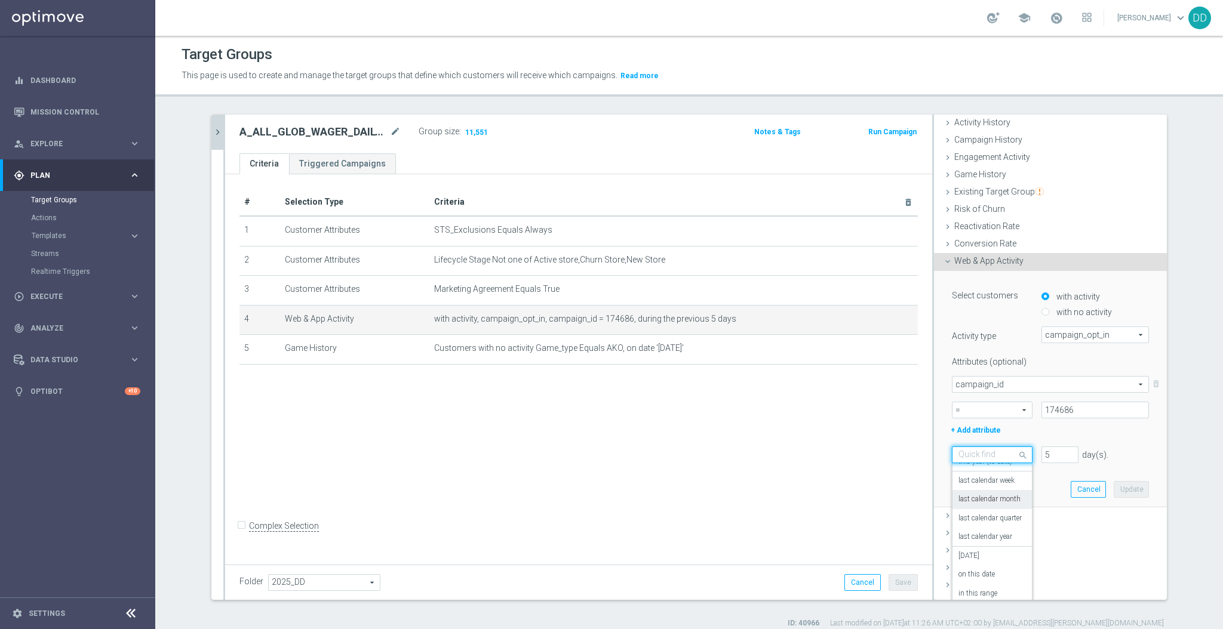
scroll to position [87, 0]
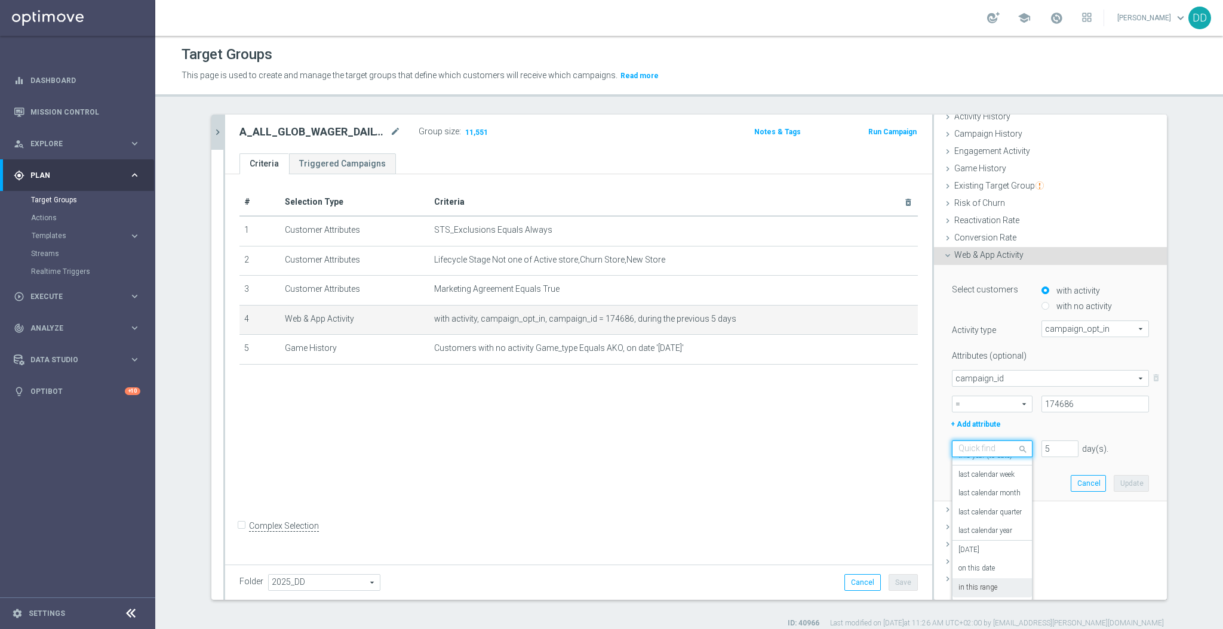
click at [970, 587] on label "in this range" at bounding box center [977, 588] width 39 height 10
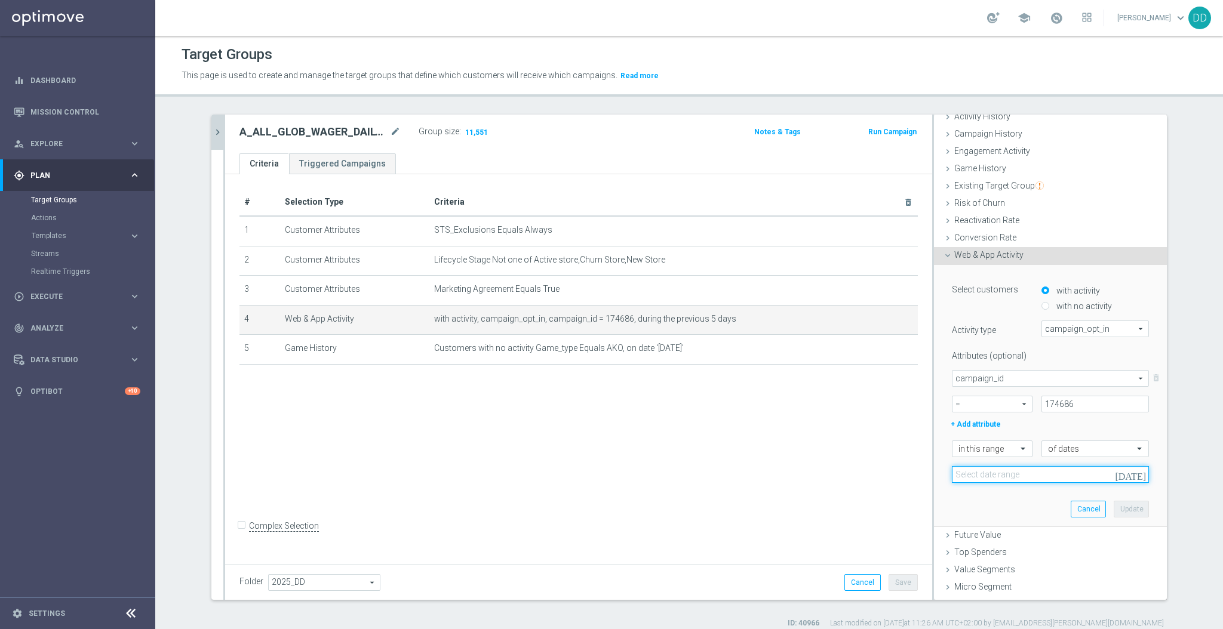
click at [1003, 475] on input at bounding box center [1050, 474] width 197 height 17
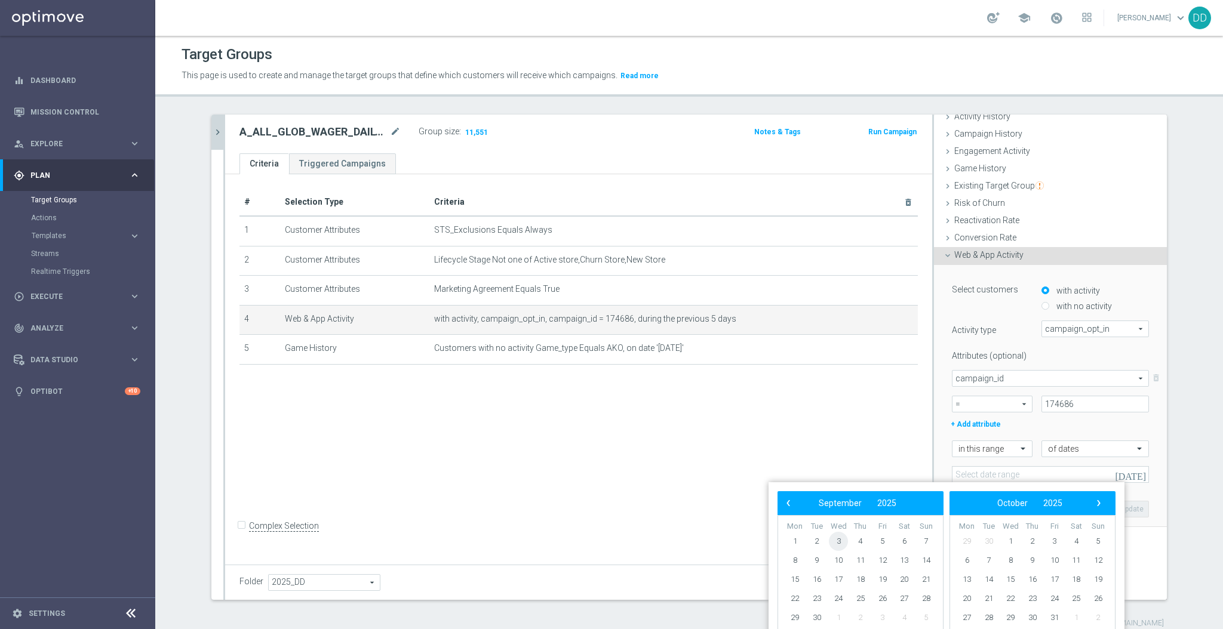
click at [836, 541] on span "3" at bounding box center [838, 541] width 19 height 19
click at [882, 541] on span "5" at bounding box center [882, 541] width 19 height 19
type input "03 Sep 2025 - 05 Sep 2025"
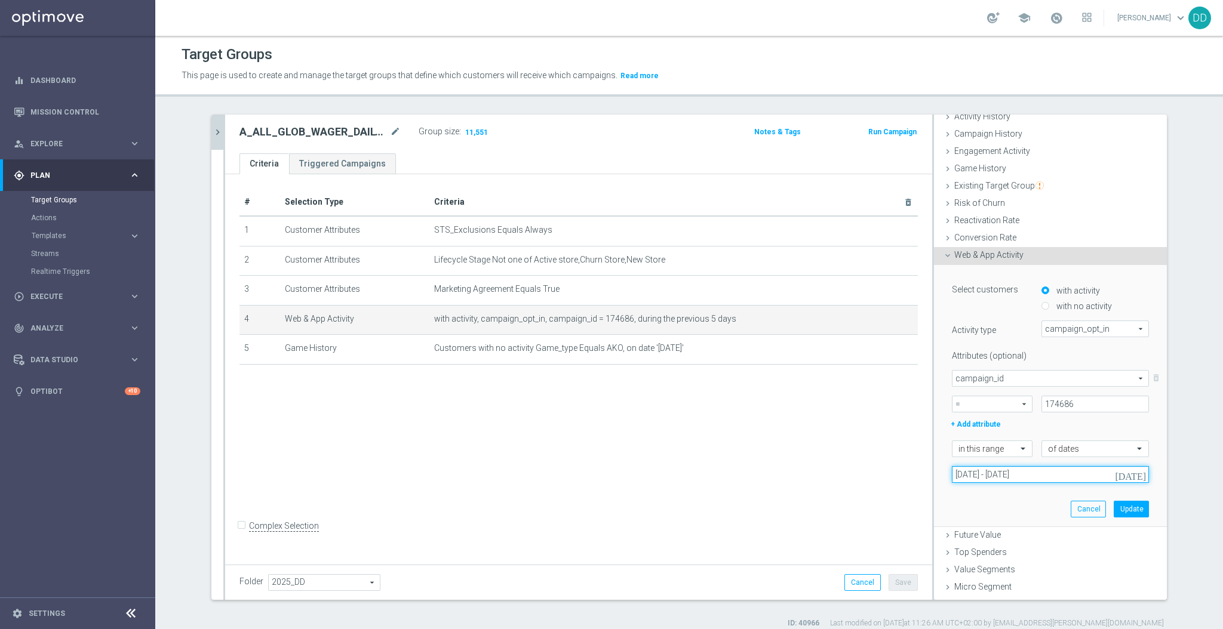
click at [1028, 478] on input "03 Sep 2025 - 05 Sep 2025" at bounding box center [1050, 474] width 197 height 17
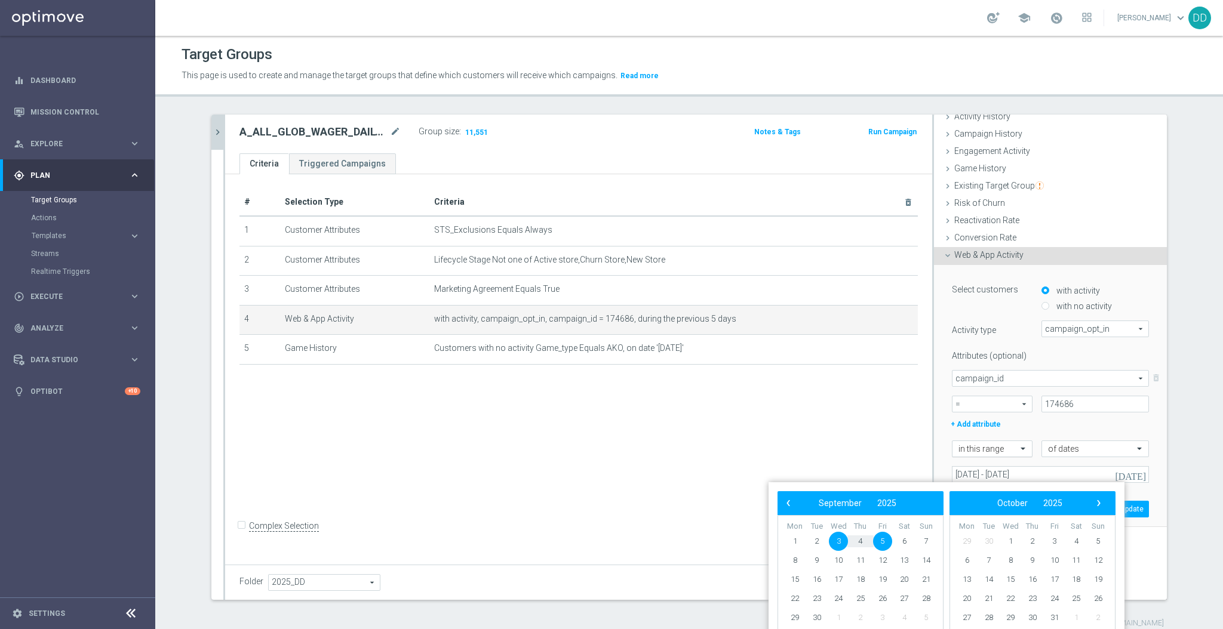
click at [981, 447] on input "text" at bounding box center [980, 449] width 44 height 11
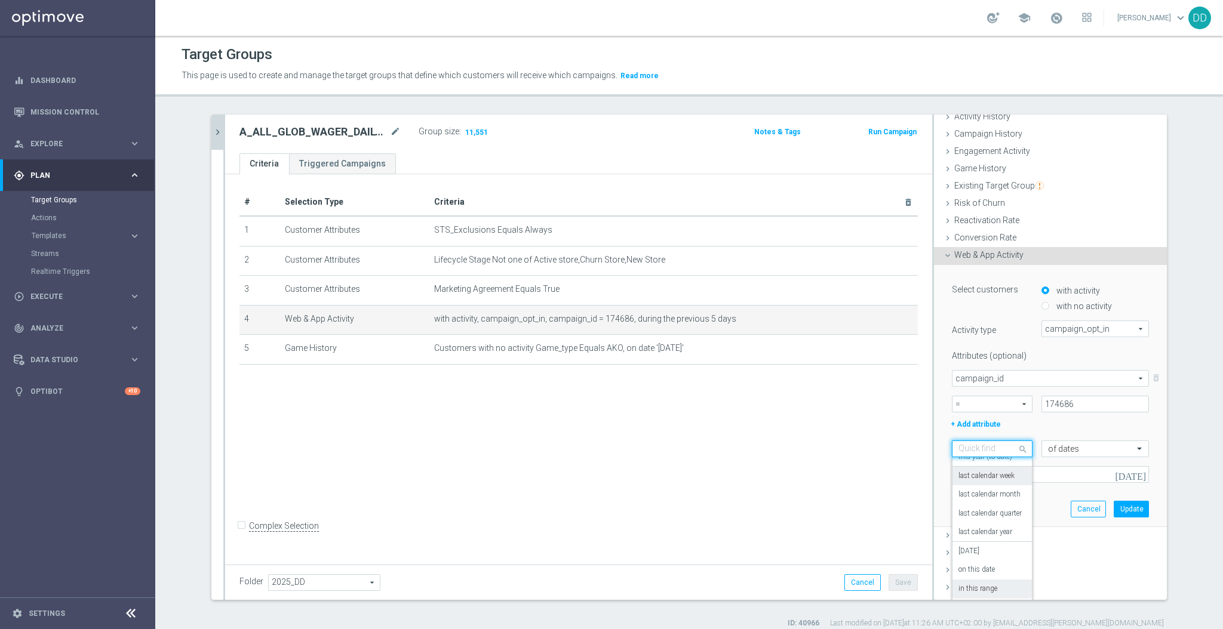
scroll to position [105, 0]
click at [980, 586] on label "in this range" at bounding box center [977, 588] width 39 height 10
click at [1035, 478] on input "03 Sep 2025 - 05 Sep 2025" at bounding box center [1050, 474] width 197 height 17
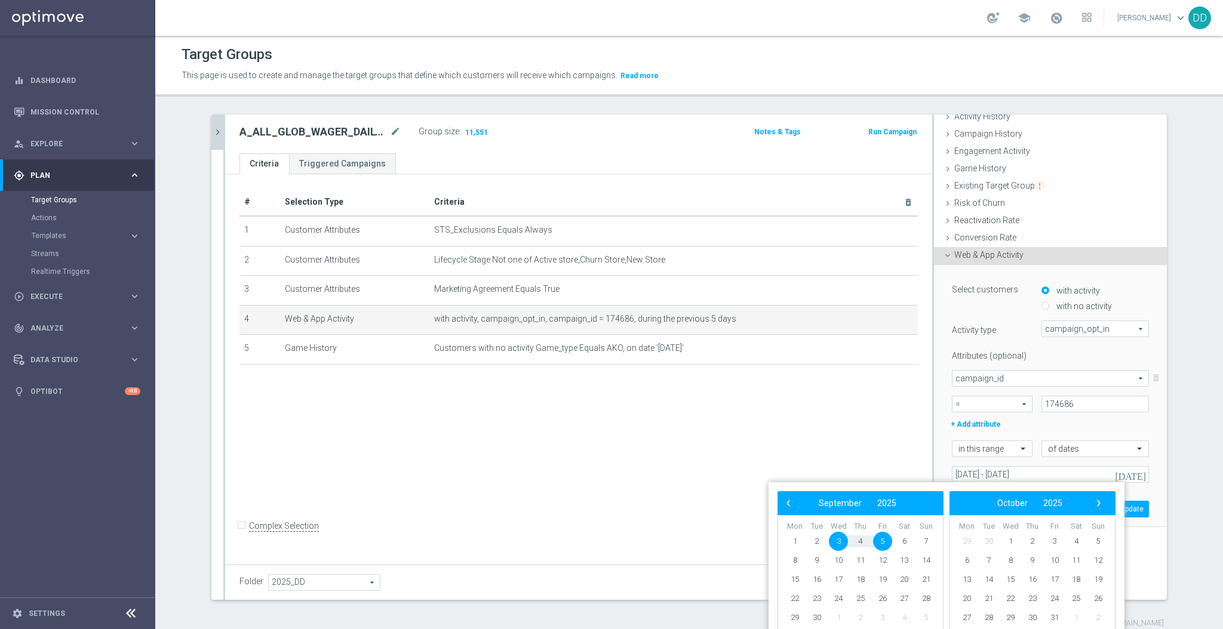
click at [1142, 454] on div "Select customers with activity with no activity Activity type campaign_opt_in c…" at bounding box center [1050, 396] width 233 height 263
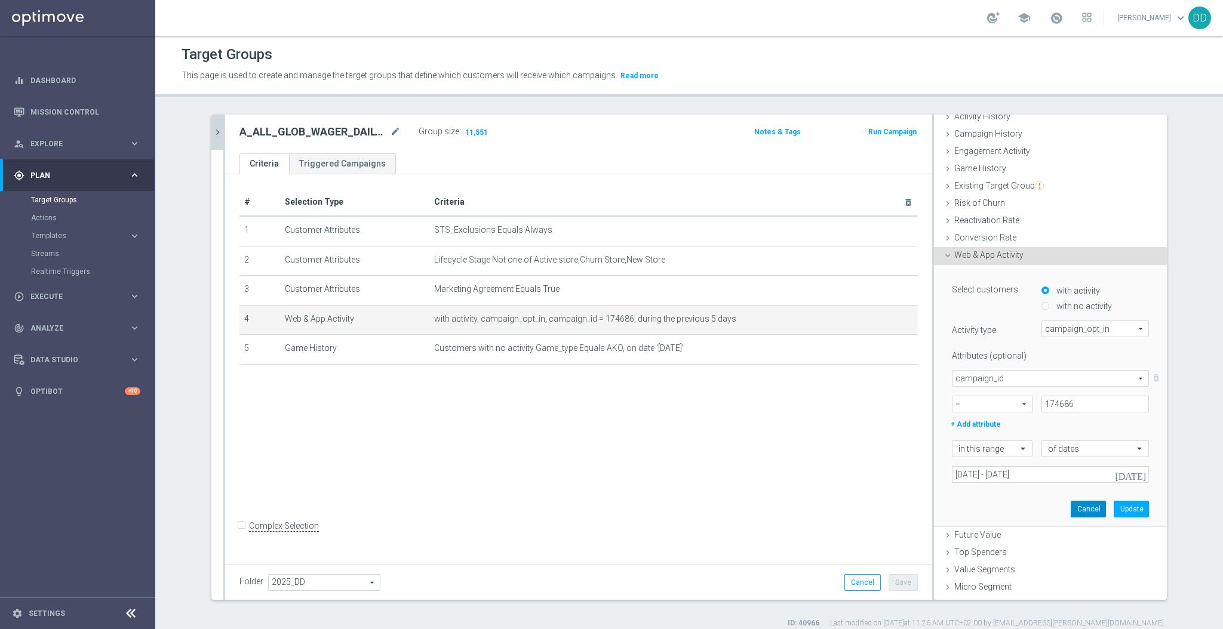
click at [1071, 516] on button "Cancel" at bounding box center [1088, 509] width 35 height 17
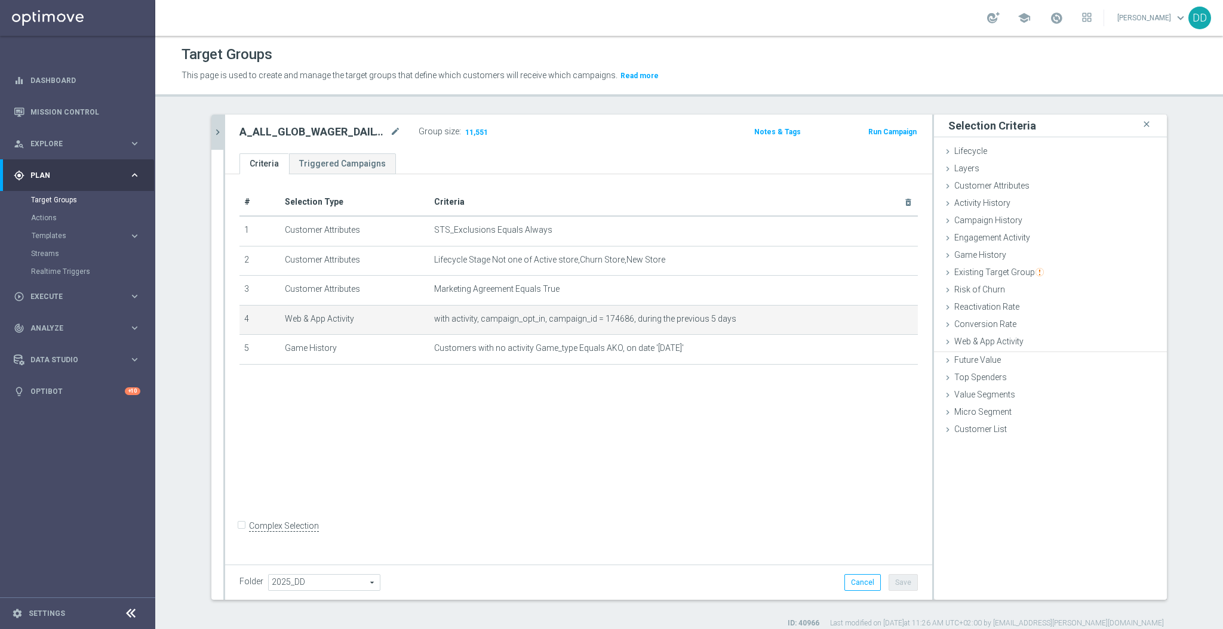
scroll to position [0, 0]
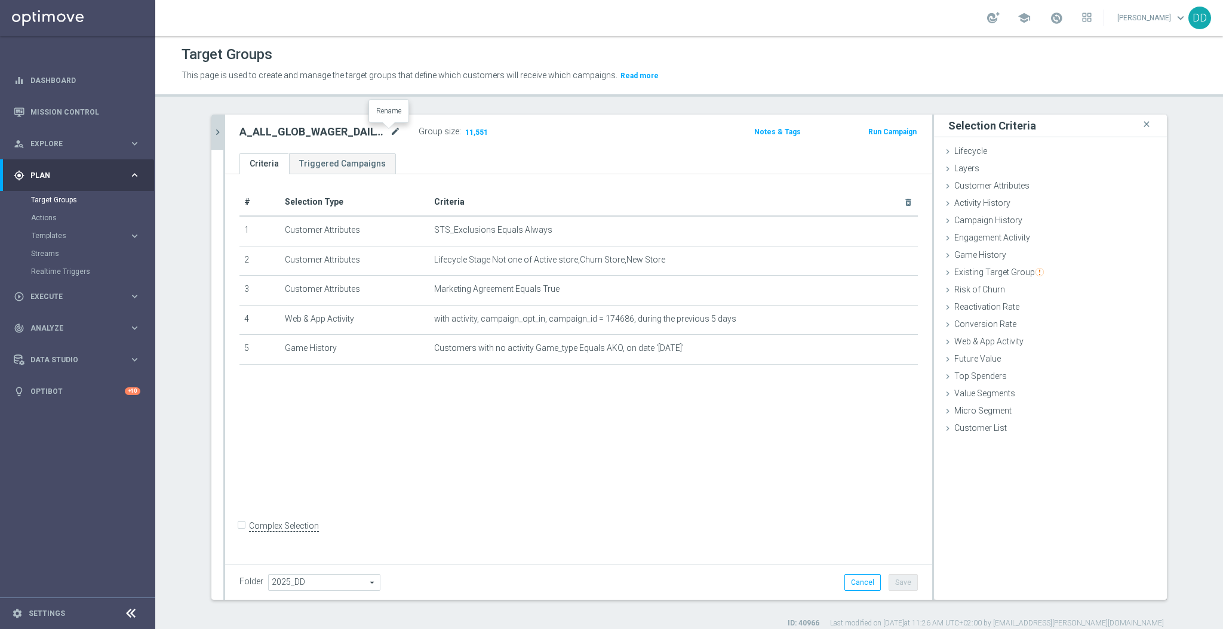
click at [392, 135] on icon "mode_edit" at bounding box center [395, 132] width 11 height 14
click at [68, 293] on span "Execute" at bounding box center [79, 296] width 99 height 7
click at [81, 236] on link "Campaign Builder" at bounding box center [77, 232] width 93 height 10
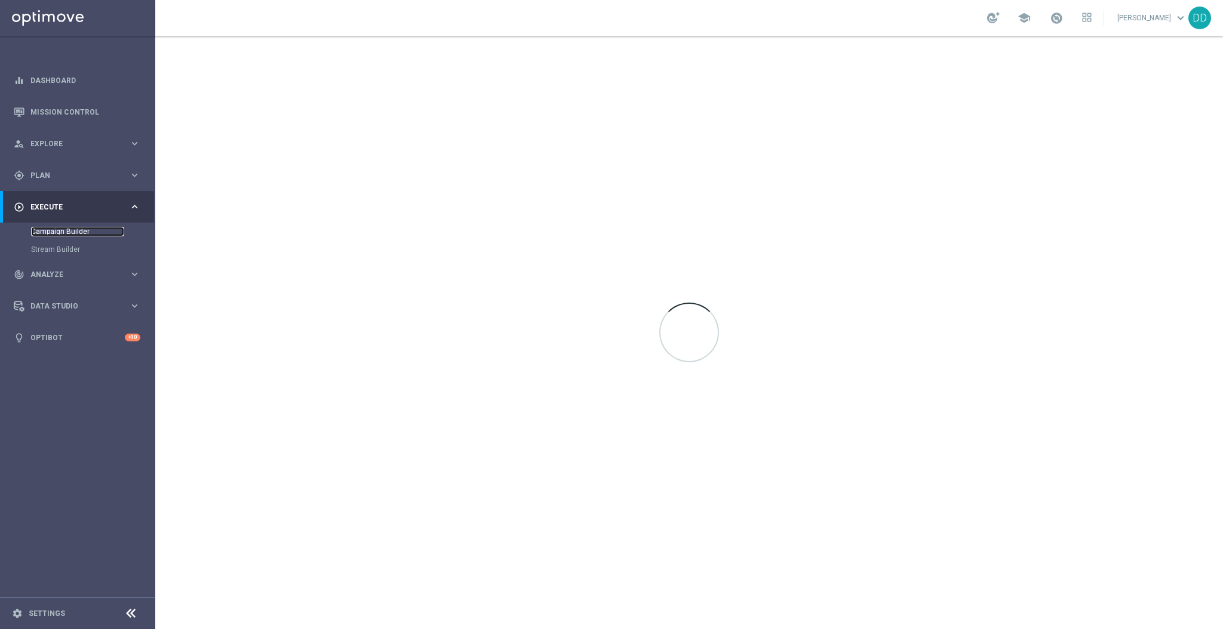
click at [79, 232] on link "Campaign Builder" at bounding box center [77, 232] width 93 height 10
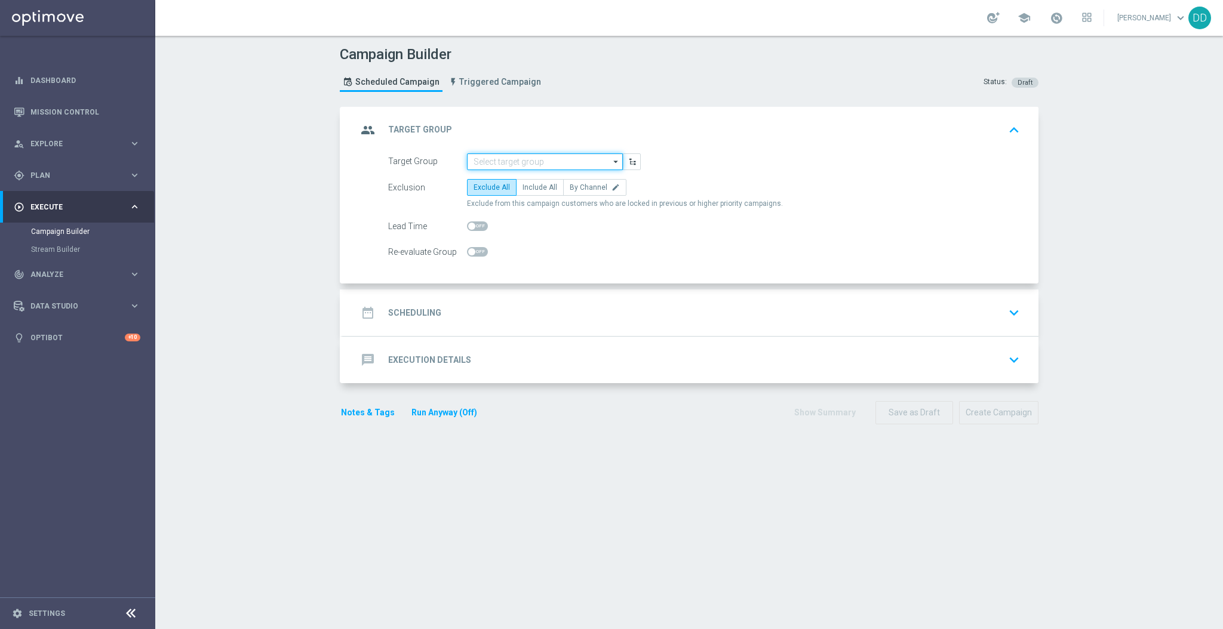
click at [551, 167] on input at bounding box center [545, 161] width 156 height 17
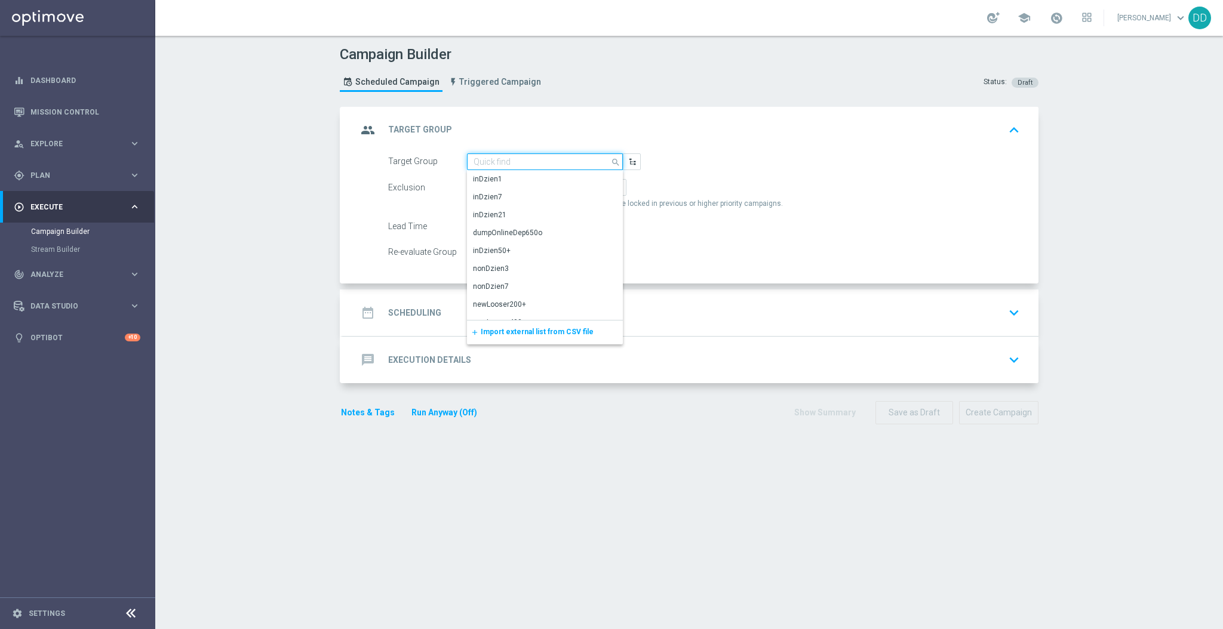
paste input "A_ALL_GLOB_WAGER_DAILY_25DO25_ELMS_050925_PW"
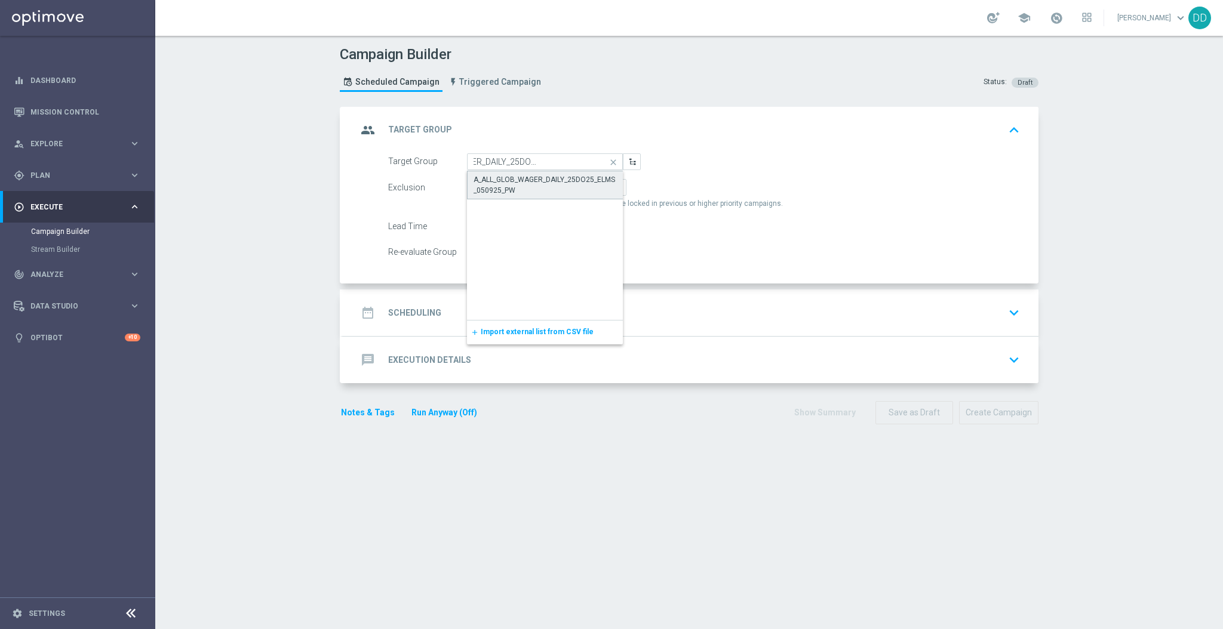
click at [558, 186] on div "A_ALL_GLOB_WAGER_DAILY_25DO25_ELMS_050925_PW" at bounding box center [544, 184] width 143 height 21
type input "A_ALL_GLOB_WAGER_DAILY_25DO25_ELMS_050925_PW"
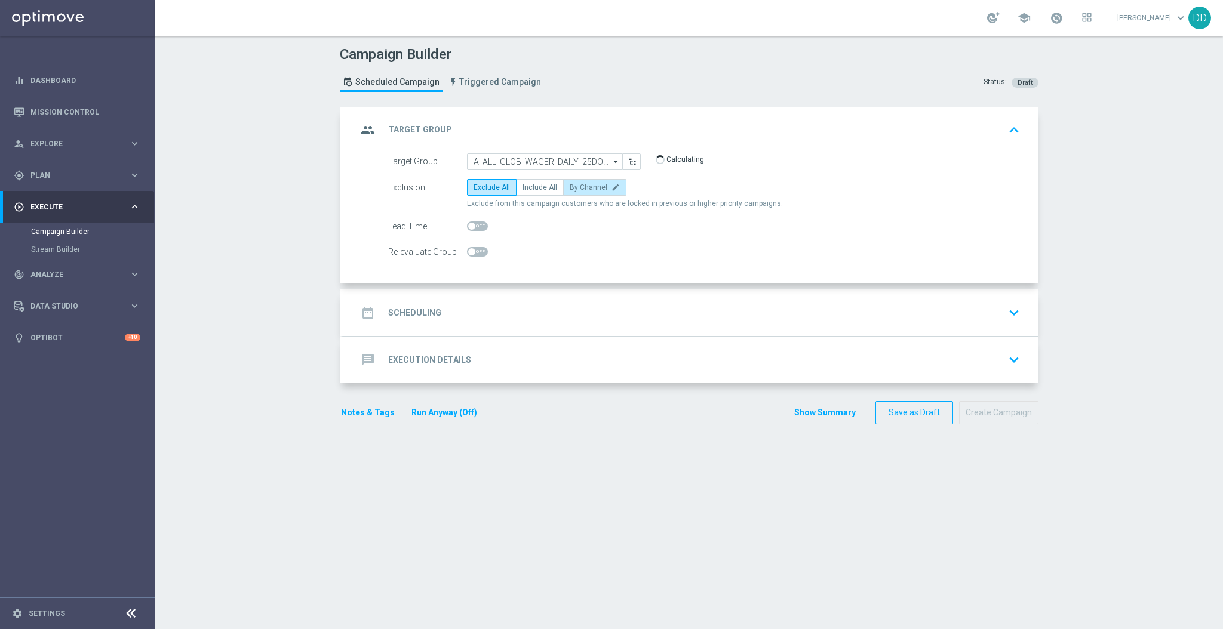
click at [575, 188] on span "By Channel" at bounding box center [589, 187] width 38 height 8
click at [575, 188] on input "By Channel edit" at bounding box center [574, 190] width 8 height 8
radio input "true"
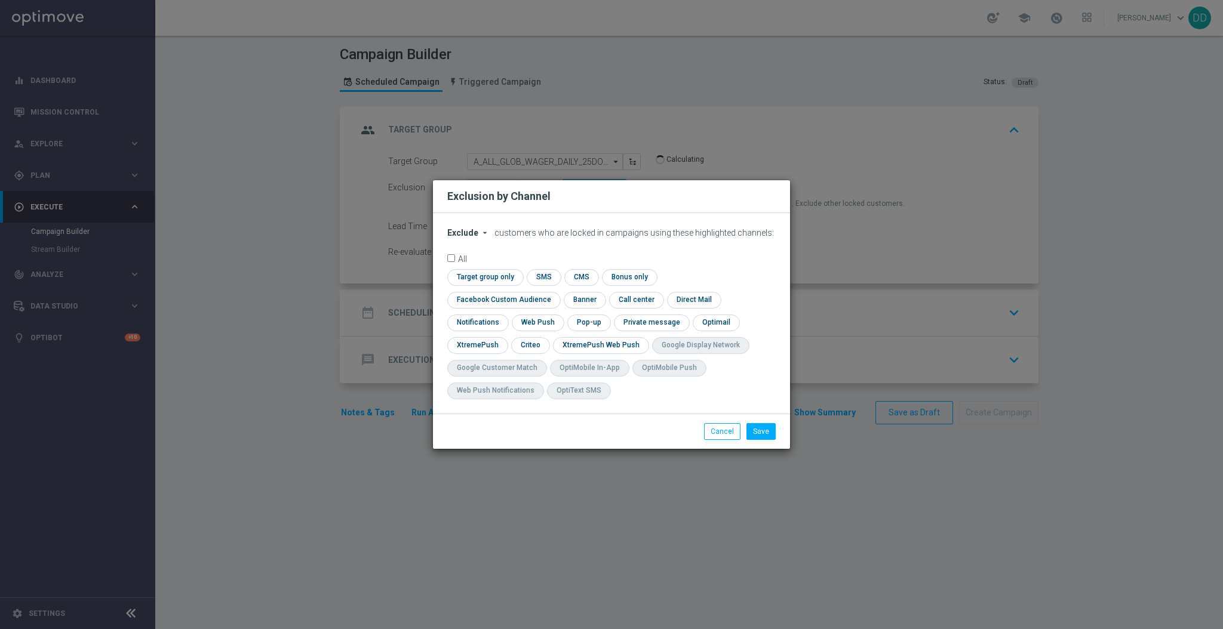
click at [460, 238] on span "Exclude" at bounding box center [462, 233] width 31 height 10
click at [0, 0] on span "Include" at bounding box center [0, 0] width 0 height 0
click at [488, 284] on input "checkbox" at bounding box center [483, 277] width 73 height 16
checkbox input "true"
click at [512, 306] on input "checkbox" at bounding box center [501, 300] width 108 height 16
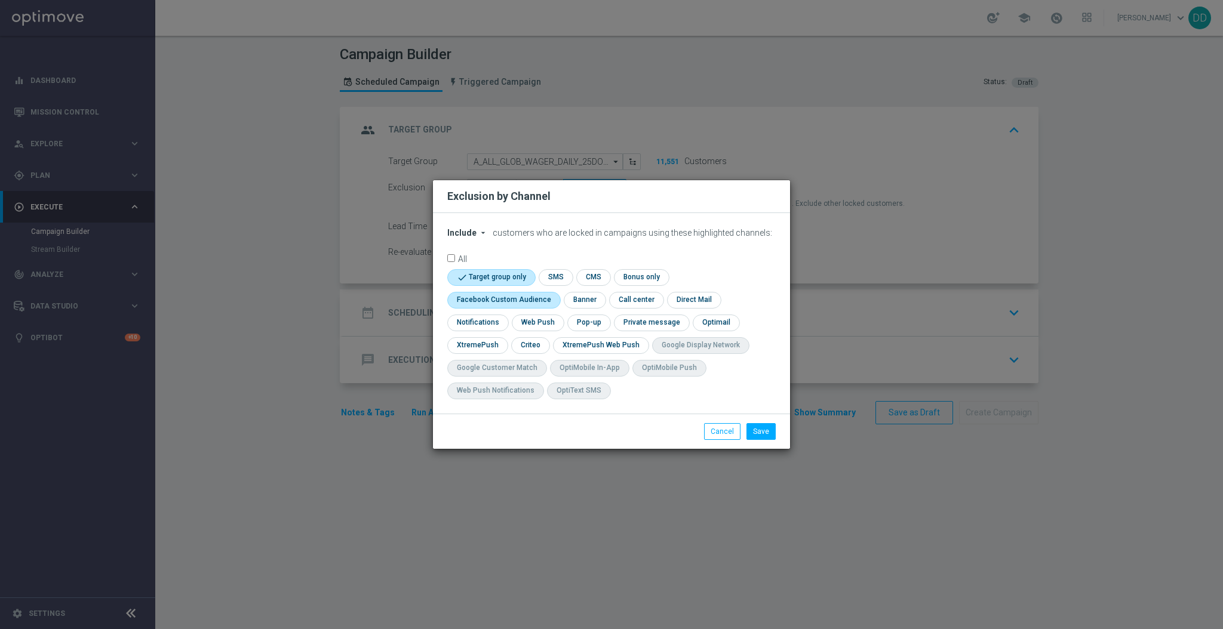
checkbox input "true"
drag, startPoint x: 482, startPoint y: 346, endPoint x: 526, endPoint y: 348, distance: 43.6
click at [483, 346] on input "checkbox" at bounding box center [476, 345] width 58 height 16
checkbox input "true"
click at [547, 345] on input "checkbox" at bounding box center [541, 345] width 37 height 16
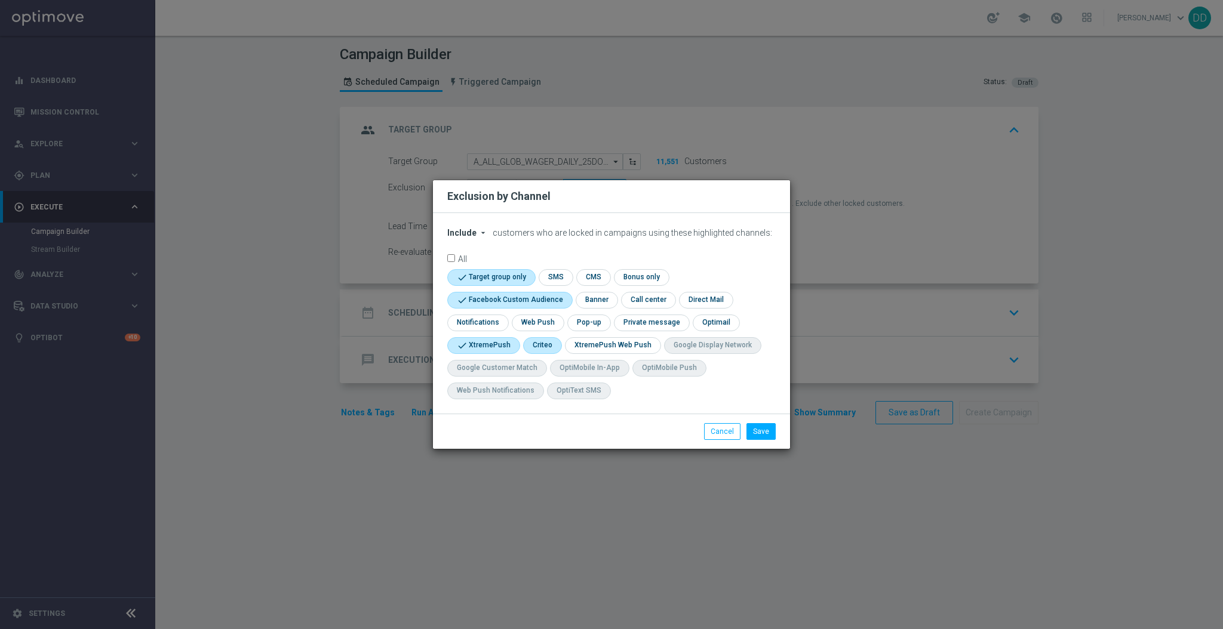
checkbox input "true"
click at [761, 427] on button "Save" at bounding box center [760, 431] width 29 height 17
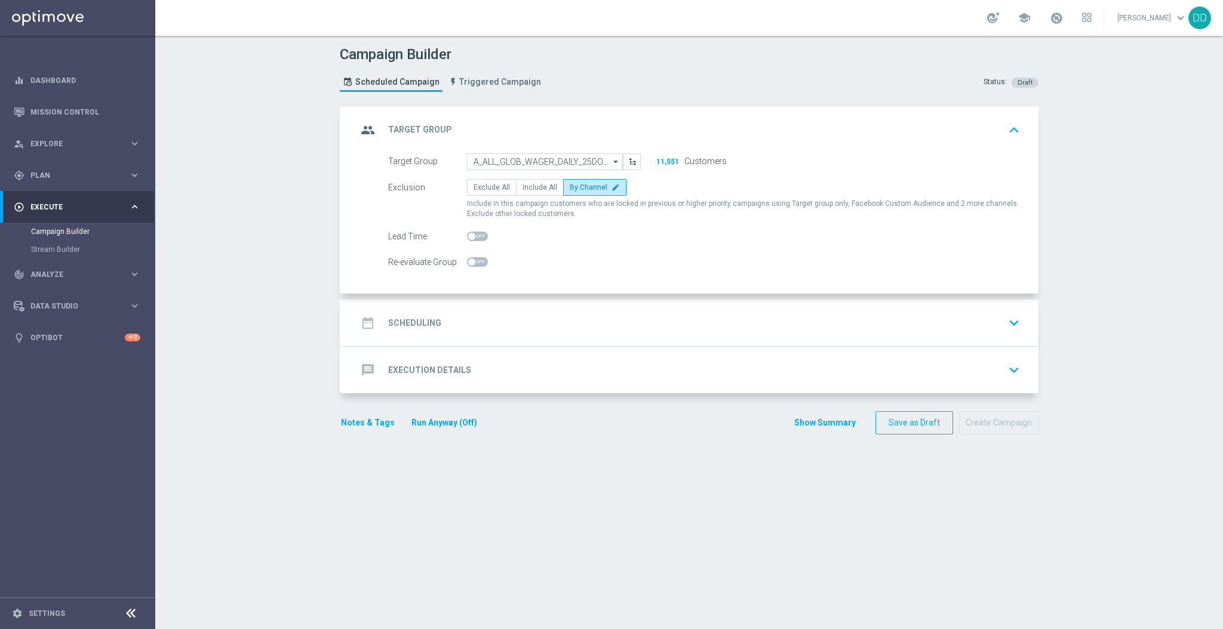
click at [531, 297] on accordion "group Target Group keyboard_arrow_up Target Group A_ALL_GLOB_WAGER_DAILY_25DO25…" at bounding box center [689, 250] width 699 height 287
click at [545, 323] on div "date_range Scheduling keyboard_arrow_down" at bounding box center [690, 323] width 667 height 23
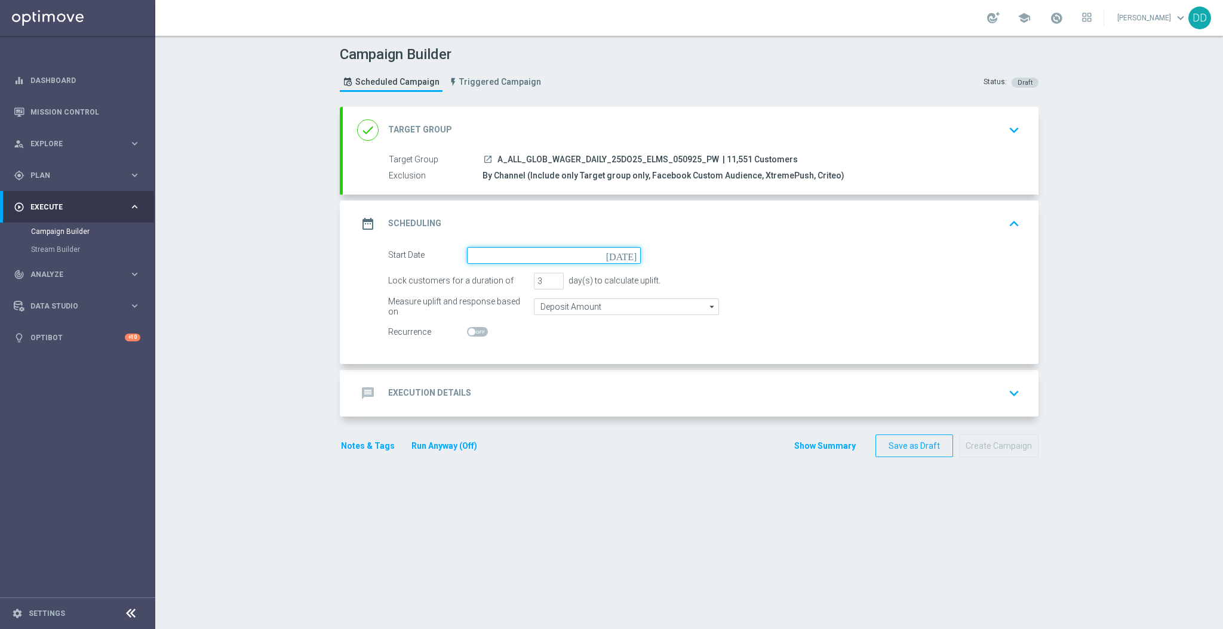
click at [504, 256] on input at bounding box center [554, 255] width 174 height 17
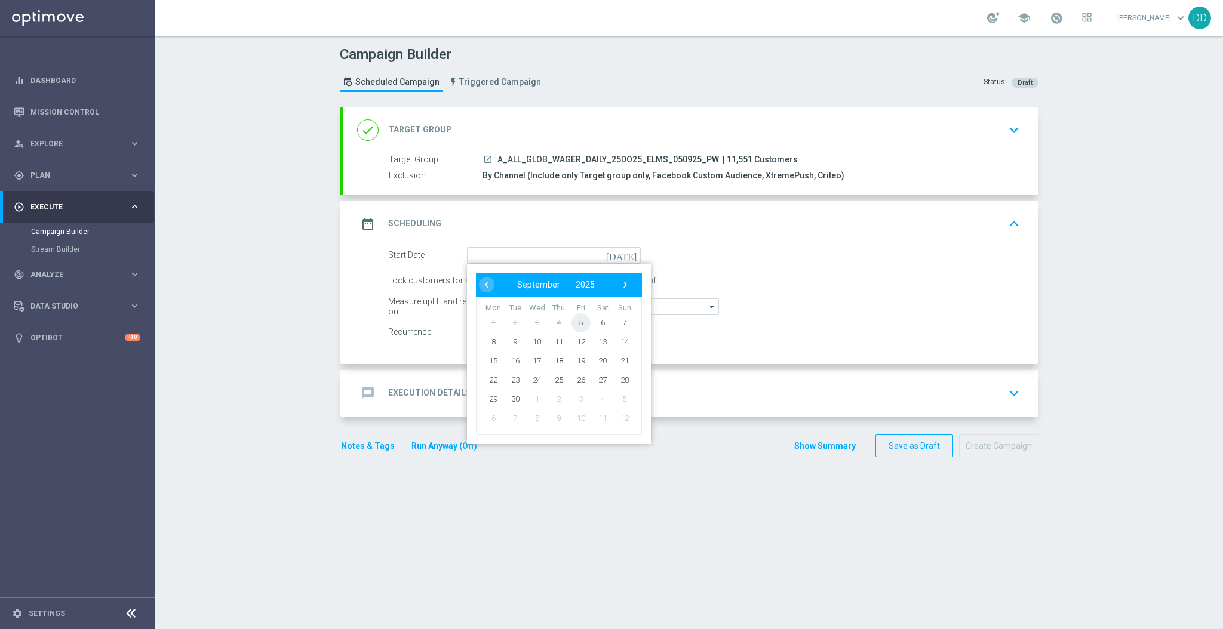
click at [573, 324] on span "5" at bounding box center [580, 322] width 19 height 19
type input "05 Sep 2025"
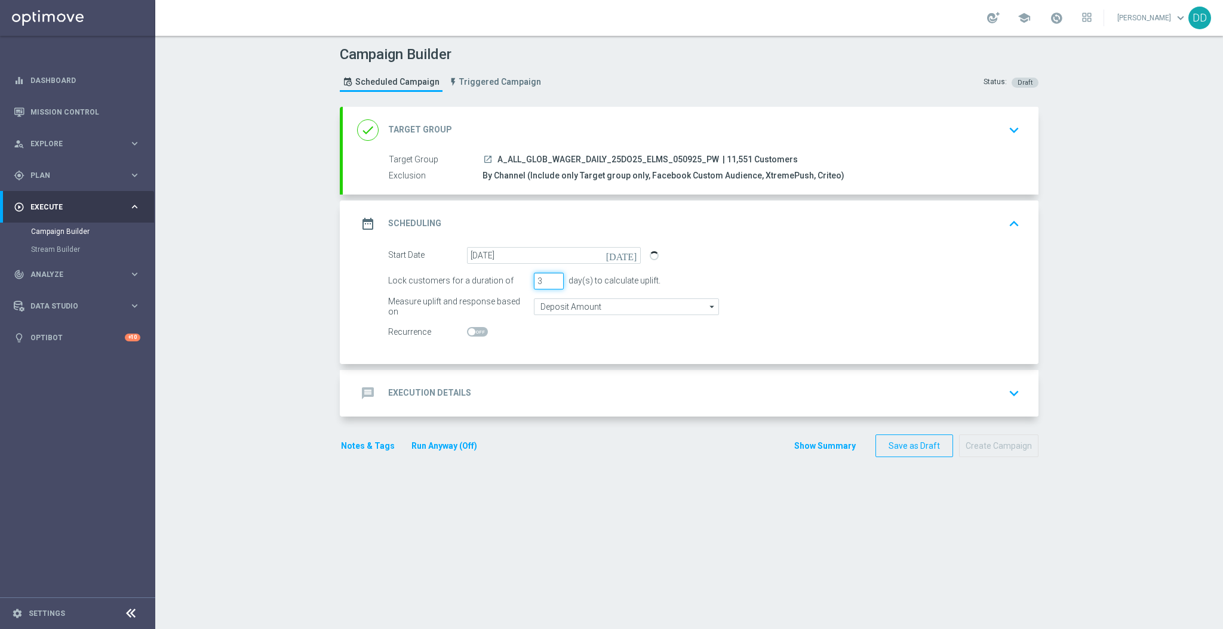
drag, startPoint x: 531, startPoint y: 284, endPoint x: 537, endPoint y: 285, distance: 6.1
click at [537, 285] on input "3" at bounding box center [549, 281] width 30 height 17
type input "1"
click at [547, 302] on input "Deposit Amount" at bounding box center [626, 307] width 185 height 17
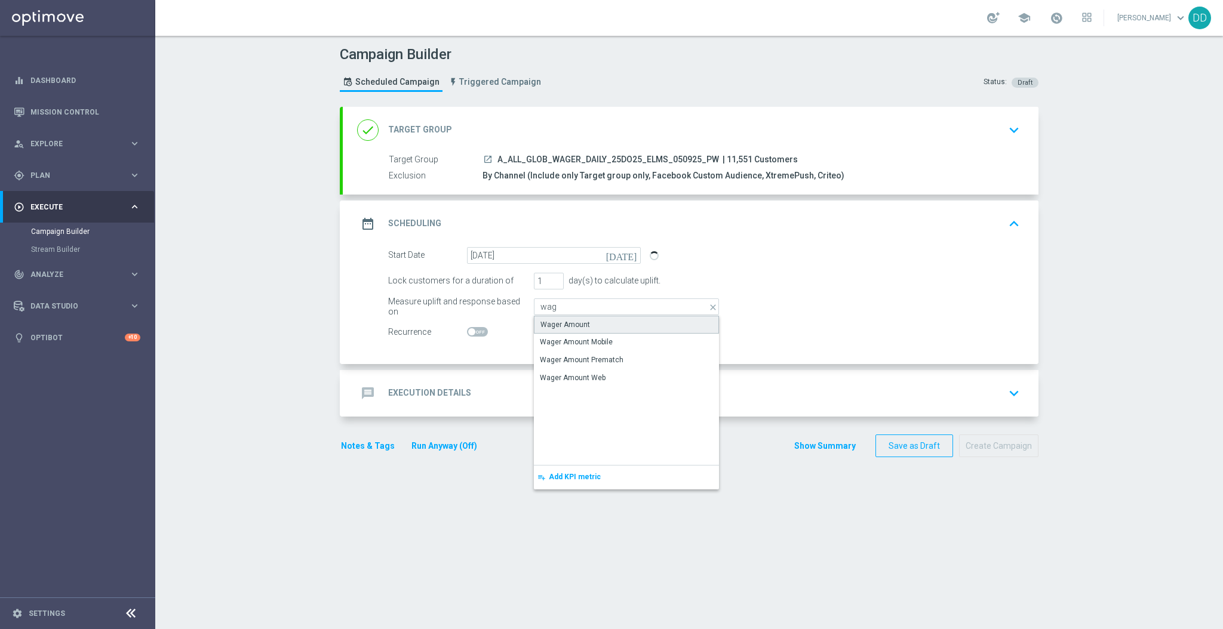
click at [555, 323] on div "Wager Amount" at bounding box center [565, 324] width 50 height 11
type input "Wager Amount"
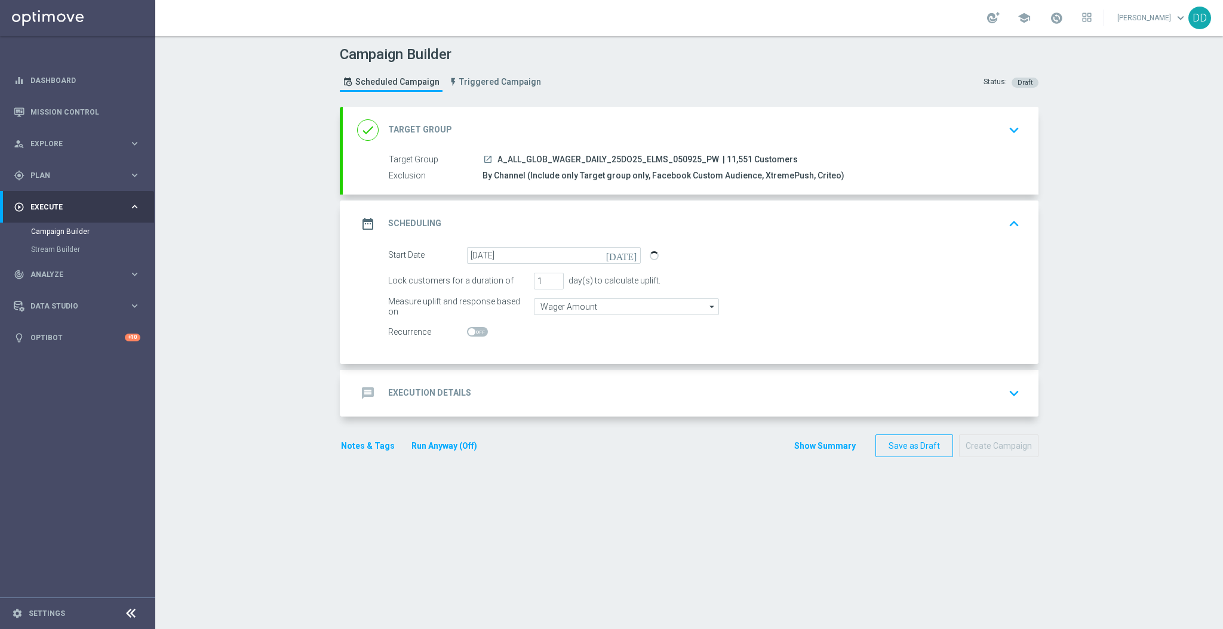
click at [517, 389] on div "message Execution Details keyboard_arrow_down" at bounding box center [690, 393] width 667 height 23
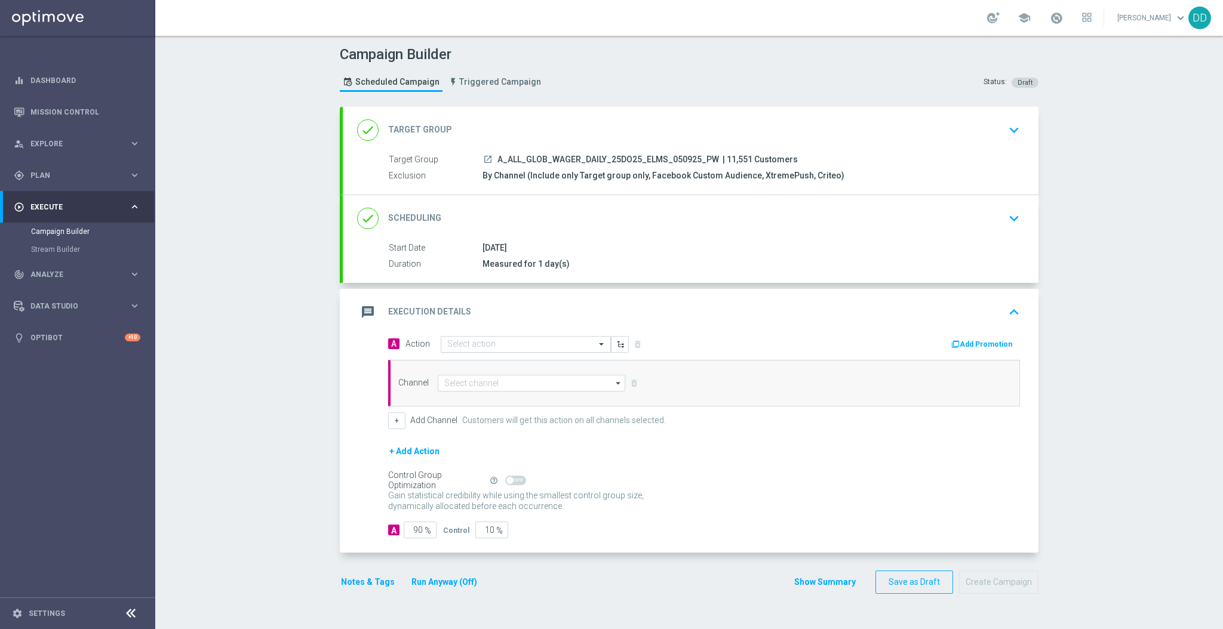
click at [494, 345] on input "text" at bounding box center [513, 345] width 133 height 10
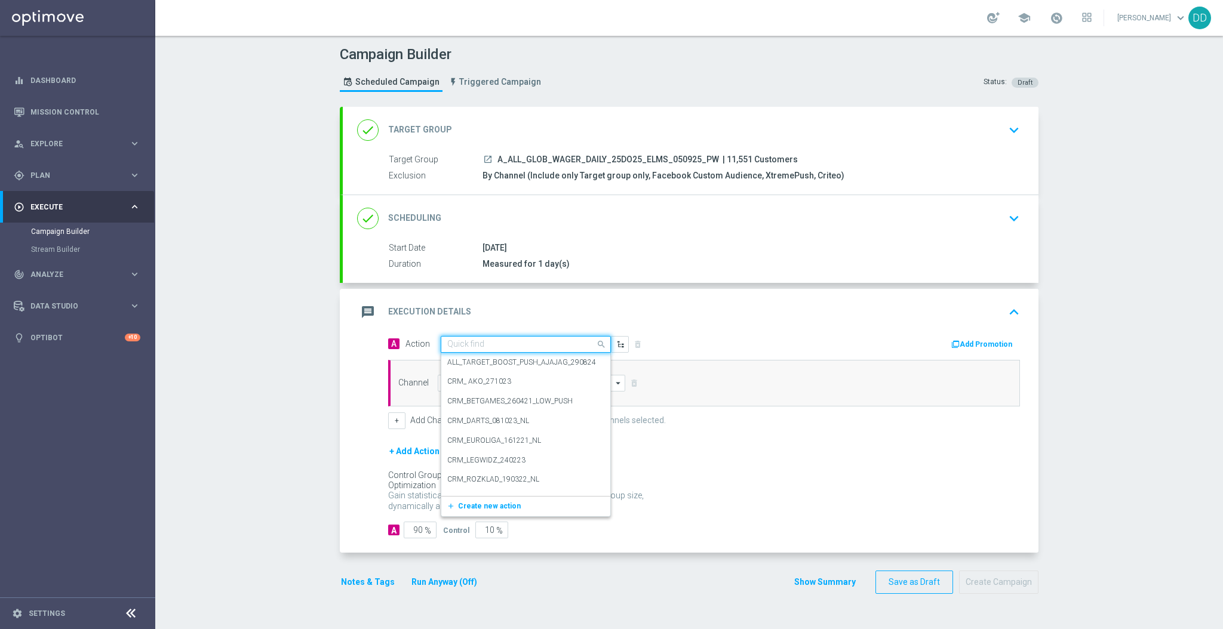
paste input "A_ALL_GLOB_WAGER_DAILY_25DO25_ELMS_050925_PW"
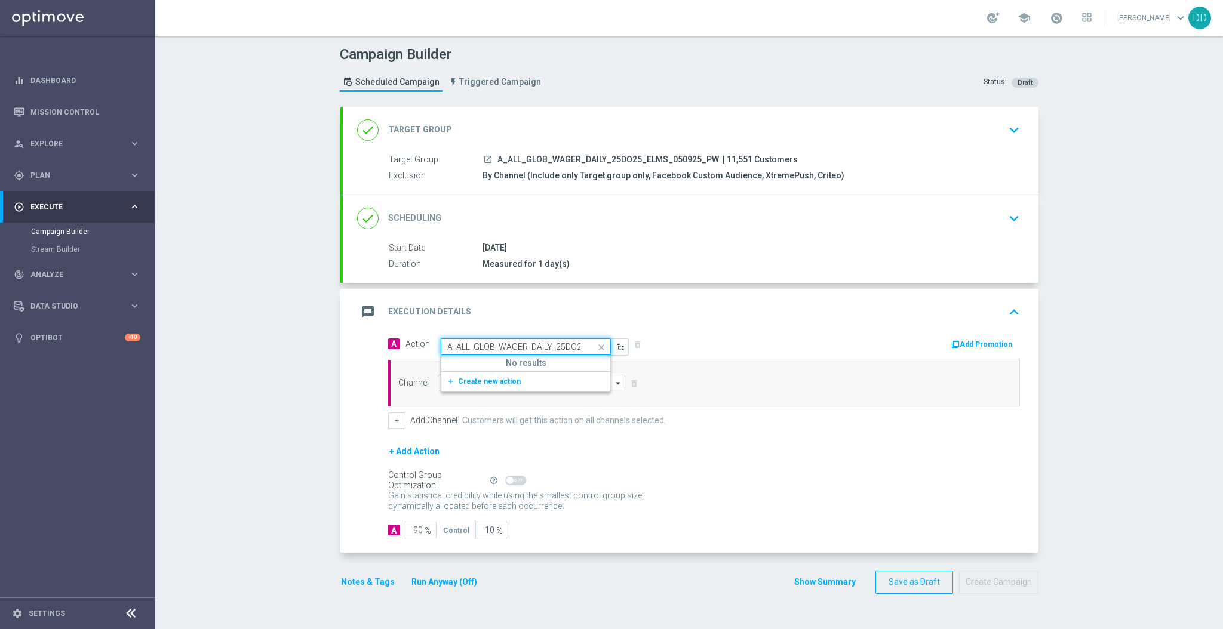
scroll to position [0, 76]
drag, startPoint x: 533, startPoint y: 348, endPoint x: 575, endPoint y: 349, distance: 42.4
click at [575, 349] on div "A_ALL_GLOB_WAGER_DAILY_25DO25_ELMS_050925_PW" at bounding box center [525, 347] width 169 height 10
type input "A_ALL_GLOB_WAGER_DAILY_25DO25_ELMS"
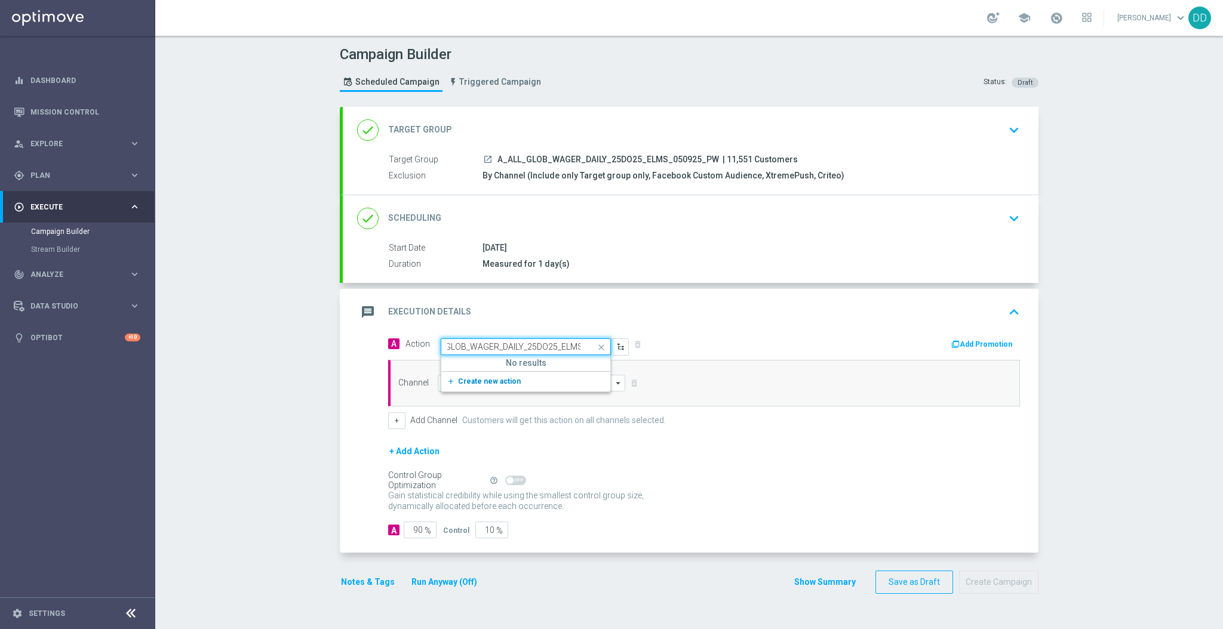
click at [459, 377] on span "Create new action" at bounding box center [489, 381] width 63 height 8
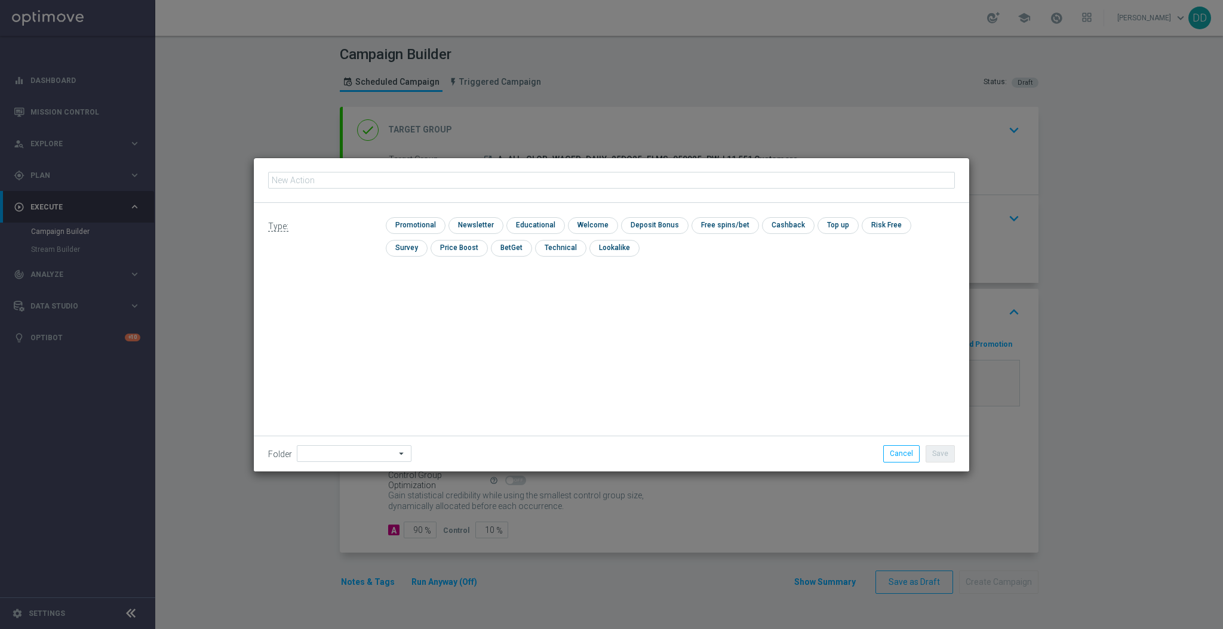
click at [419, 179] on input "text" at bounding box center [611, 180] width 687 height 17
type input "A_ALL_GLOB_WAGER_DAILY_25DO25_ELMS_050925_PW"
click at [411, 230] on input "checkbox" at bounding box center [414, 225] width 57 height 16
checkbox input "true"
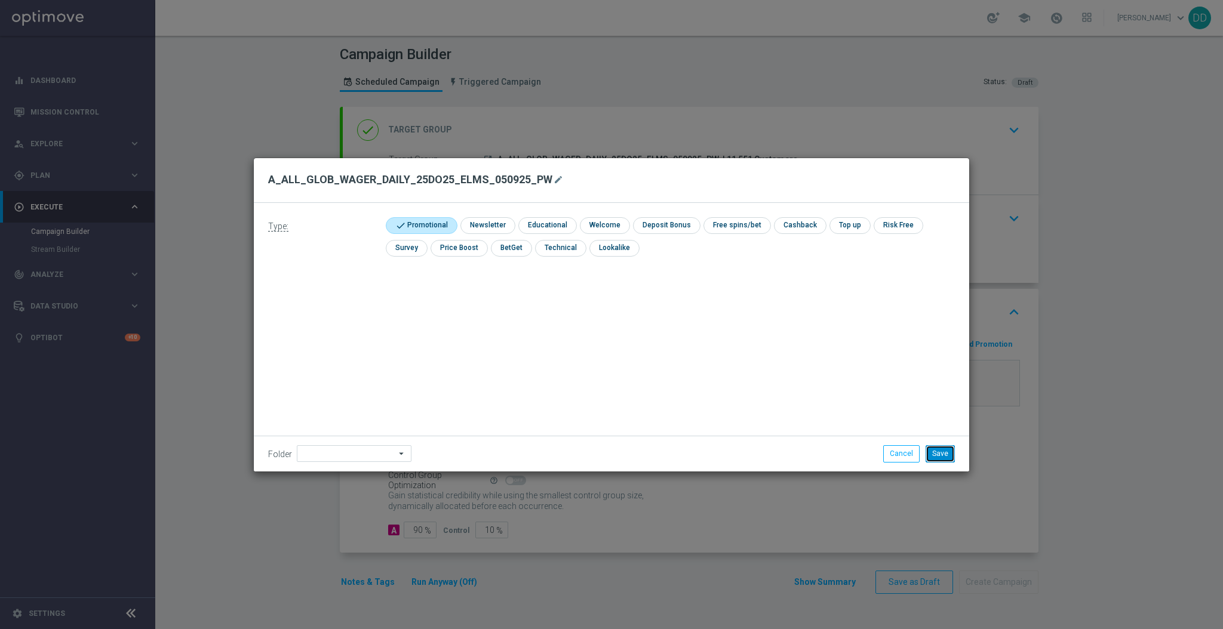
click at [934, 457] on button "Save" at bounding box center [939, 453] width 29 height 17
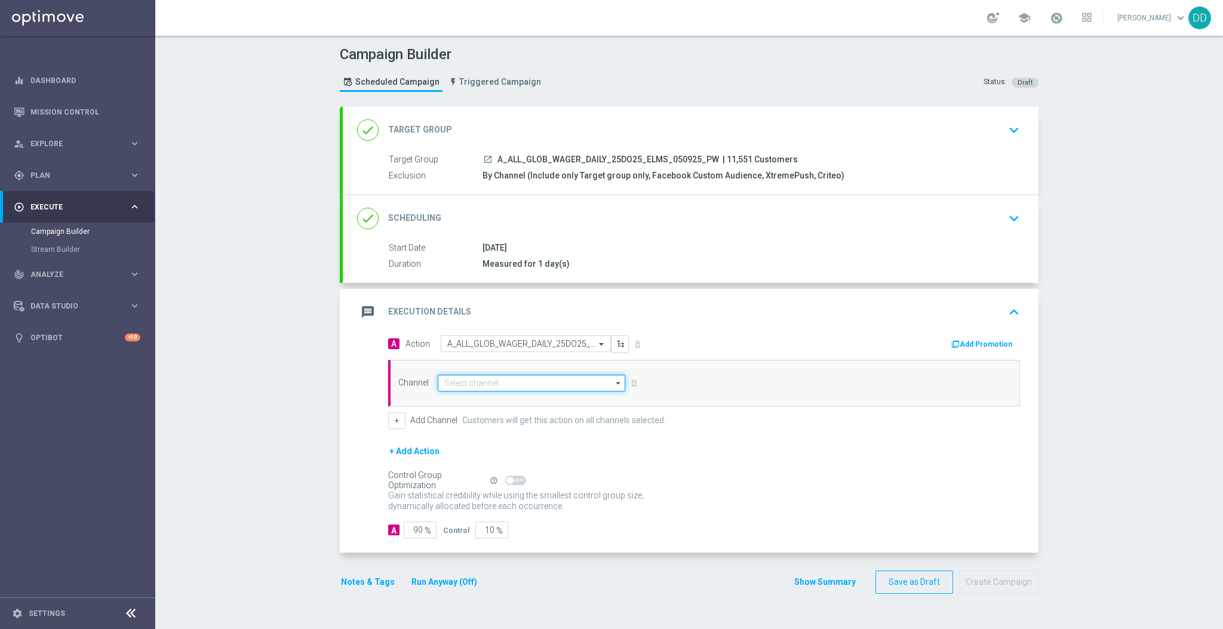
click at [467, 386] on input at bounding box center [531, 383] width 187 height 17
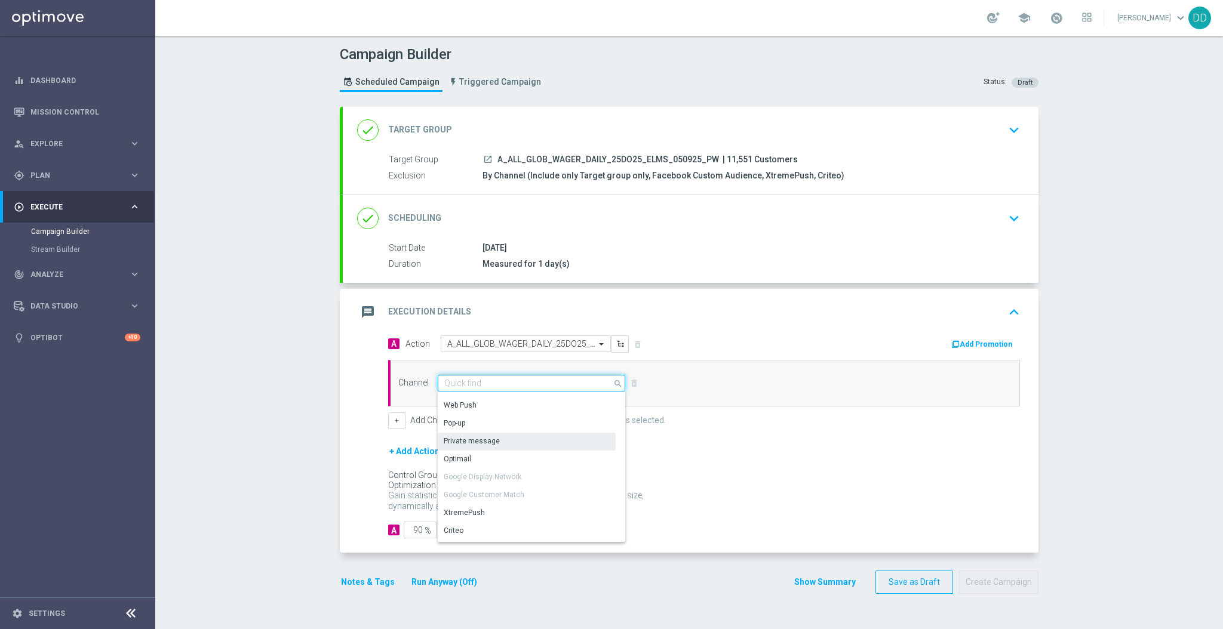
scroll to position [159, 0]
click at [503, 439] on div "Private message" at bounding box center [527, 438] width 178 height 17
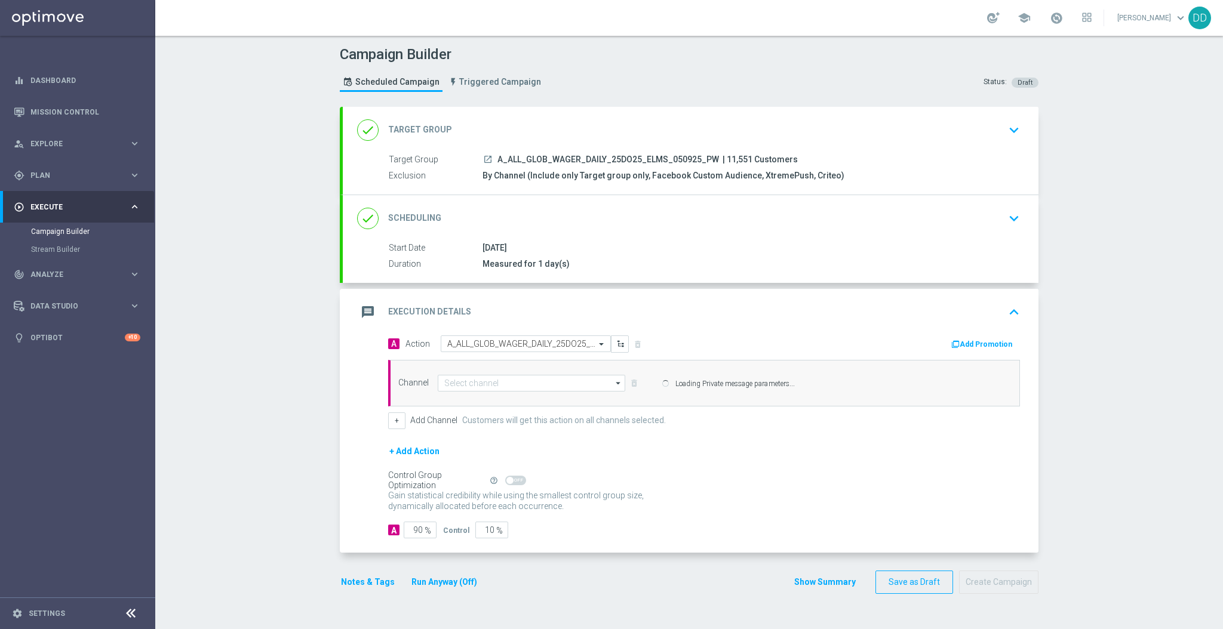
type input "Private message"
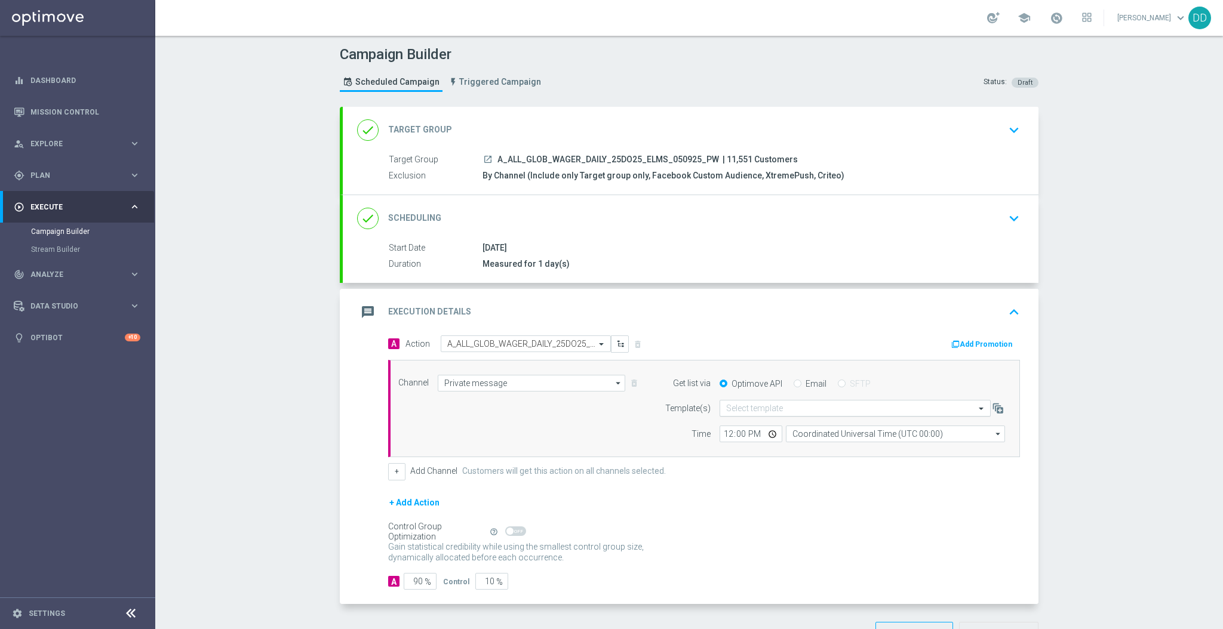
click at [747, 413] on input "text" at bounding box center [843, 409] width 234 height 10
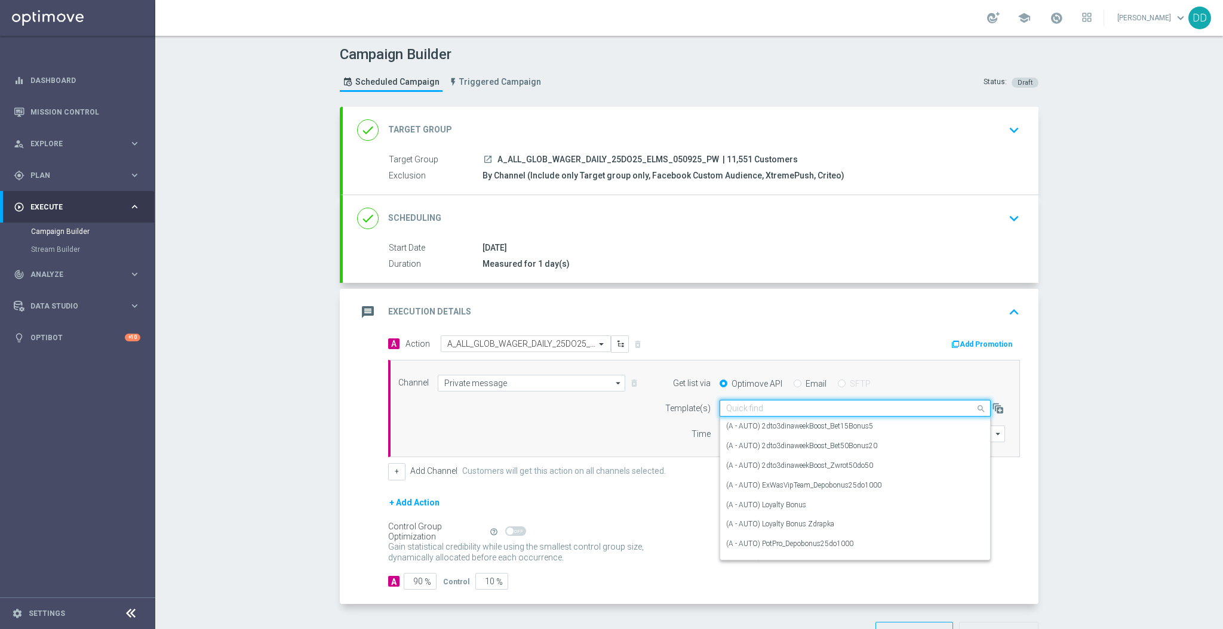
paste input "A_ALL_GLOB_WAGER_DAILY_25DO25_ELMS_050925_PW"
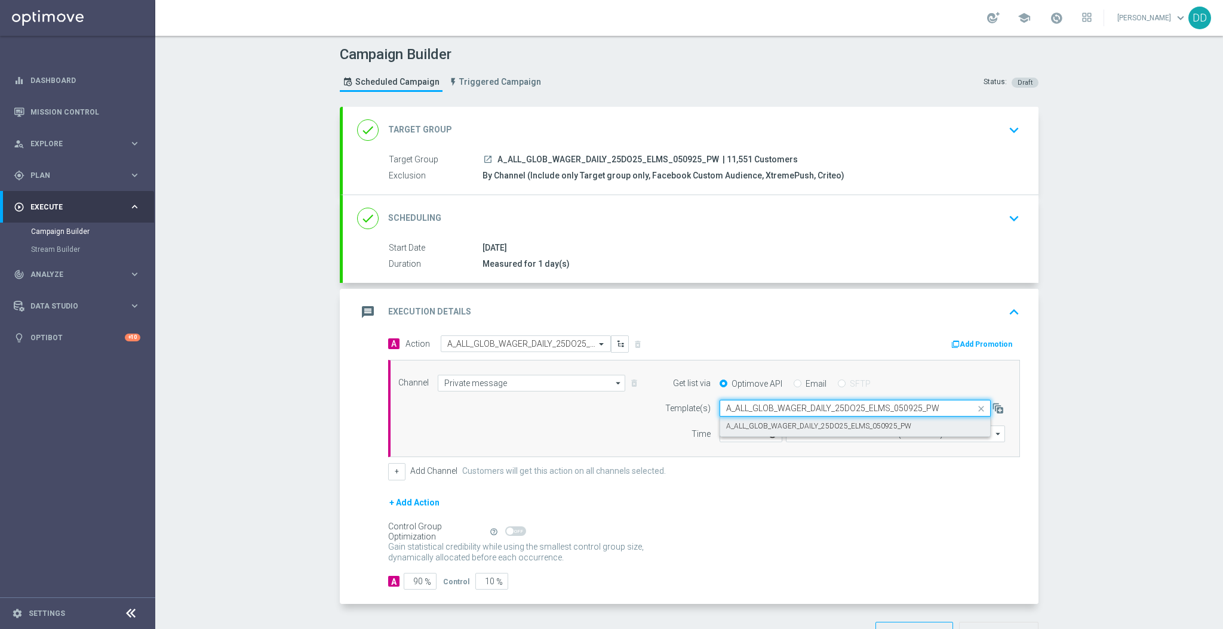
click at [751, 422] on label "A_ALL_GLOB_WAGER_DAILY_25DO25_ELMS_050925_PW" at bounding box center [818, 427] width 185 height 10
type input "A_ALL_GLOB_WAGER_DAILY_25DO25_ELMS_050925_PW"
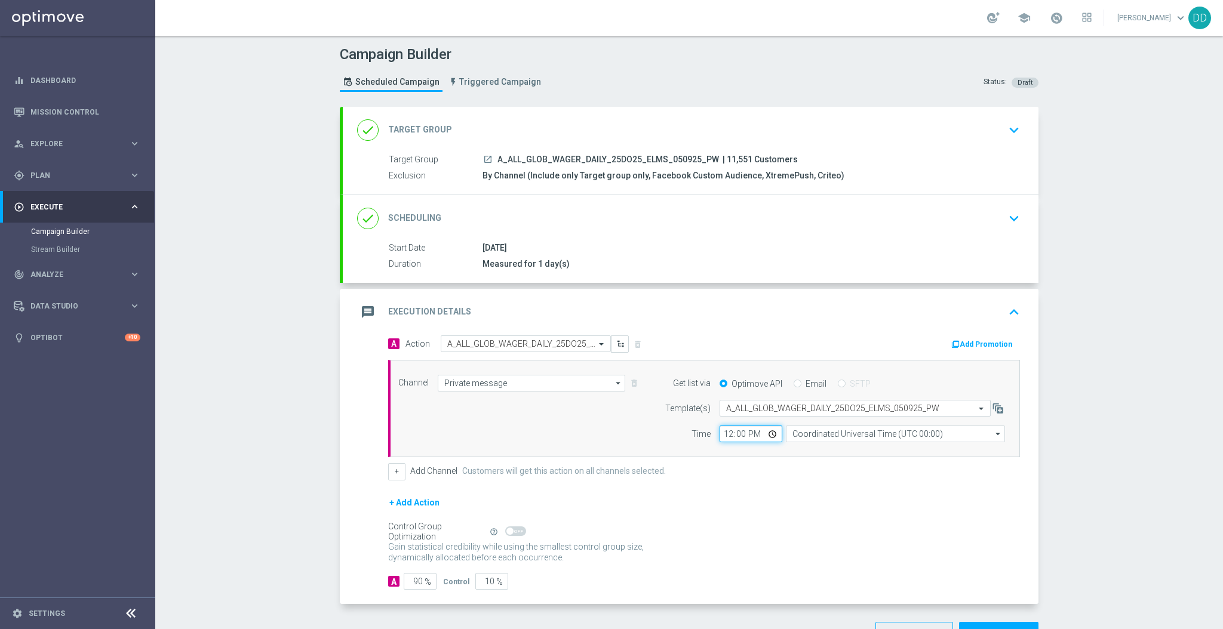
click at [730, 433] on input "12:00" at bounding box center [750, 434] width 63 height 17
click at [721, 434] on input "12:00" at bounding box center [750, 434] width 63 height 17
type input "14:53"
click at [822, 432] on input "Coordinated Universal Time (UTC 00:00)" at bounding box center [895, 434] width 219 height 17
click at [827, 452] on div "Central European Time (Warsaw) (UTC +02:00)" at bounding box center [889, 452] width 195 height 11
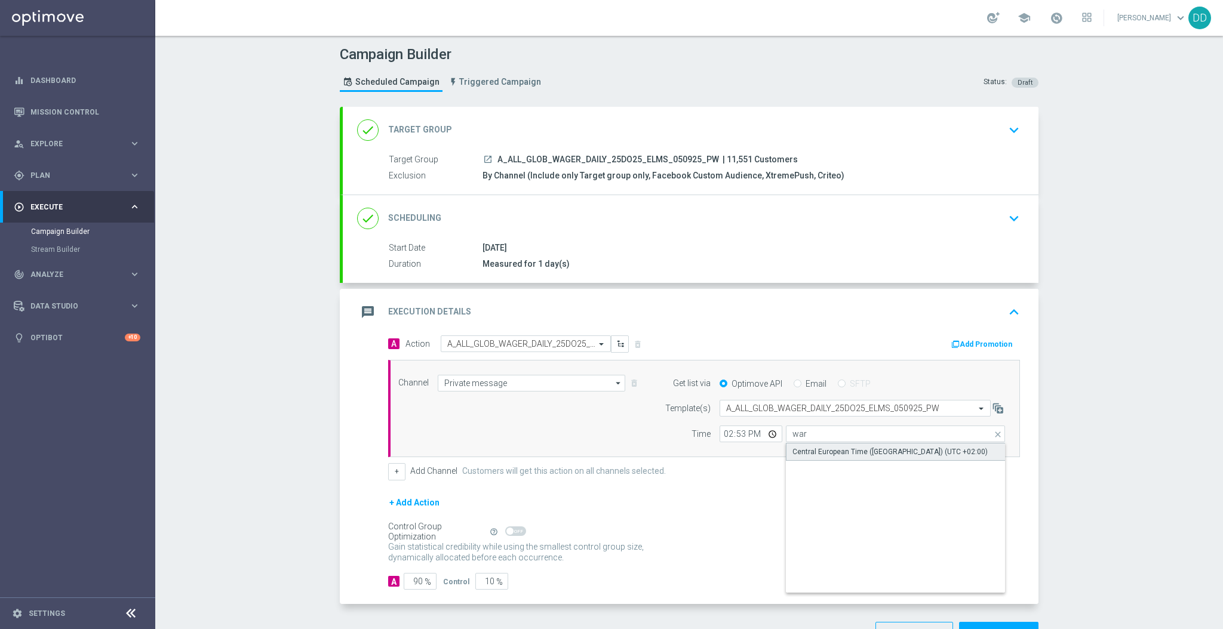
type input "Central European Time (Warsaw) (UTC +02:00)"
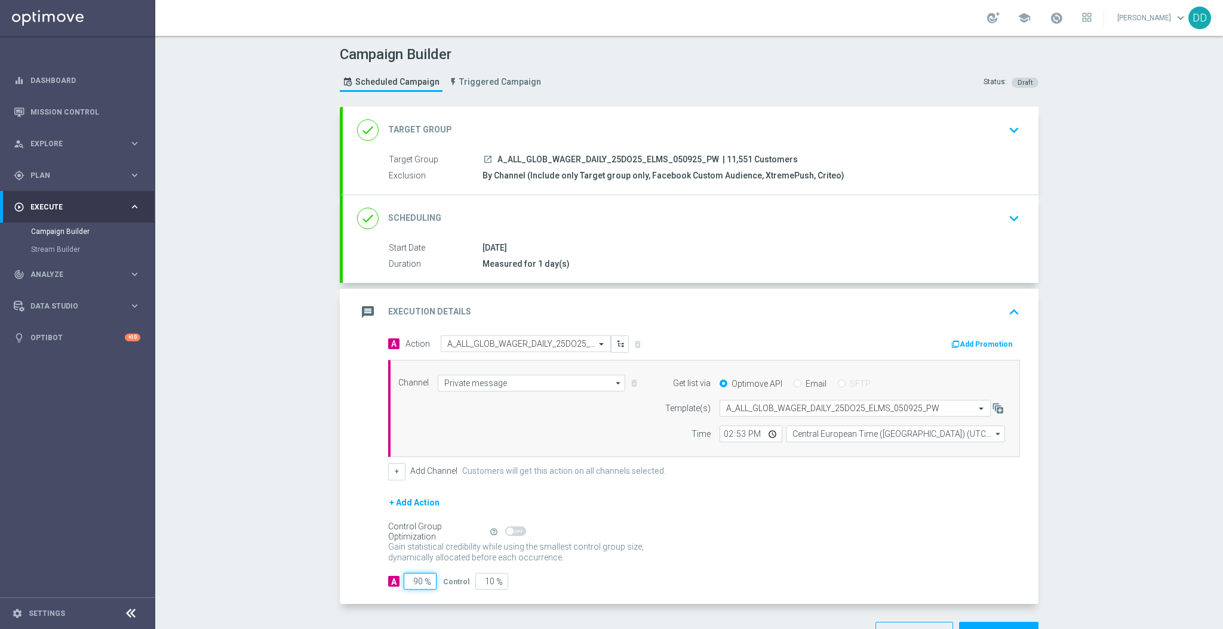
drag, startPoint x: 409, startPoint y: 583, endPoint x: 402, endPoint y: 583, distance: 6.6
click at [404, 583] on input "90" at bounding box center [420, 581] width 33 height 17
type input "10"
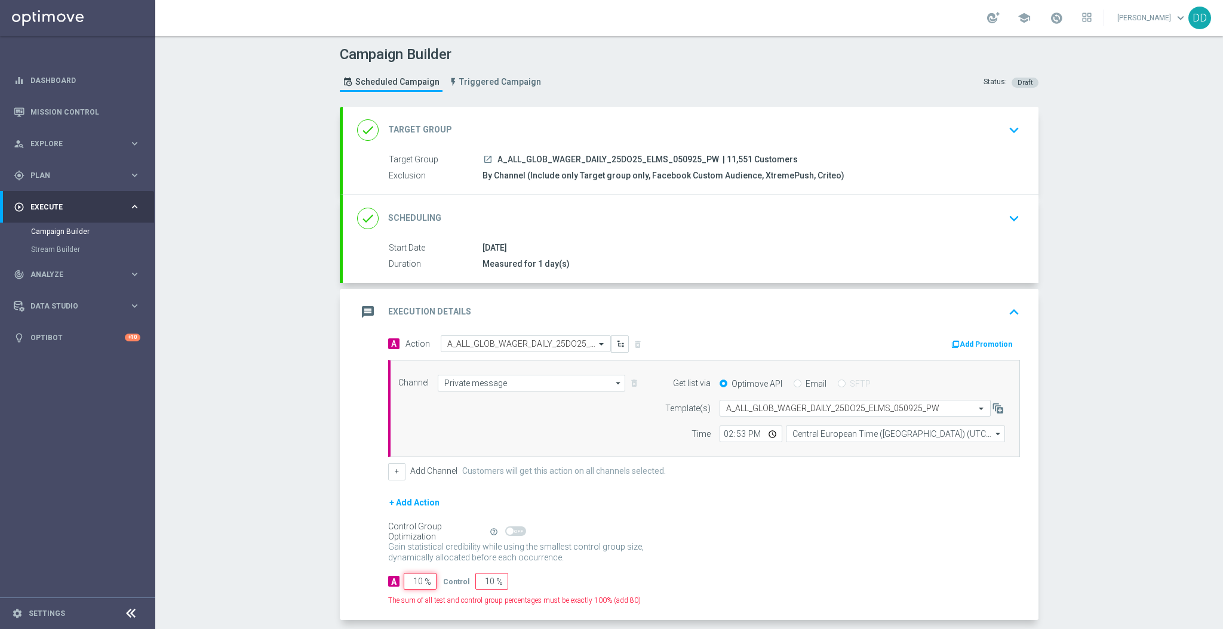
type input "90"
type input "100"
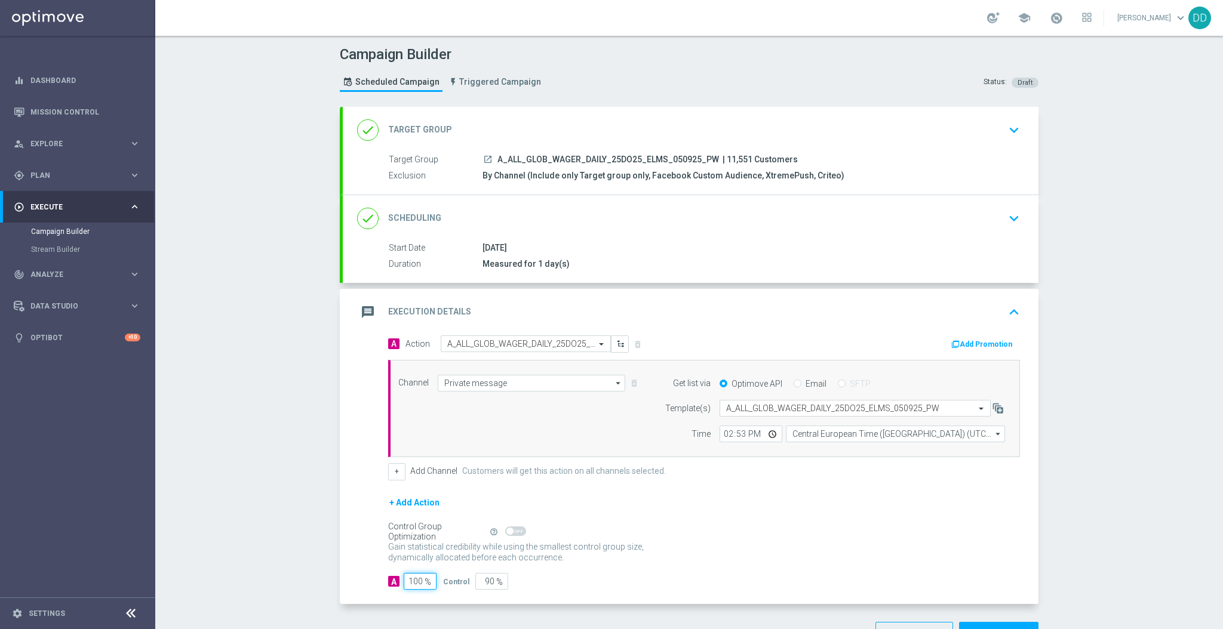
type input "0"
type input "100"
click at [824, 551] on div "Gain statistical credibility while using the smallest control group size, dynam…" at bounding box center [704, 553] width 632 height 29
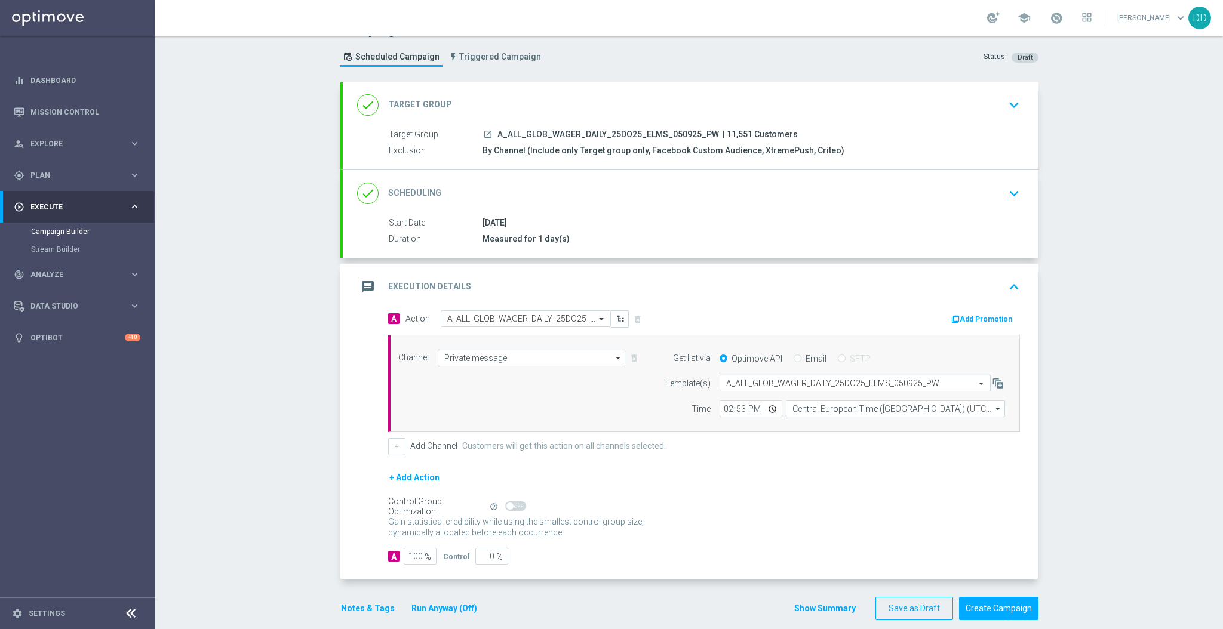
scroll to position [39, 0]
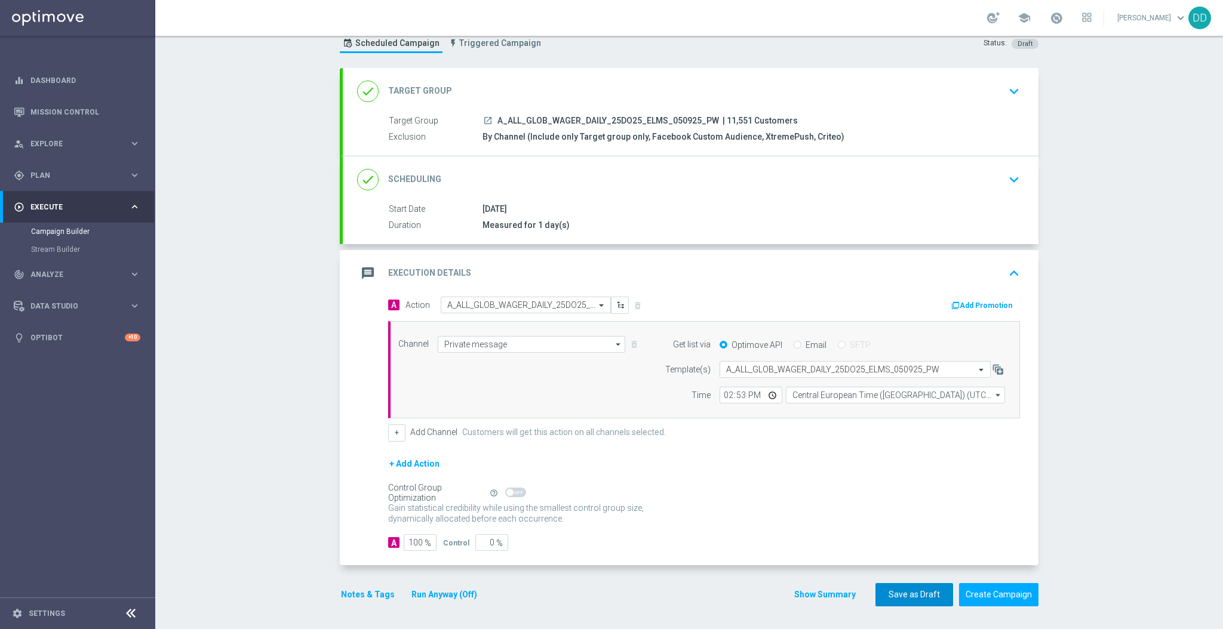
click at [945, 596] on button "Save as Draft" at bounding box center [914, 594] width 78 height 23
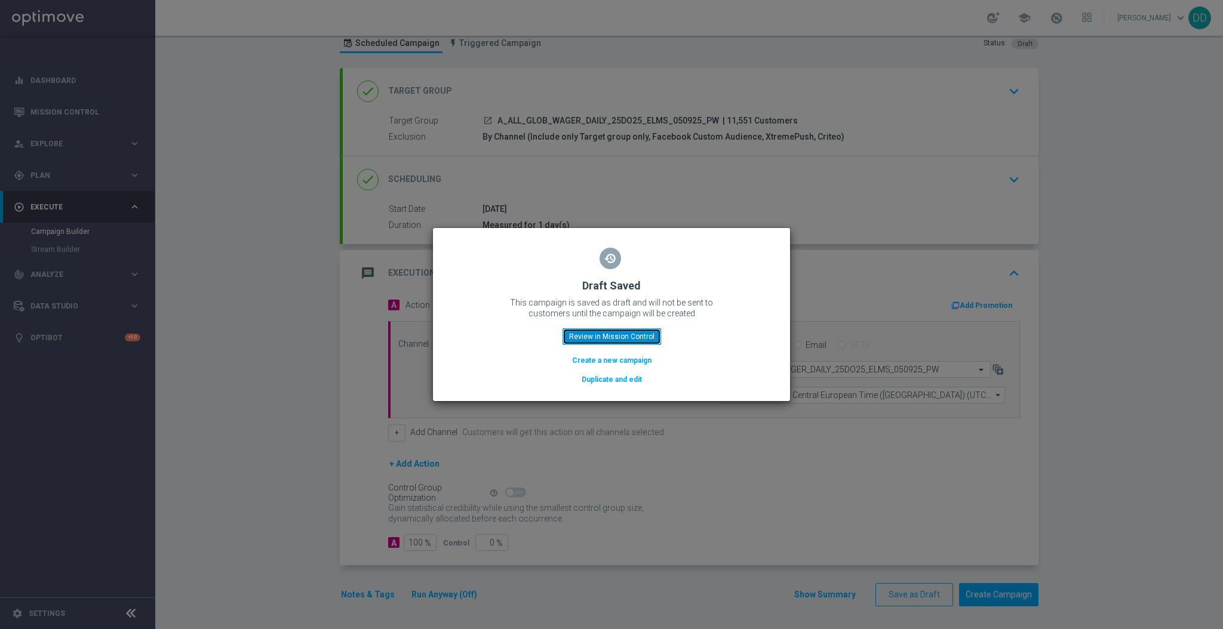
click at [598, 339] on button "Review in Mission Control" at bounding box center [611, 336] width 99 height 17
